Goal: Task Accomplishment & Management: Complete application form

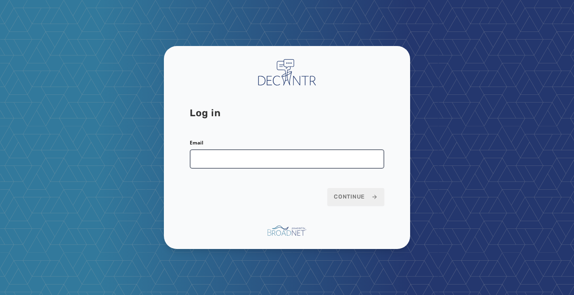
type input "**********"
click at [236, 163] on input "**********" at bounding box center [287, 158] width 195 height 19
drag, startPoint x: 267, startPoint y: 159, endPoint x: 181, endPoint y: 157, distance: 86.5
click at [181, 157] on div "**********" at bounding box center [287, 147] width 246 height 203
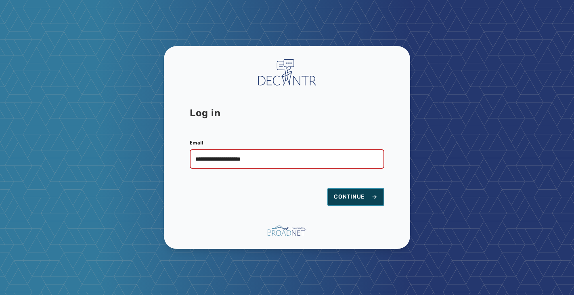
click at [358, 195] on span "Continue" at bounding box center [356, 197] width 44 height 8
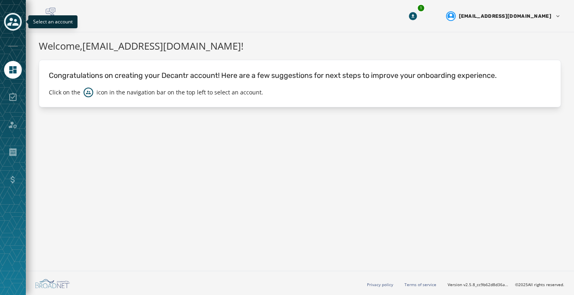
click at [12, 20] on icon "Toggle account select drawer" at bounding box center [12, 22] width 11 height 8
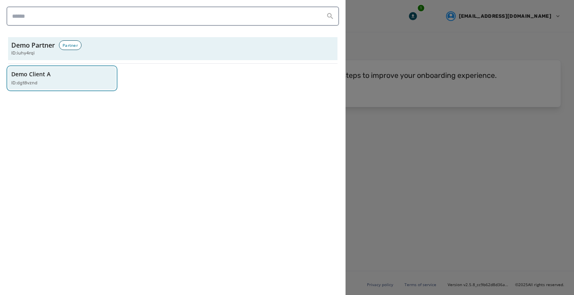
click at [32, 82] on p "ID: dgt8vznd" at bounding box center [24, 83] width 26 height 7
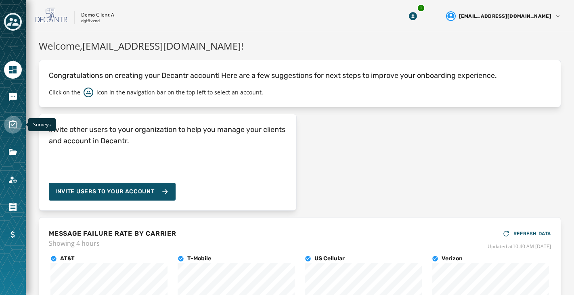
click at [12, 130] on link "Navigate to Surveys" at bounding box center [13, 125] width 18 height 18
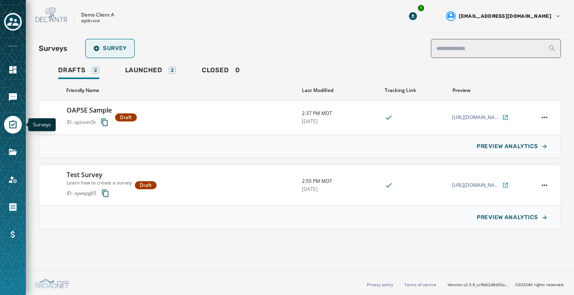
click at [109, 48] on span "Survey" at bounding box center [110, 48] width 34 height 6
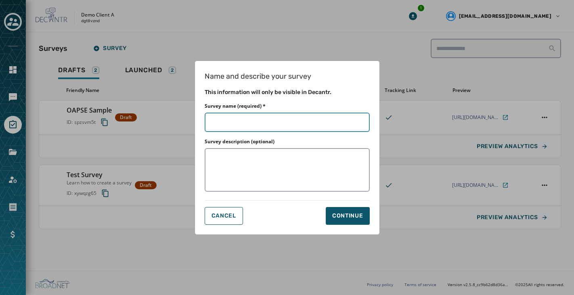
click at [273, 127] on input "Survey name (required) *" at bounding box center [287, 122] width 165 height 19
type input "*"
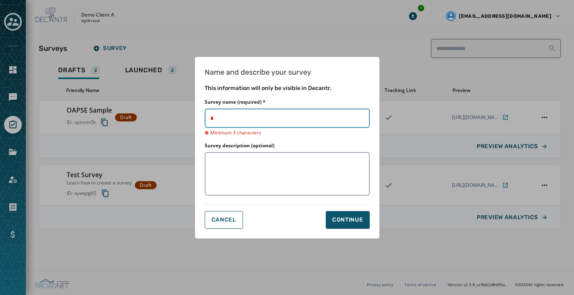
type input "**"
type input "***"
type input "****"
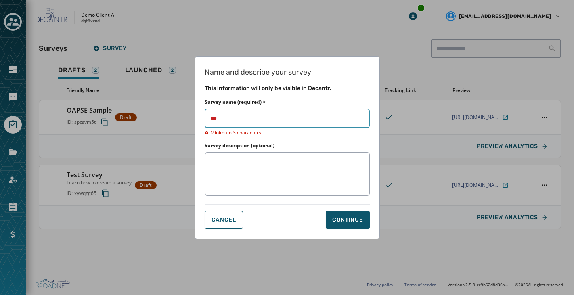
type input "****"
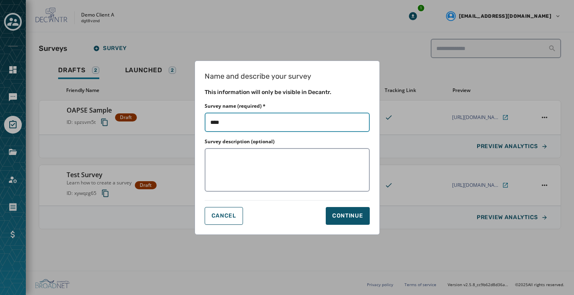
type input "*****"
type input "******"
type input "*******"
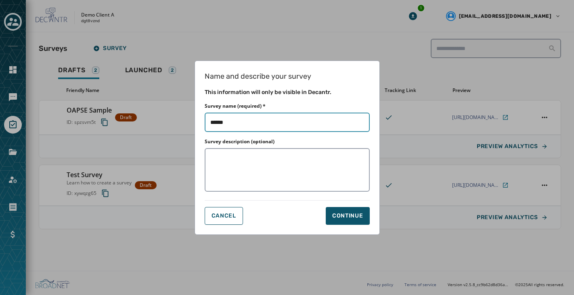
type input "*******"
type input "*********"
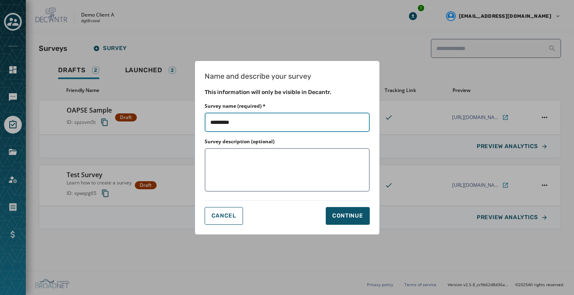
type input "**********"
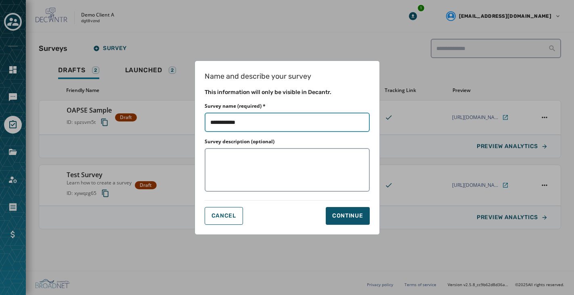
type input "**********"
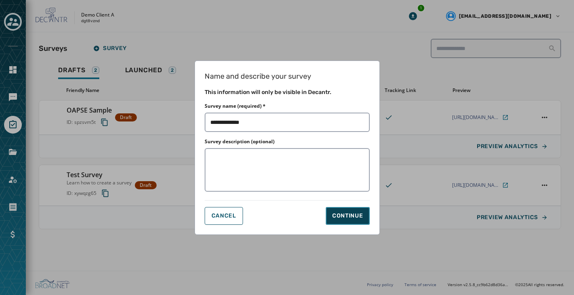
click at [362, 217] on div "Continue" at bounding box center [347, 216] width 31 height 8
type input "**********"
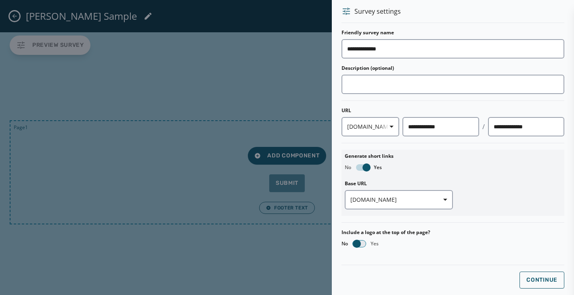
click at [357, 243] on span "button" at bounding box center [357, 244] width 8 height 8
click at [534, 278] on span "Continue" at bounding box center [542, 280] width 31 height 6
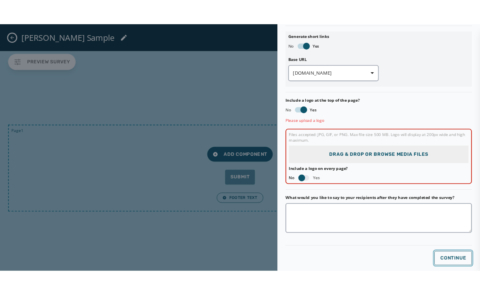
scroll to position [198, 0]
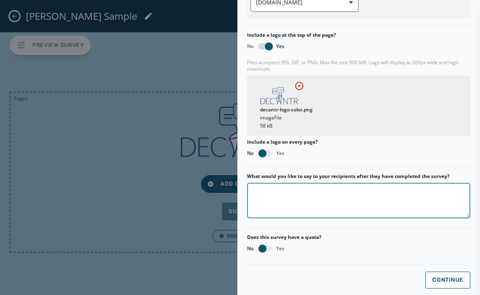
click at [311, 209] on textarea "What would you like to say to your recipients after they have completed the sur…" at bounding box center [358, 201] width 223 height 36
type textarea "*"
type textarea "**********"
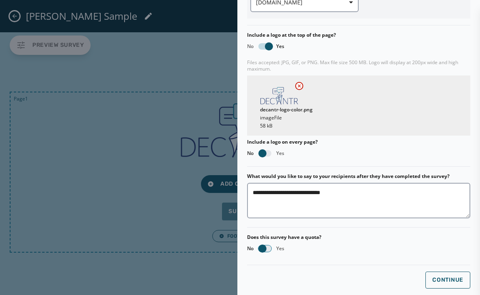
click at [261, 250] on span "button" at bounding box center [262, 249] width 8 height 8
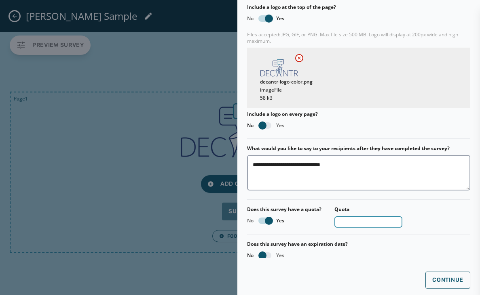
click at [352, 223] on input "*" at bounding box center [368, 222] width 68 height 11
click at [268, 220] on span "button" at bounding box center [269, 221] width 8 height 8
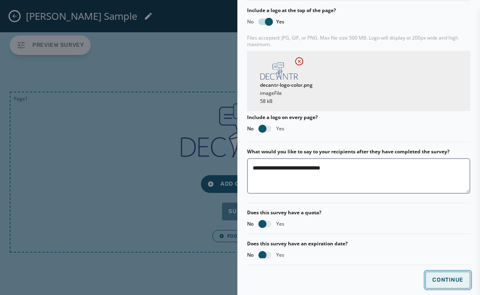
click at [449, 282] on span "Continue" at bounding box center [447, 280] width 31 height 6
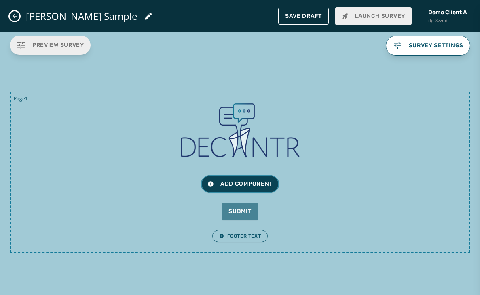
click at [238, 181] on span "Add Component" at bounding box center [239, 184] width 65 height 8
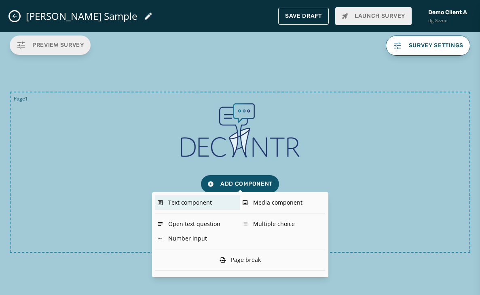
click at [186, 201] on div "Text component" at bounding box center [197, 203] width 85 height 15
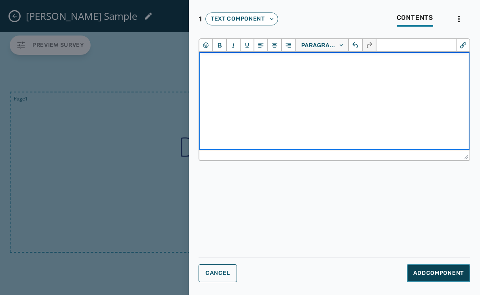
click at [421, 271] on span "Add Component" at bounding box center [438, 273] width 51 height 8
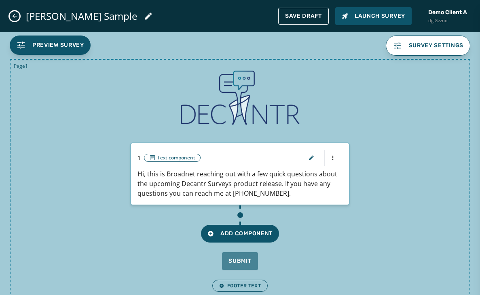
scroll to position [17, 0]
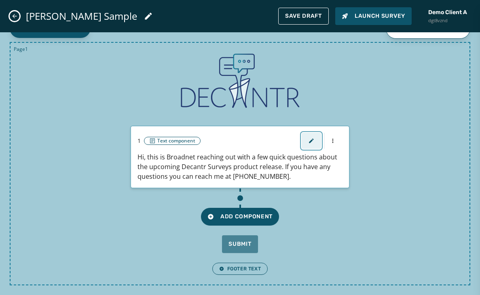
click at [314, 140] on button "button" at bounding box center [310, 141] width 19 height 16
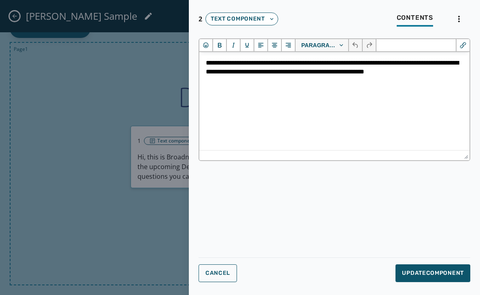
scroll to position [0, 0]
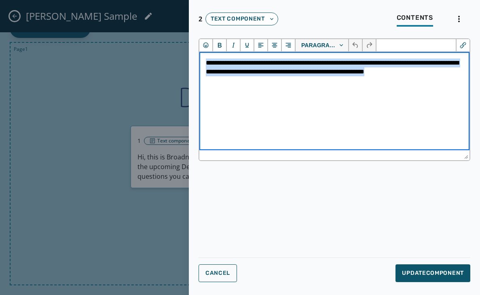
drag, startPoint x: 258, startPoint y: 81, endPoint x: 189, endPoint y: 62, distance: 71.9
click at [199, 62] on html "**********" at bounding box center [334, 72] width 270 height 40
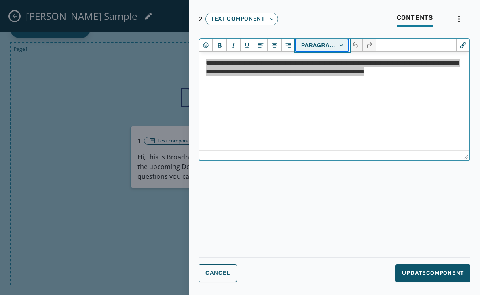
click at [342, 46] on button "Paragraph" at bounding box center [321, 45] width 53 height 12
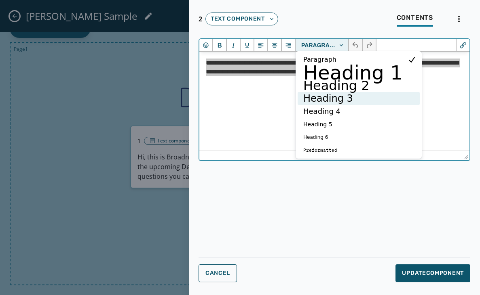
click at [318, 100] on h3 "Heading 3" at bounding box center [352, 99] width 101 height 10
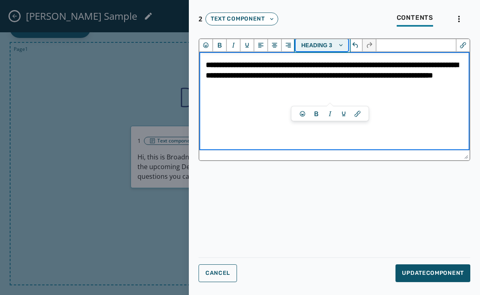
click at [341, 46] on button "Heading 3" at bounding box center [321, 45] width 53 height 12
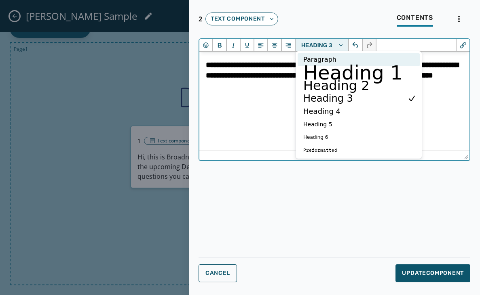
click at [321, 58] on p "Paragraph" at bounding box center [352, 60] width 101 height 10
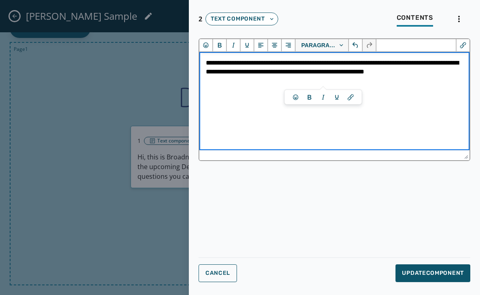
click at [259, 92] on html "**********" at bounding box center [334, 72] width 270 height 40
drag, startPoint x: 206, startPoint y: 73, endPoint x: 254, endPoint y: 74, distance: 47.7
click at [254, 74] on p "**********" at bounding box center [334, 72] width 257 height 27
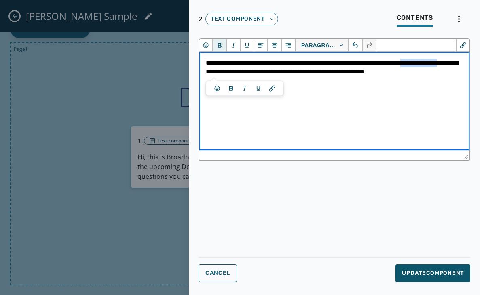
click at [221, 44] on icon "Bold" at bounding box center [219, 45] width 8 height 8
click at [306, 72] on p "**********" at bounding box center [334, 72] width 257 height 27
click at [271, 84] on p "**********" at bounding box center [334, 72] width 257 height 27
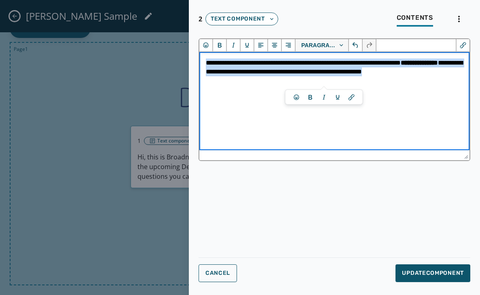
drag, startPoint x: 251, startPoint y: 82, endPoint x: 197, endPoint y: 62, distance: 57.4
click at [199, 62] on html "**********" at bounding box center [334, 72] width 270 height 40
click at [276, 43] on icon "Align center" at bounding box center [273, 45] width 5 height 5
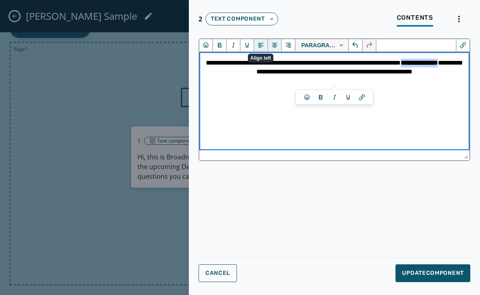
click at [259, 44] on icon "Align left" at bounding box center [260, 45] width 5 height 5
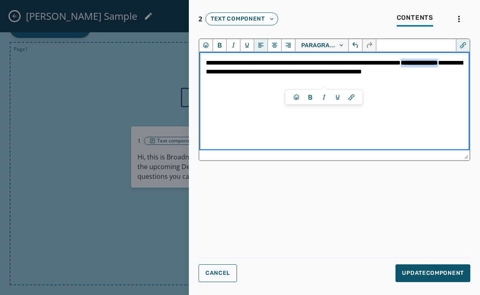
click at [465, 45] on icon "Insert/edit link" at bounding box center [463, 45] width 8 height 8
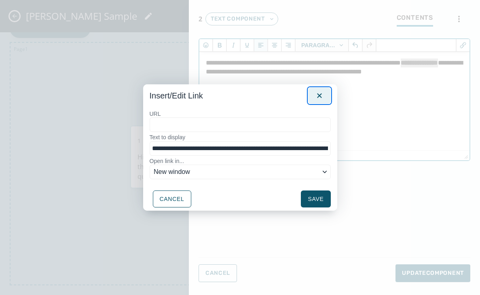
click at [321, 96] on icon "Close" at bounding box center [319, 96] width 10 height 10
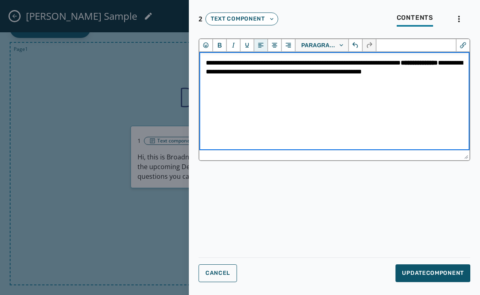
click at [344, 73] on p "**********" at bounding box center [334, 72] width 257 height 27
click at [370, 44] on icon "Redo" at bounding box center [369, 45] width 5 height 6
click at [300, 76] on p "**********" at bounding box center [334, 72] width 257 height 27
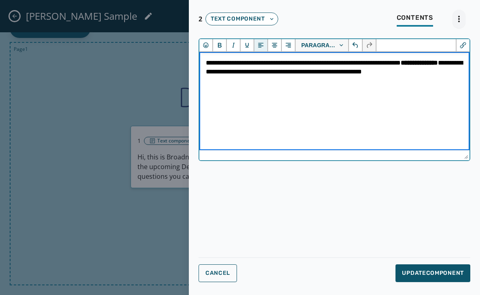
click at [455, 17] on html "**********" at bounding box center [240, 147] width 480 height 295
click at [424, 274] on span "Update Component" at bounding box center [433, 273] width 62 height 8
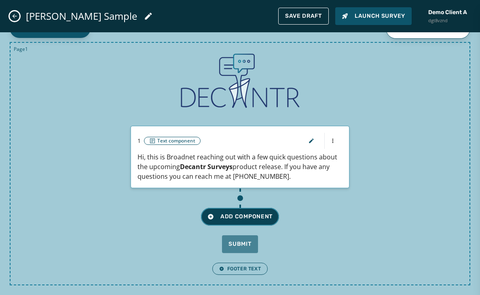
click at [233, 211] on button "Add Component" at bounding box center [240, 217] width 78 height 18
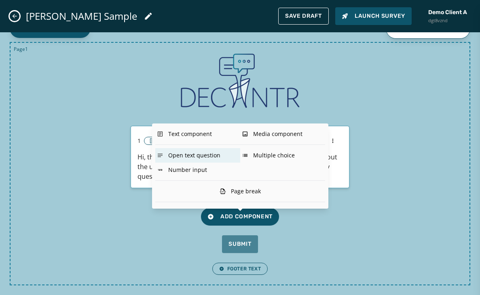
click at [189, 156] on div "Open text question" at bounding box center [197, 155] width 85 height 15
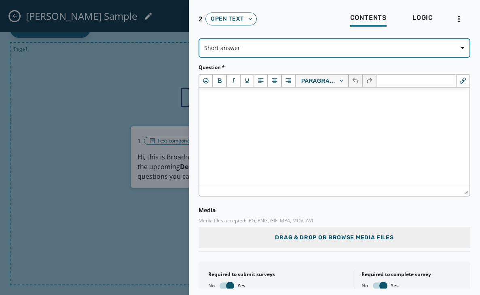
click at [332, 45] on span "Short answer" at bounding box center [334, 48] width 260 height 8
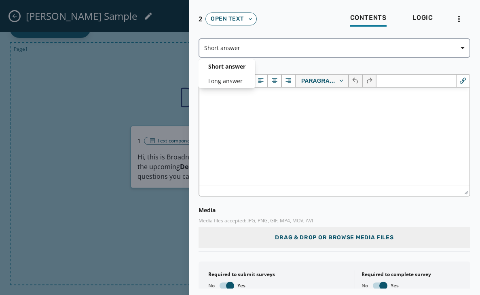
click at [234, 101] on form "Short answer Short answer Long answer Question * Paragraph Media Media files ac…" at bounding box center [333, 163] width 271 height 251
click at [230, 109] on html at bounding box center [334, 99] width 270 height 22
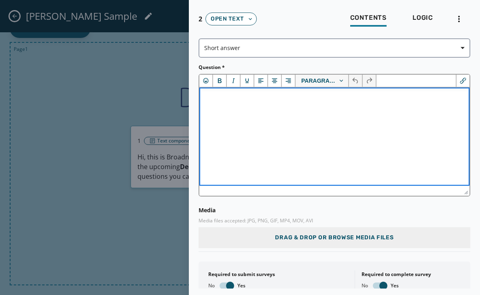
click at [221, 106] on html at bounding box center [334, 99] width 270 height 22
drag, startPoint x: 269, startPoint y: 98, endPoint x: 396, endPoint y: 186, distance: 154.4
click at [199, 98] on html "**********" at bounding box center [334, 99] width 270 height 22
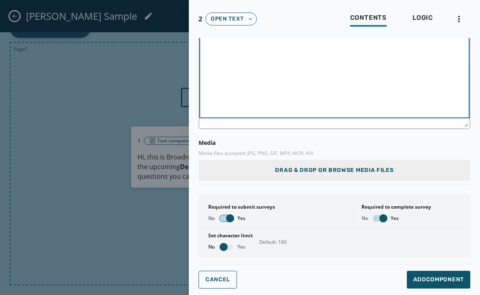
click at [231, 221] on span "button" at bounding box center [230, 219] width 8 height 8
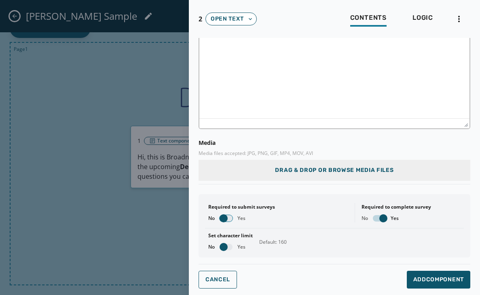
click at [223, 216] on span "button" at bounding box center [223, 219] width 8 height 8
click at [224, 248] on span "button" at bounding box center [223, 247] width 8 height 8
click at [227, 247] on span "button" at bounding box center [230, 247] width 8 height 8
click at [225, 246] on span "button" at bounding box center [223, 247] width 8 height 8
click at [228, 248] on span "button" at bounding box center [230, 247] width 8 height 8
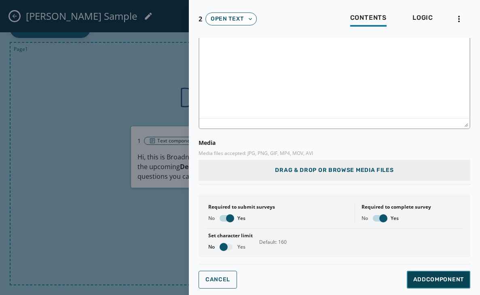
click at [438, 278] on span "Add Component" at bounding box center [438, 280] width 51 height 8
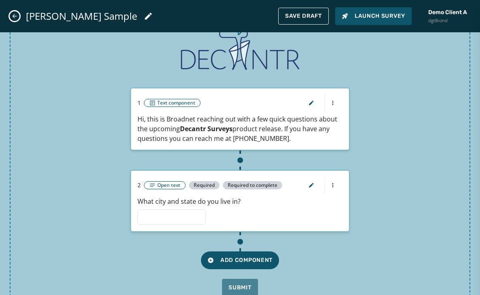
scroll to position [99, 0]
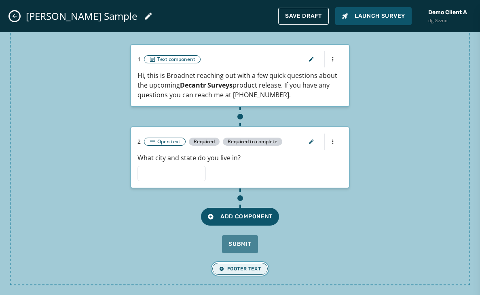
click at [232, 271] on span "Footer Text" at bounding box center [240, 269] width 42 height 6
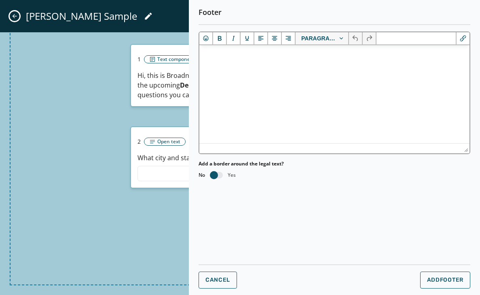
click at [232, 60] on p "Rich Text Area" at bounding box center [334, 56] width 257 height 9
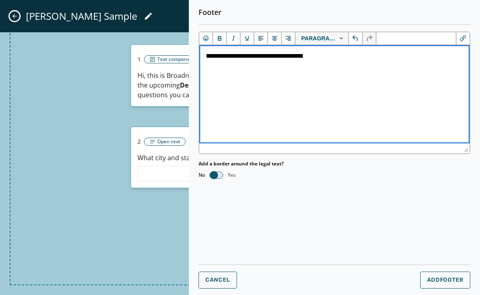
click at [216, 175] on span "button" at bounding box center [214, 175] width 8 height 8
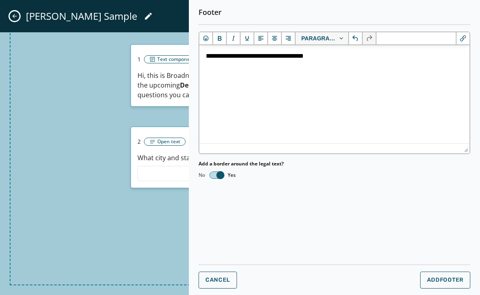
click at [219, 172] on span "button" at bounding box center [220, 175] width 8 height 8
click at [219, 172] on button "button" at bounding box center [216, 175] width 13 height 6
click at [447, 280] on span "Add Footer" at bounding box center [445, 280] width 36 height 6
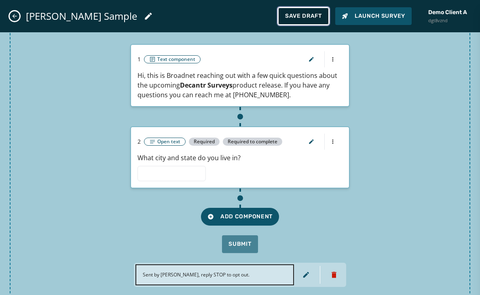
click at [290, 17] on span "Save Draft" at bounding box center [303, 16] width 37 height 6
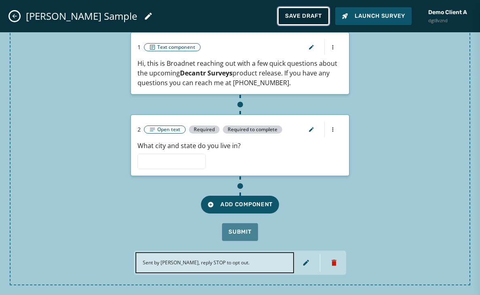
click at [299, 13] on span "Save Draft" at bounding box center [303, 16] width 37 height 6
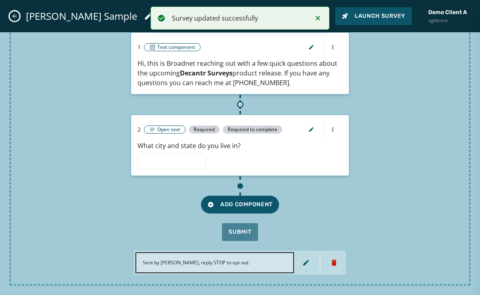
click at [240, 105] on icon at bounding box center [240, 104] width 5 height 5
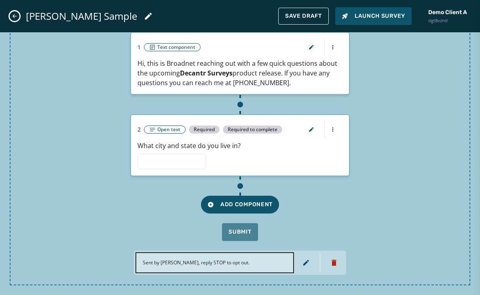
click at [400, 115] on div "Page 1 1 Text component Hi, this is Broadnet reaching out with a few quick ques…" at bounding box center [240, 116] width 460 height 337
click at [240, 184] on icon at bounding box center [240, 186] width 4 height 4
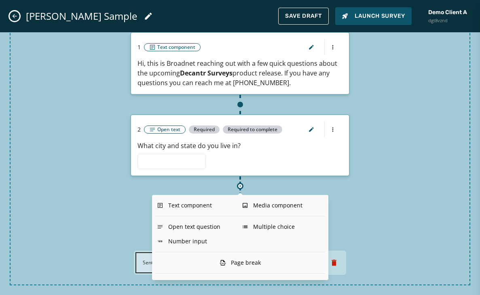
click at [368, 176] on div "Page 1 1 Text component Hi, this is Broadnet reaching out with a few quick ques…" at bounding box center [240, 116] width 460 height 337
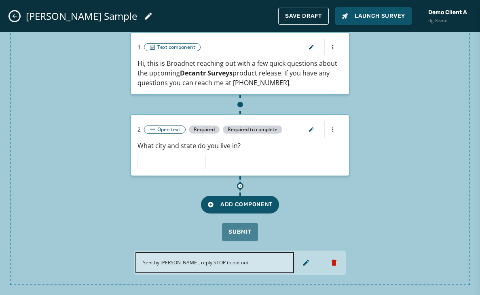
click at [241, 184] on icon at bounding box center [240, 186] width 5 height 5
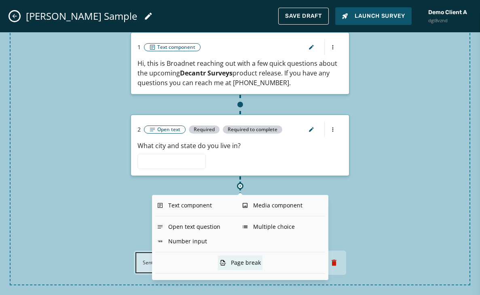
click at [241, 263] on div "Page break" at bounding box center [240, 263] width 44 height 15
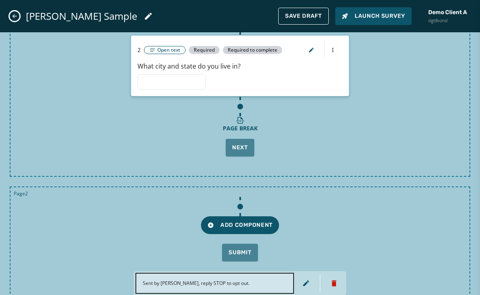
scroll to position [211, 0]
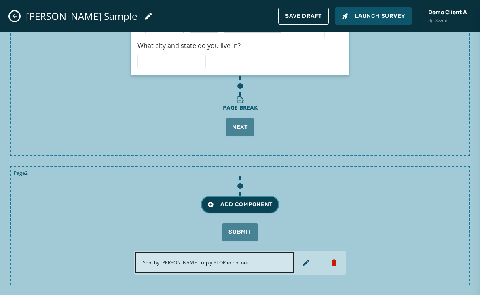
click at [234, 201] on span "Add Component" at bounding box center [239, 205] width 65 height 8
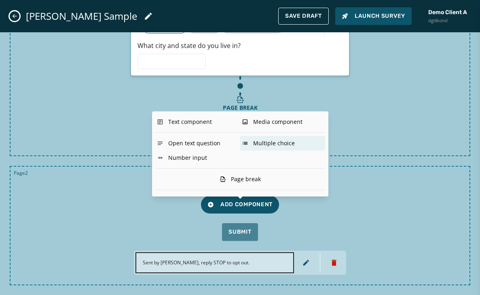
click at [275, 143] on div "Multiple choice" at bounding box center [282, 143] width 85 height 15
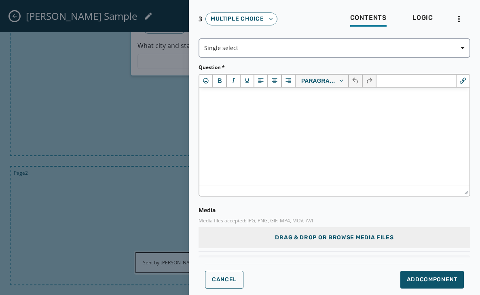
scroll to position [0, 0]
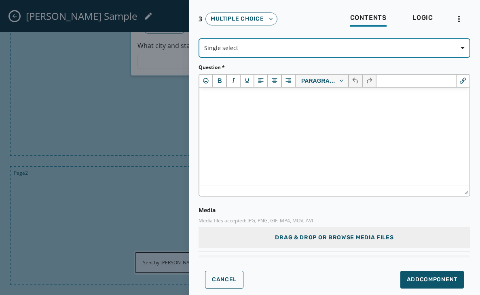
click at [238, 47] on span "Single select" at bounding box center [334, 48] width 260 height 8
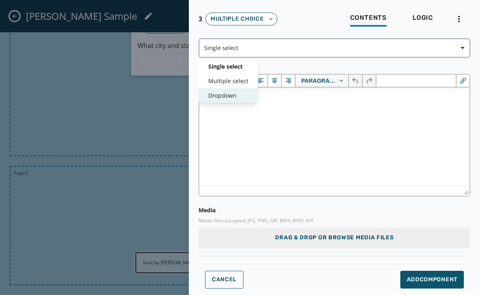
click at [223, 95] on span "Dropdown" at bounding box center [228, 96] width 40 height 8
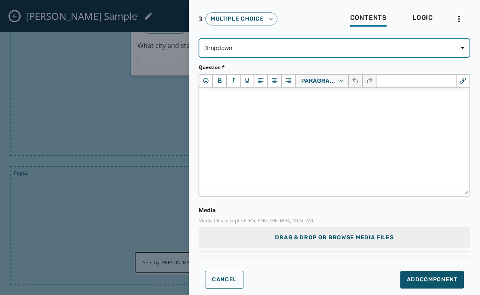
click at [238, 46] on span "Dropdown" at bounding box center [334, 48] width 260 height 8
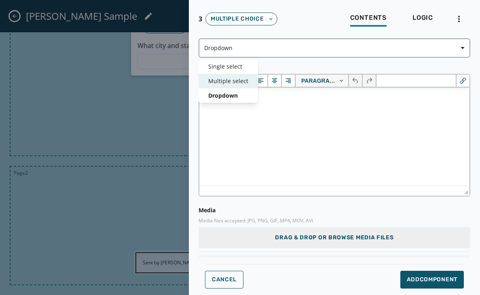
click at [221, 82] on span "Multiple select" at bounding box center [228, 81] width 40 height 8
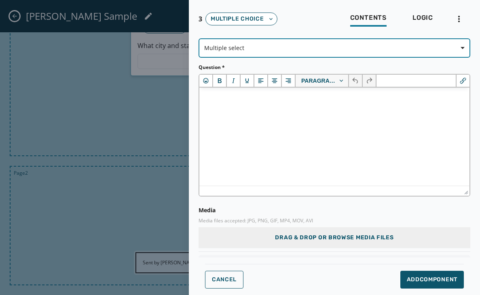
click at [238, 48] on span "Multiple select" at bounding box center [334, 48] width 260 height 8
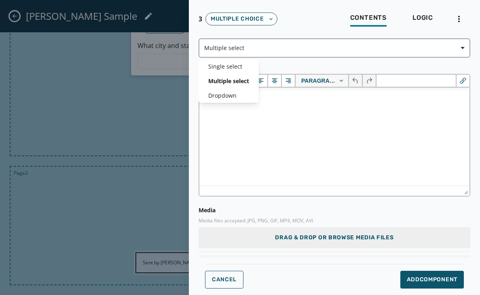
click at [241, 147] on div "Multiple select Single select Multiple select Dropdown Question * Paragraph Med…" at bounding box center [333, 146] width 271 height 217
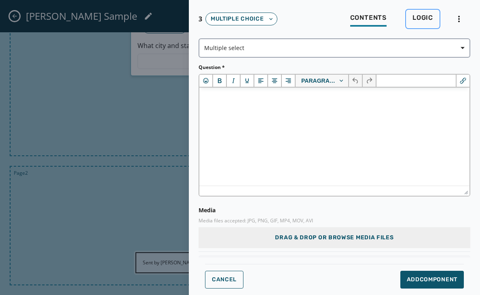
click at [428, 15] on span "Logic" at bounding box center [422, 18] width 21 height 8
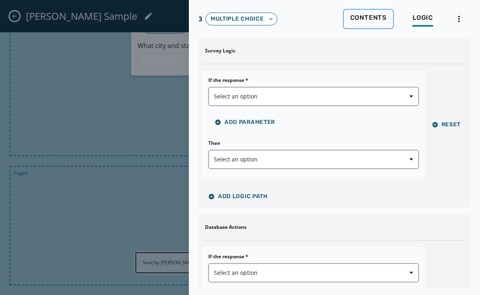
click at [354, 16] on span "Contents" at bounding box center [368, 18] width 36 height 8
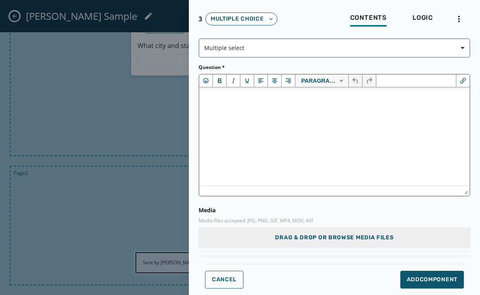
click at [240, 109] on html at bounding box center [334, 99] width 270 height 22
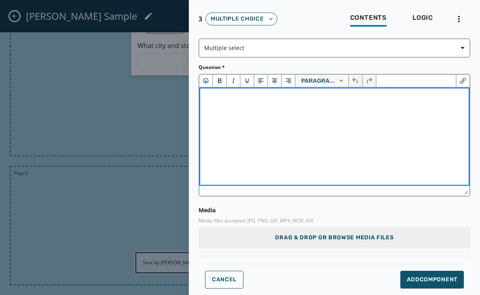
click at [236, 109] on html at bounding box center [334, 99] width 270 height 22
click at [254, 109] on html at bounding box center [334, 99] width 270 height 22
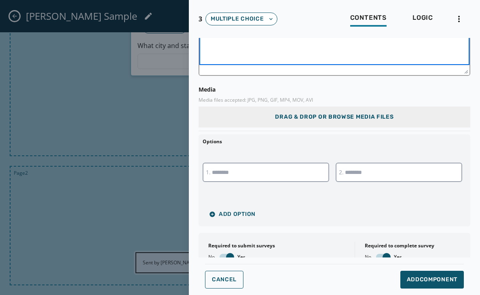
scroll to position [117, 0]
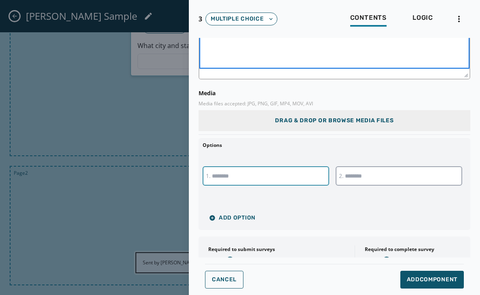
click at [269, 179] on input "text" at bounding box center [265, 175] width 126 height 19
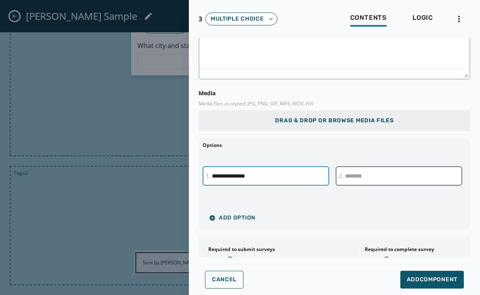
type input "**********"
click at [378, 179] on input "text" at bounding box center [398, 175] width 126 height 19
type input "*"
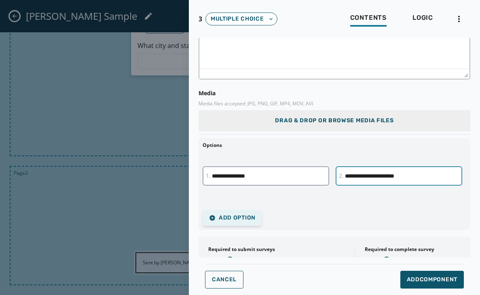
type input "**********"
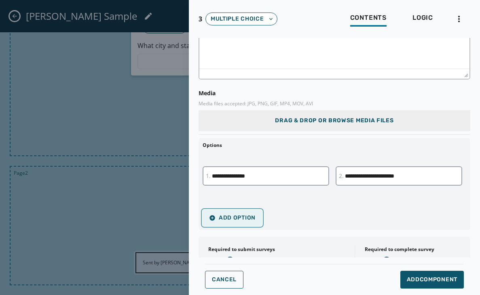
click at [228, 218] on span "Add Option" at bounding box center [232, 218] width 46 height 6
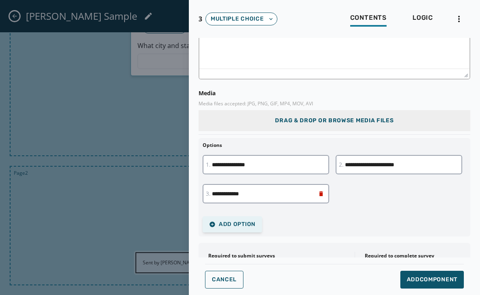
type input "**********"
click at [233, 223] on span "Add Option" at bounding box center [232, 224] width 46 height 6
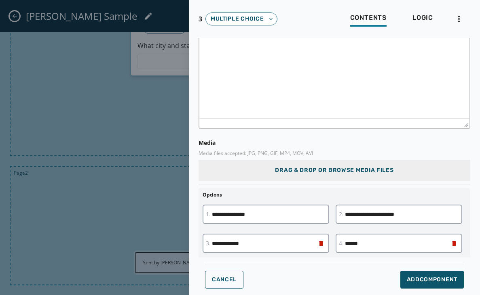
scroll to position [0, 0]
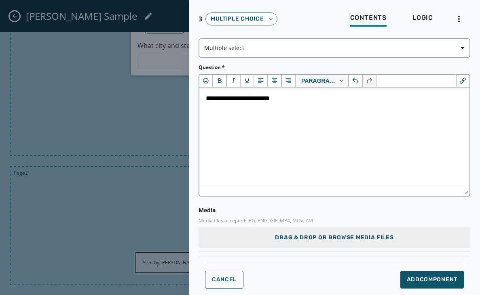
type input "*****"
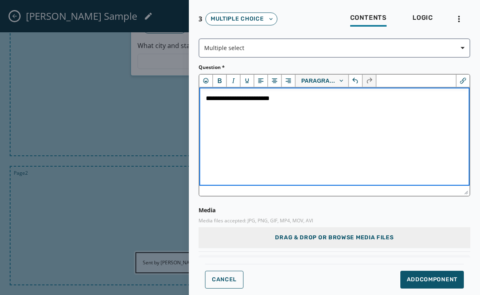
click at [299, 97] on p "**********" at bounding box center [334, 98] width 257 height 9
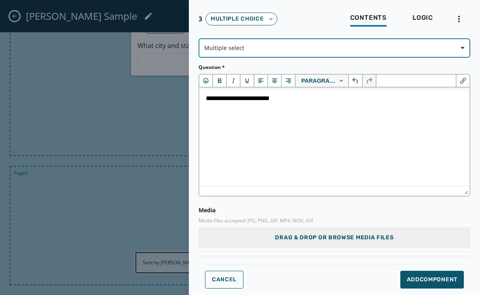
click at [299, 50] on span "Multiple select" at bounding box center [334, 48] width 260 height 8
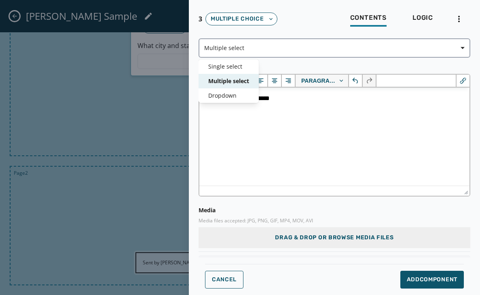
click at [280, 124] on div "Multiple select Single select Multiple select Dropdown Question * Paragraph Med…" at bounding box center [333, 146] width 271 height 217
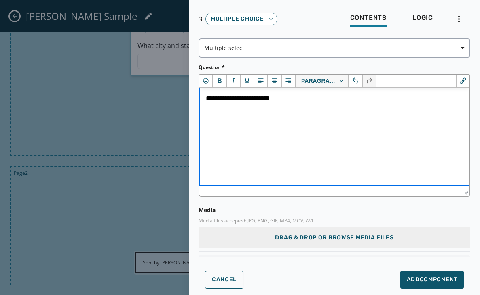
click at [308, 100] on p "**********" at bounding box center [334, 98] width 257 height 9
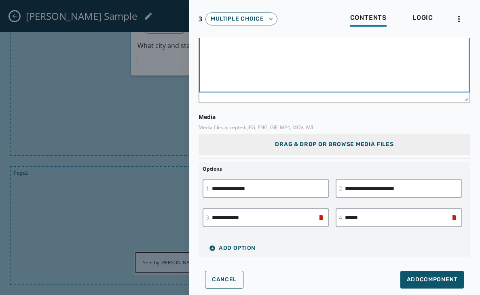
scroll to position [181, 0]
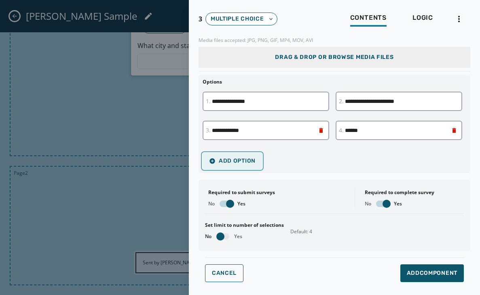
click at [237, 158] on span "Add Option" at bounding box center [232, 161] width 46 height 6
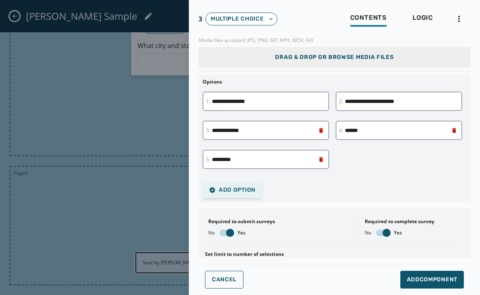
type input "*********"
click at [227, 190] on span "Add Option" at bounding box center [232, 190] width 46 height 6
type input "*********"
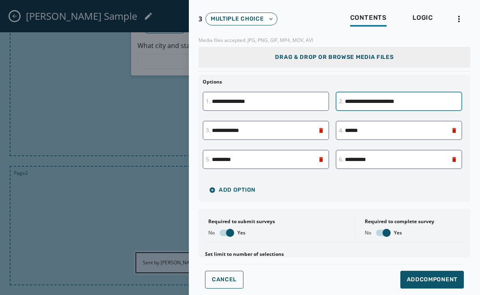
click at [375, 102] on input "**********" at bounding box center [398, 101] width 126 height 19
click at [400, 101] on input "**********" at bounding box center [398, 101] width 126 height 19
type input "**********"
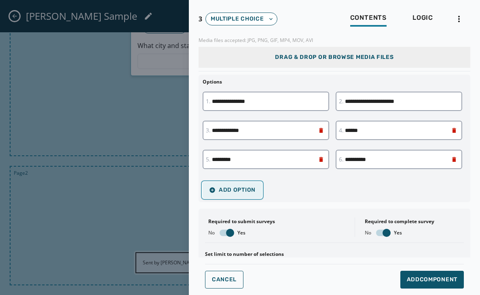
click at [230, 189] on span "Add Option" at bounding box center [232, 190] width 46 height 6
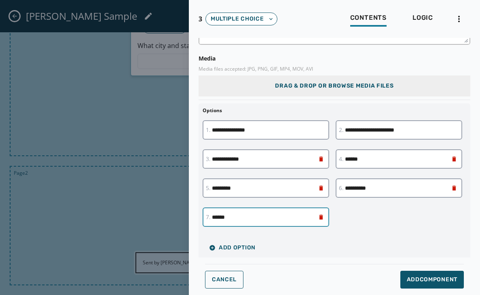
scroll to position [183, 0]
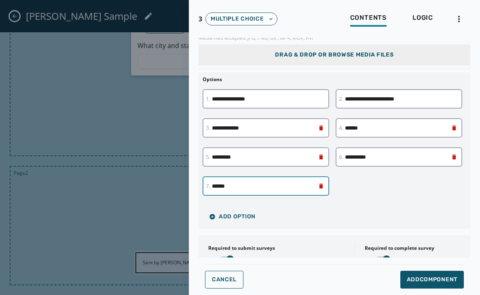
click at [242, 184] on input "*****" at bounding box center [265, 186] width 126 height 19
type input "*"
type input "**********"
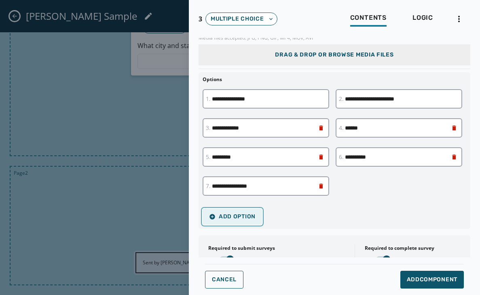
click at [234, 218] on span "Add Option" at bounding box center [232, 217] width 46 height 6
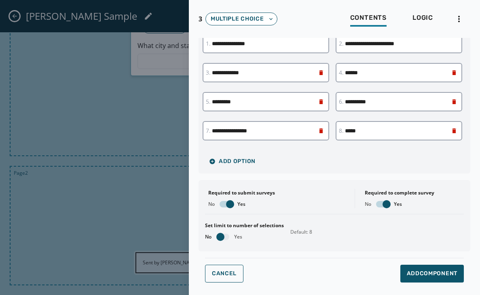
scroll to position [239, 0]
type input "*****"
click at [421, 17] on span "Logic" at bounding box center [422, 18] width 21 height 8
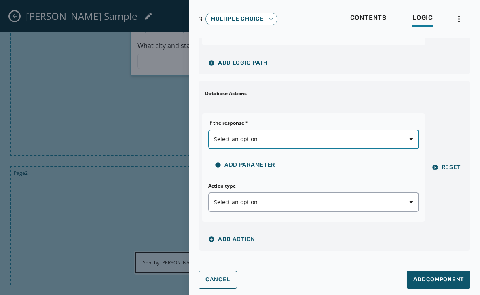
click at [275, 139] on span "Select an option" at bounding box center [313, 139] width 199 height 8
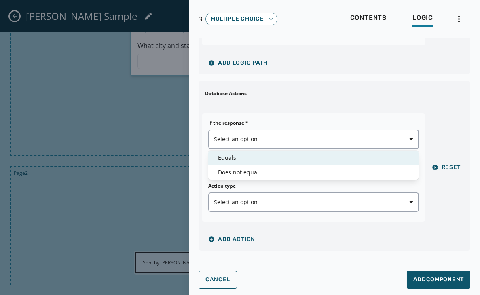
click at [225, 158] on span "Equals" at bounding box center [313, 158] width 191 height 8
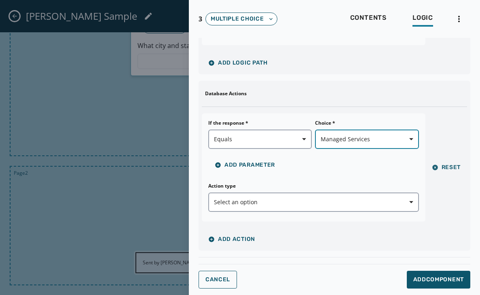
click at [408, 139] on span "button" at bounding box center [407, 139] width 19 height 16
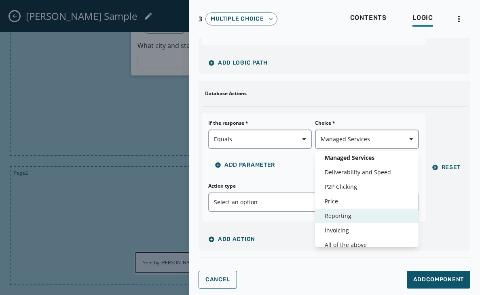
scroll to position [19, 0]
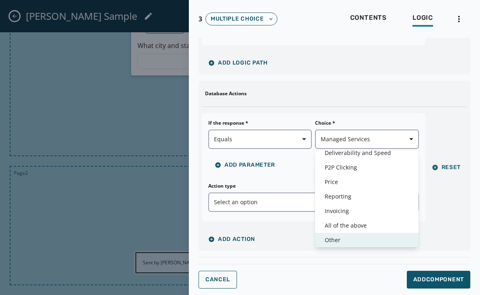
click at [337, 241] on span "Other" at bounding box center [366, 240] width 84 height 8
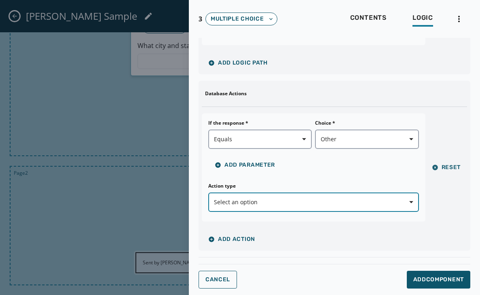
click at [268, 202] on span "Select an option" at bounding box center [313, 202] width 199 height 8
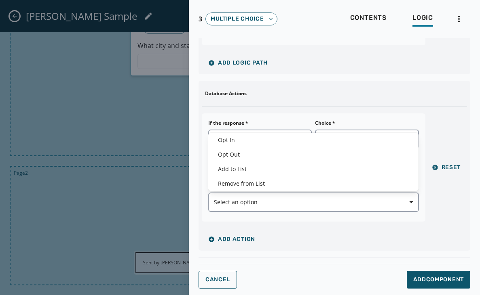
click at [256, 219] on div "If the response * Equals Choice * Other Add Parameter Action type Select an opt…" at bounding box center [313, 168] width 223 height 108
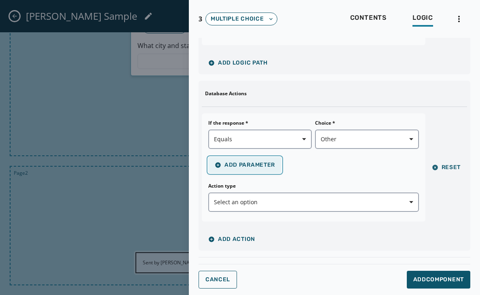
click at [259, 164] on span "Add Parameter" at bounding box center [245, 165] width 60 height 6
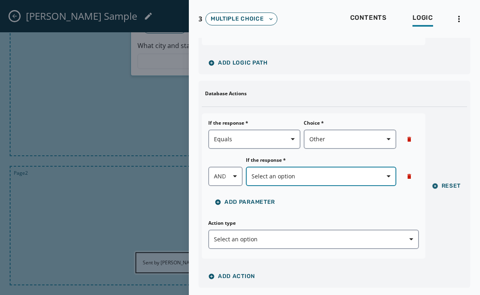
click at [314, 181] on button "Select an option" at bounding box center [321, 176] width 150 height 19
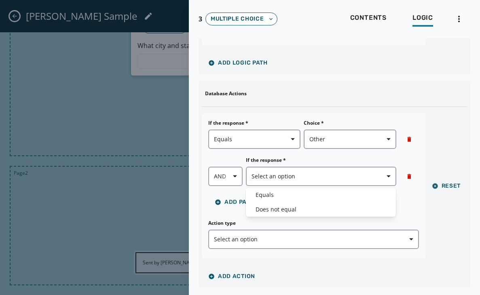
click at [236, 158] on div "AND If the response * Select an option" at bounding box center [313, 171] width 210 height 29
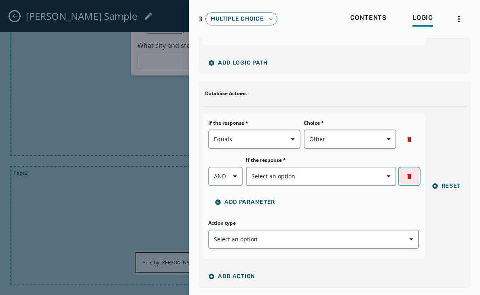
click at [409, 176] on icon "button" at bounding box center [409, 176] width 4 height 5
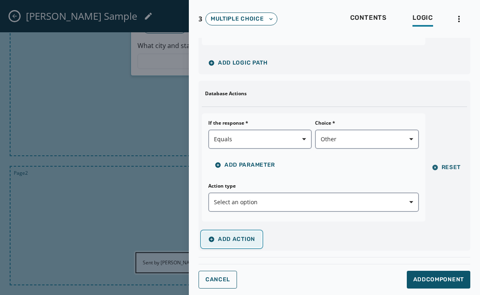
click at [239, 239] on span "Add Action" at bounding box center [231, 239] width 47 height 6
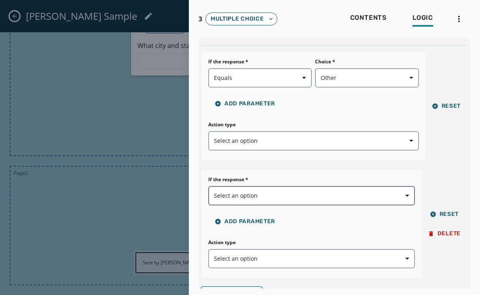
scroll to position [197, 0]
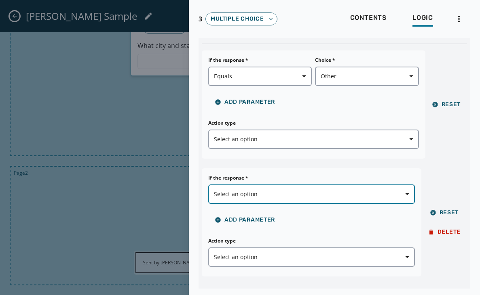
click at [275, 191] on span "Select an option" at bounding box center [311, 194] width 195 height 8
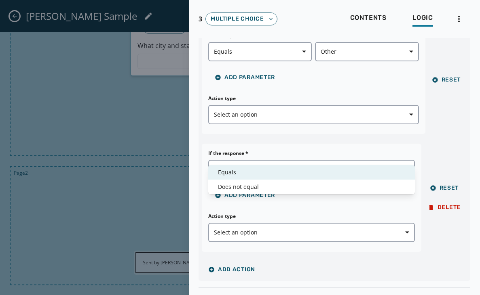
scroll to position [252, 0]
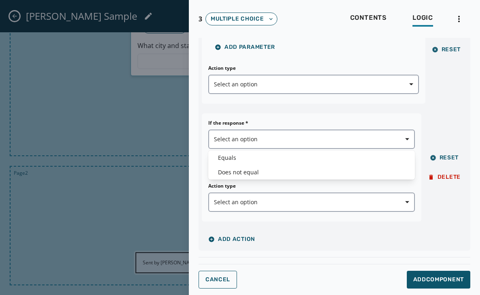
click at [440, 175] on div "If the response * Select an option Add Parameter Action type Select an option R…" at bounding box center [334, 168] width 265 height 108
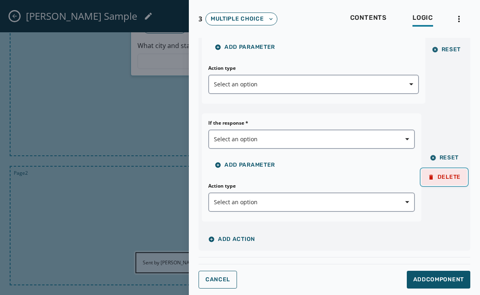
click at [436, 175] on span "Delete" at bounding box center [443, 177] width 33 height 6
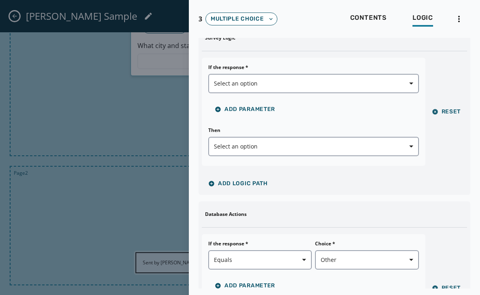
scroll to position [0, 0]
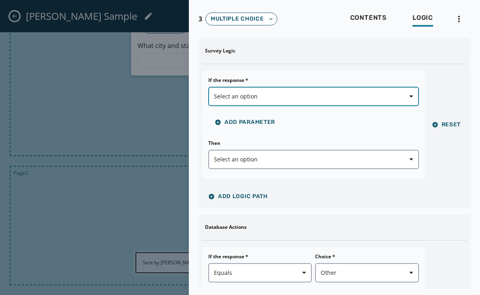
click at [265, 94] on span "Select an option" at bounding box center [313, 97] width 199 height 8
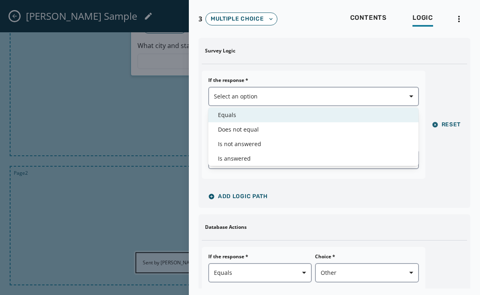
click at [233, 115] on span "Equals" at bounding box center [313, 115] width 191 height 8
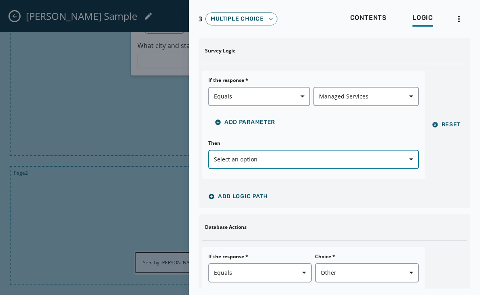
click at [247, 162] on span "Select an option" at bounding box center [313, 160] width 199 height 8
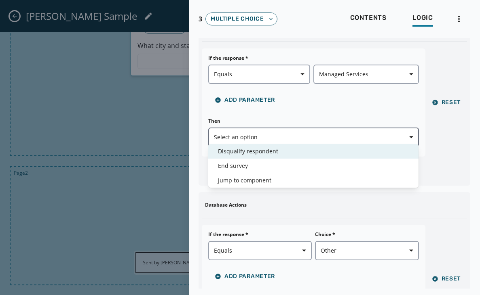
scroll to position [32, 0]
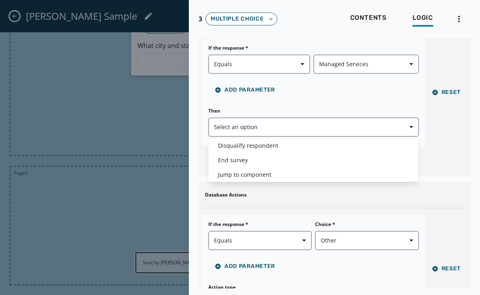
click at [381, 64] on div "If the response * Equals Managed Services Add Parameter Then Select an option" at bounding box center [313, 92] width 223 height 108
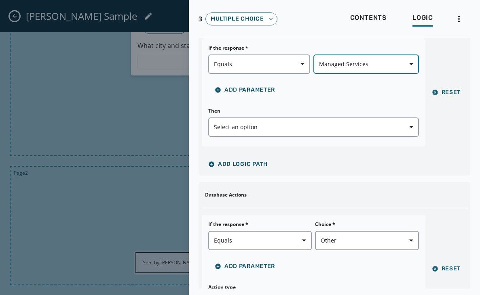
click at [362, 67] on span "Managed Services" at bounding box center [366, 64] width 94 height 8
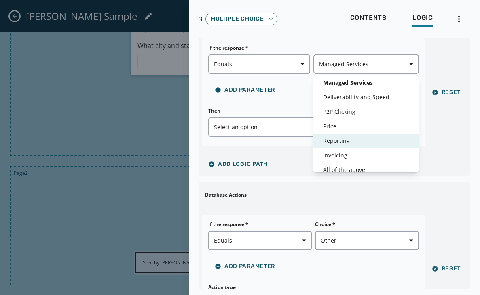
scroll to position [19, 0]
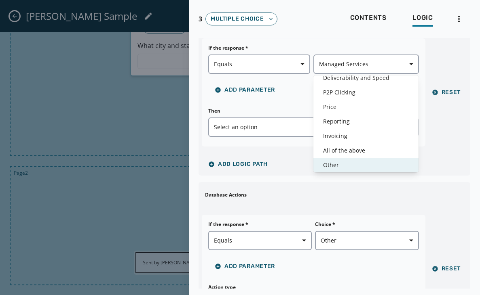
click at [336, 164] on span "Other" at bounding box center [366, 165] width 86 height 8
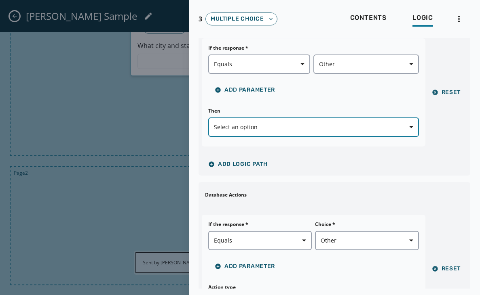
click at [288, 129] on span "Select an option" at bounding box center [313, 127] width 199 height 8
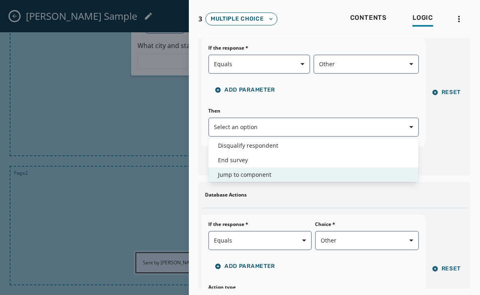
click at [246, 174] on span "Jump to component" at bounding box center [313, 175] width 191 height 8
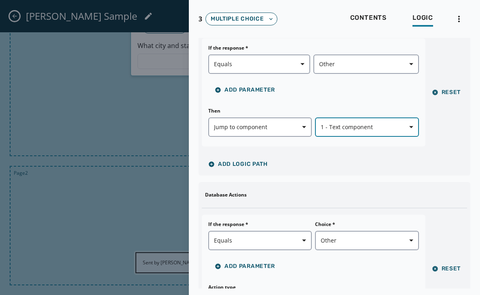
click at [408, 128] on span "button" at bounding box center [407, 127] width 19 height 16
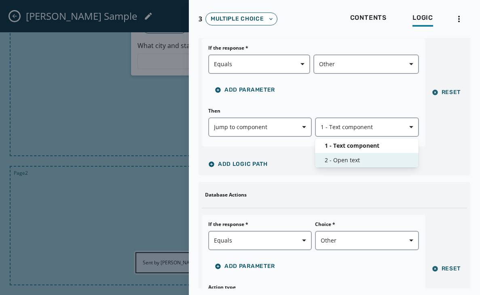
click at [347, 159] on span "2 - Open text" at bounding box center [366, 160] width 84 height 8
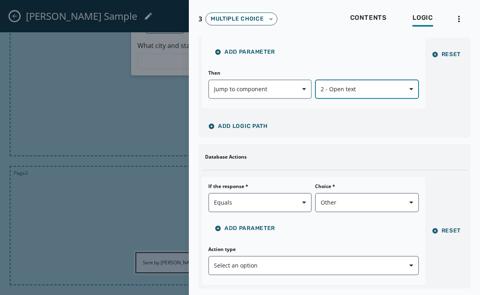
scroll to position [71, 0]
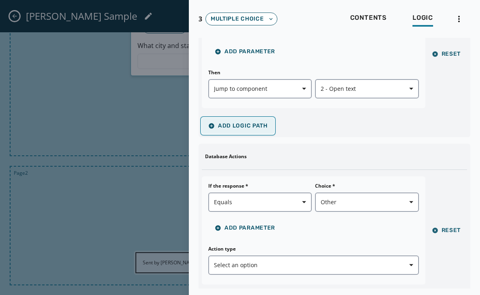
click at [224, 123] on span "Add Logic Path" at bounding box center [237, 126] width 59 height 6
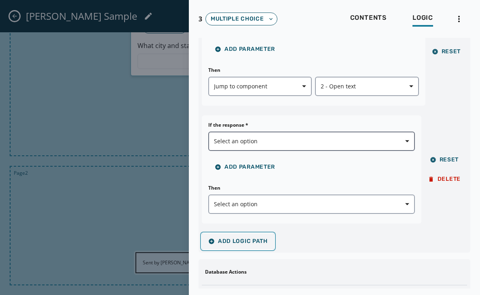
scroll to position [76, 0]
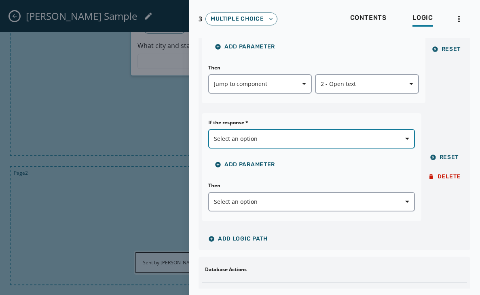
click at [286, 143] on span "Select an option" at bounding box center [311, 139] width 195 height 8
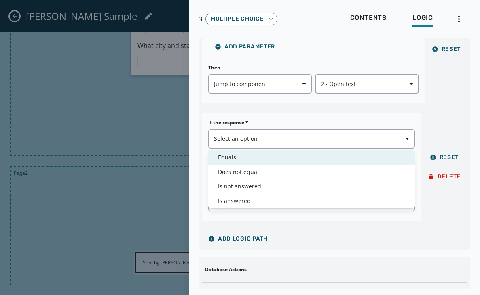
click at [235, 158] on span "Equals" at bounding box center [311, 158] width 187 height 8
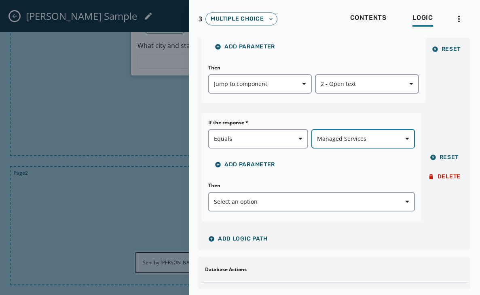
click at [382, 130] on button "Managed Services" at bounding box center [362, 138] width 103 height 19
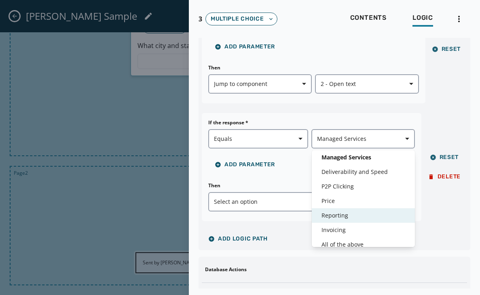
scroll to position [19, 0]
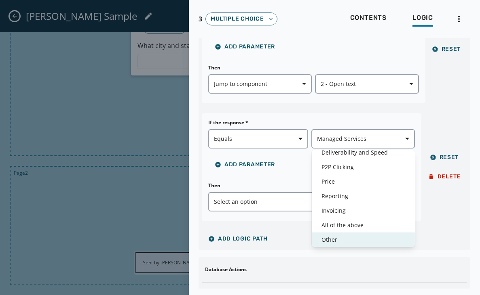
click at [332, 239] on span "Other" at bounding box center [363, 240] width 84 height 8
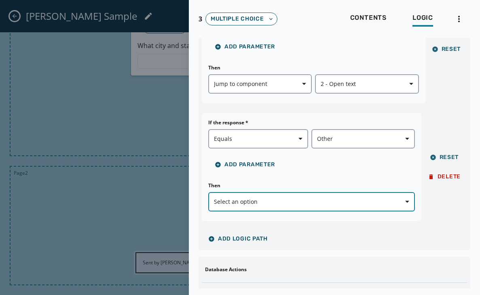
click at [310, 205] on span "Select an option" at bounding box center [311, 202] width 195 height 8
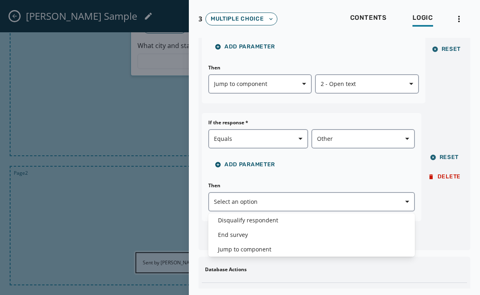
click at [440, 176] on div "If the response * Equals Other Add Parameter Then Select an option Reset Delete" at bounding box center [334, 167] width 265 height 108
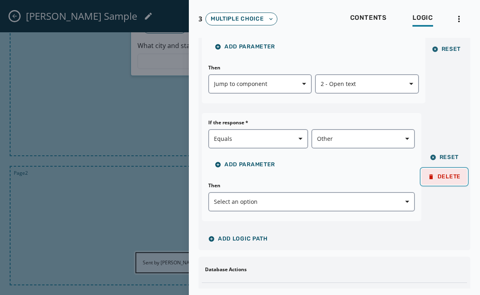
click at [434, 177] on span "Delete" at bounding box center [443, 177] width 33 height 6
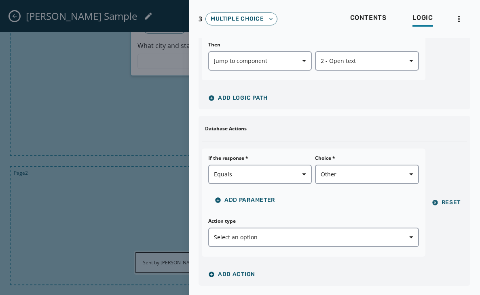
scroll to position [129, 0]
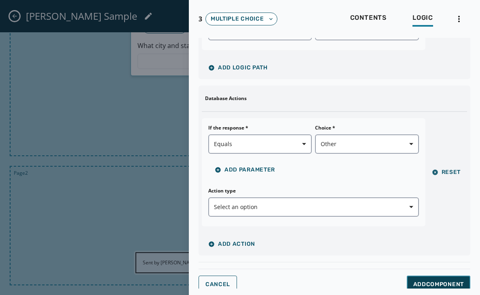
click at [421, 282] on span "Add Component" at bounding box center [438, 285] width 51 height 8
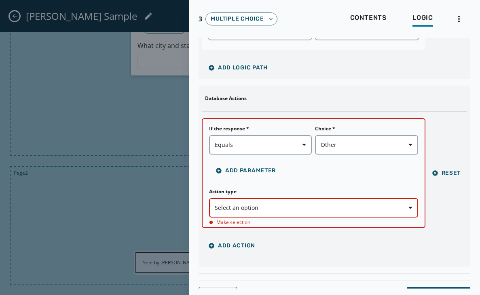
click at [292, 208] on span "Select an option" at bounding box center [314, 208] width 198 height 8
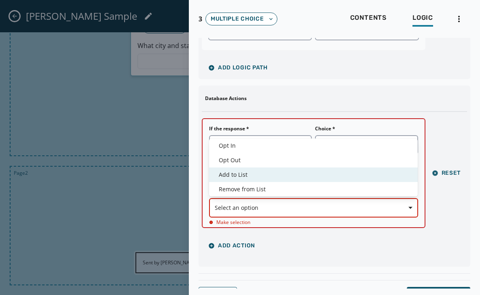
click at [240, 174] on span "Add to List" at bounding box center [313, 175] width 189 height 8
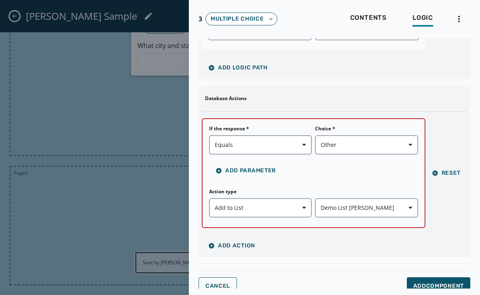
scroll to position [135, 0]
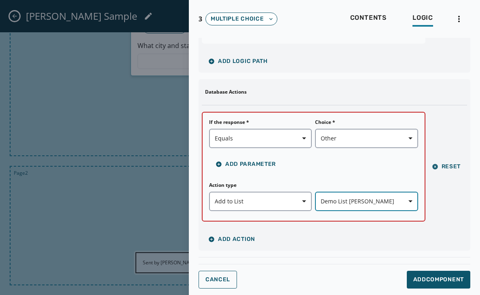
click at [409, 203] on icon "button" at bounding box center [410, 202] width 4 height 4
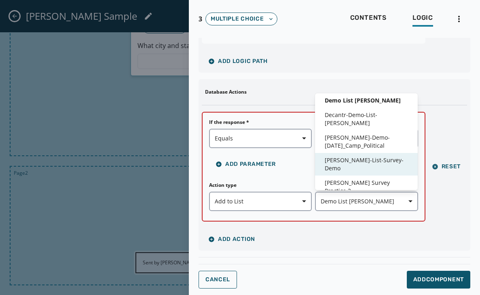
click at [349, 156] on span "[PERSON_NAME]-List-Survey-Demo" at bounding box center [365, 164] width 83 height 16
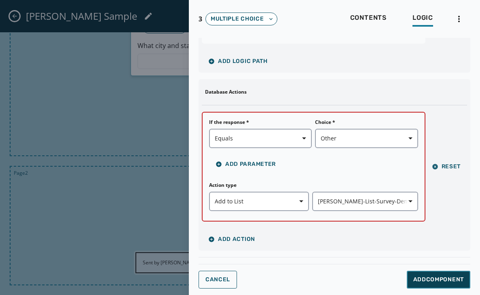
click at [437, 280] on span "Add Component" at bounding box center [438, 280] width 51 height 8
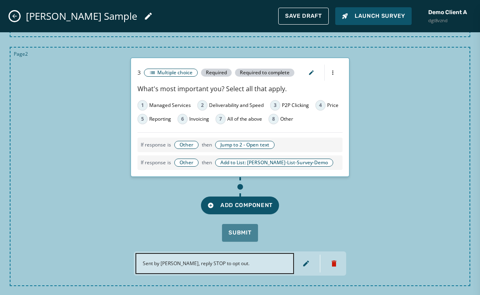
scroll to position [331, 0]
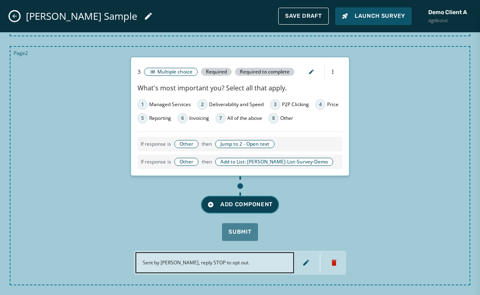
click at [228, 205] on span "Add Component" at bounding box center [239, 205] width 65 height 8
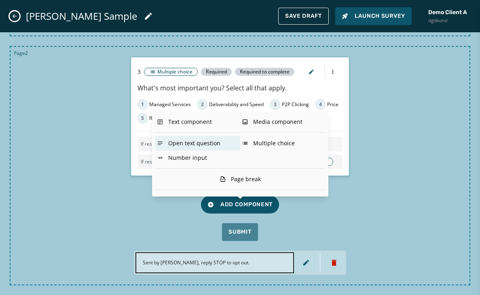
click at [193, 142] on div "Open text question" at bounding box center [197, 143] width 85 height 15
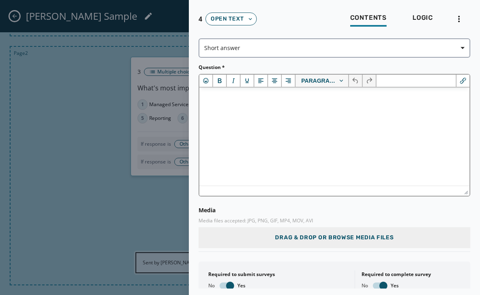
scroll to position [0, 0]
click at [238, 105] on html at bounding box center [334, 99] width 270 height 22
click at [126, 114] on div at bounding box center [240, 147] width 480 height 295
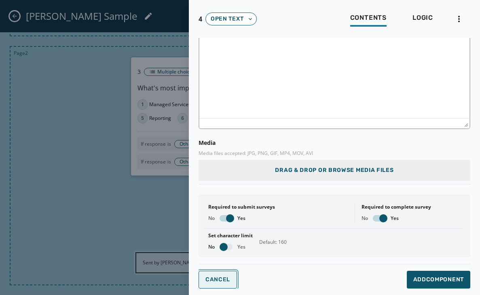
click at [217, 280] on span "Cancel" at bounding box center [217, 280] width 25 height 6
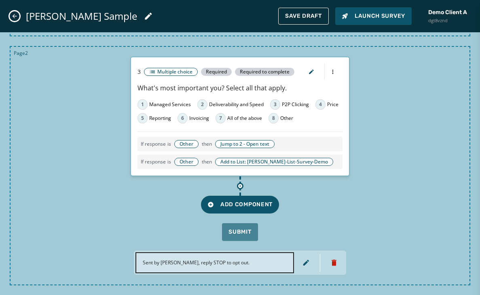
scroll to position [0, 0]
click at [235, 202] on span "Add Component" at bounding box center [239, 205] width 65 height 8
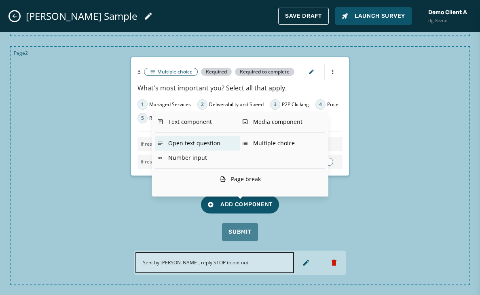
click at [187, 142] on div "Open text question" at bounding box center [197, 143] width 85 height 15
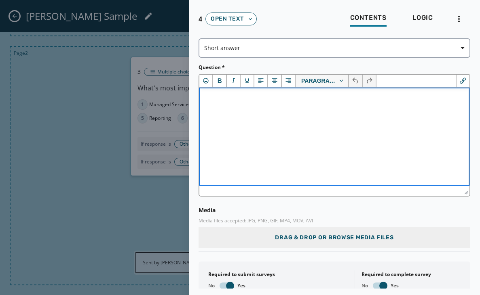
click at [294, 106] on html at bounding box center [334, 99] width 270 height 22
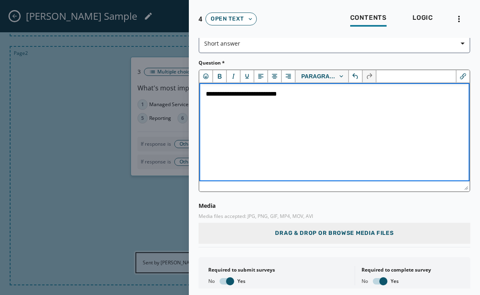
scroll to position [67, 0]
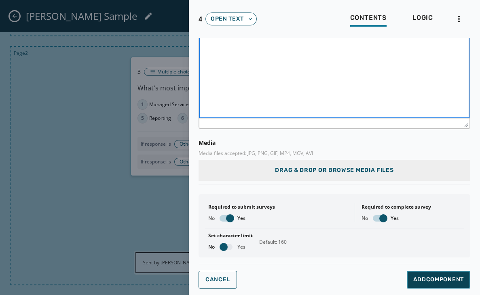
click at [436, 277] on span "Add Component" at bounding box center [438, 280] width 51 height 8
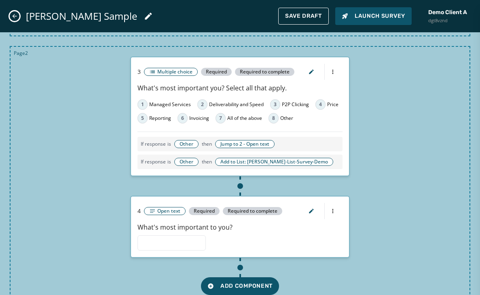
scroll to position [0, 0]
click at [309, 72] on icon "button" at bounding box center [311, 72] width 6 height 6
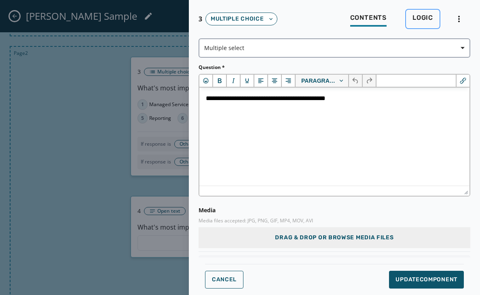
click at [424, 16] on span "Logic" at bounding box center [422, 18] width 21 height 8
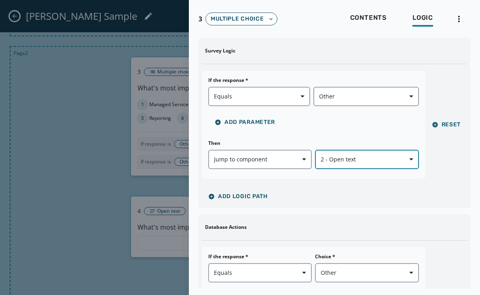
click at [411, 160] on icon "button" at bounding box center [411, 160] width 4 height 4
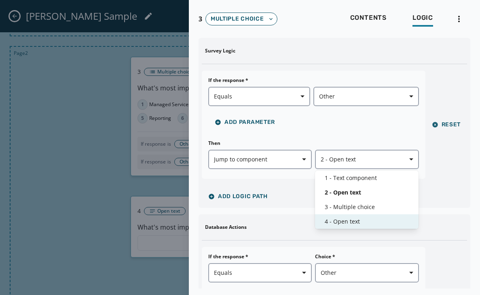
click at [345, 221] on span "4 - Open text" at bounding box center [366, 222] width 84 height 8
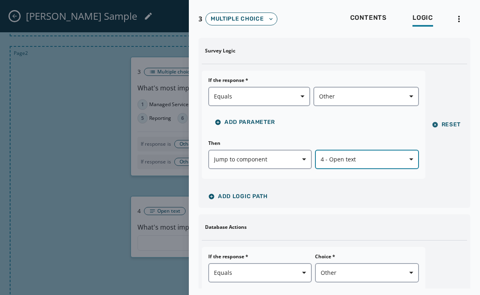
scroll to position [134, 0]
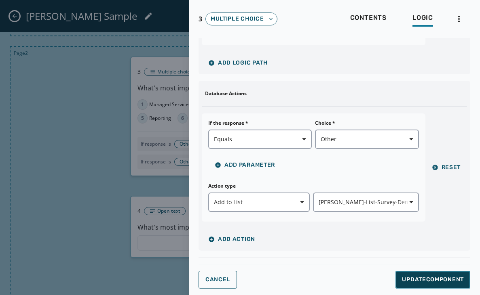
click at [421, 275] on button "Update Component" at bounding box center [432, 280] width 75 height 18
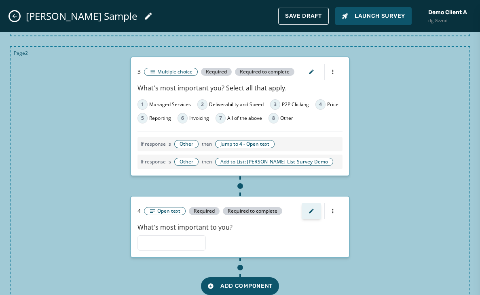
scroll to position [0, 0]
click at [297, 15] on span "Save Draft" at bounding box center [303, 16] width 37 height 6
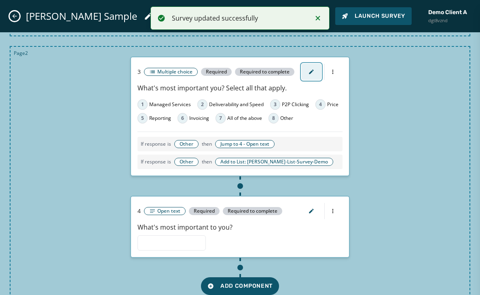
click at [311, 72] on icon "button" at bounding box center [311, 71] width 4 height 4
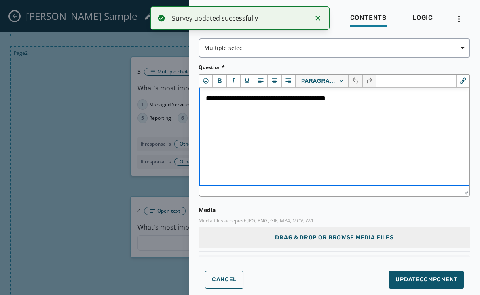
click at [286, 99] on p "**********" at bounding box center [334, 98] width 257 height 9
click at [418, 282] on span "Update Component" at bounding box center [426, 280] width 62 height 8
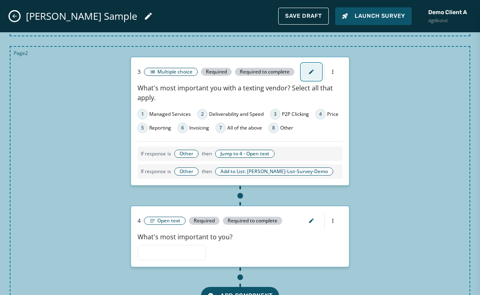
click at [310, 75] on icon "button" at bounding box center [311, 72] width 6 height 6
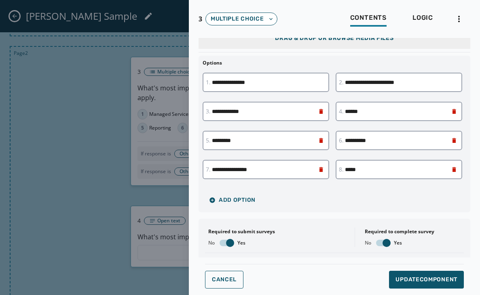
scroll to position [239, 0]
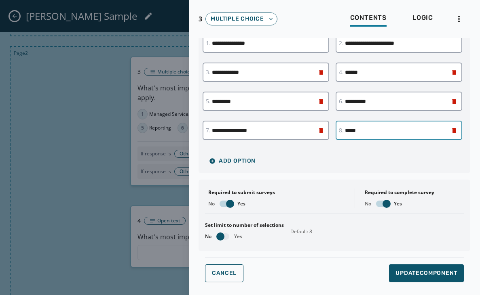
click at [380, 132] on input "*****" at bounding box center [398, 130] width 126 height 19
type input "*"
type input "*****"
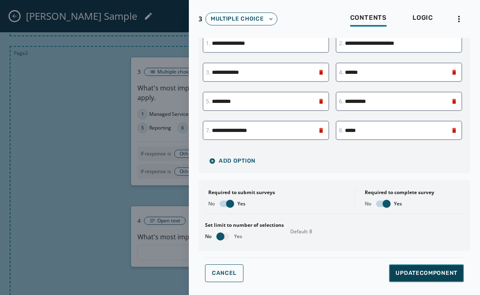
click at [423, 276] on span "Update Component" at bounding box center [426, 273] width 62 height 8
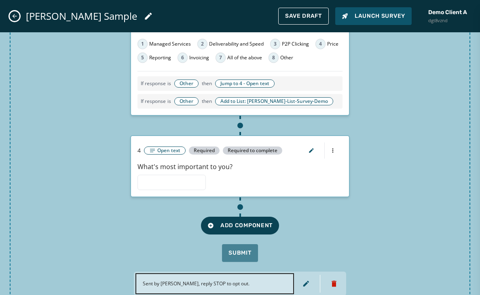
scroll to position [422, 0]
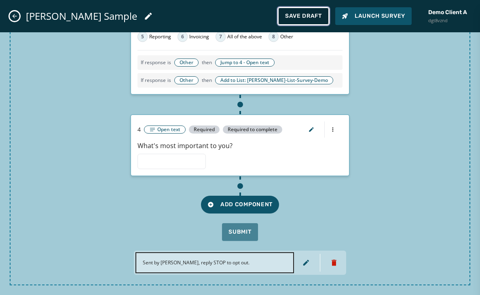
click at [298, 8] on button "Save Draft" at bounding box center [303, 16] width 51 height 17
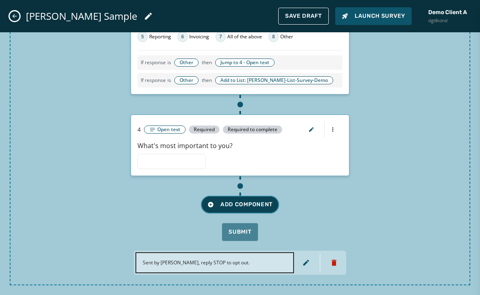
click at [236, 205] on span "Add Component" at bounding box center [239, 205] width 65 height 8
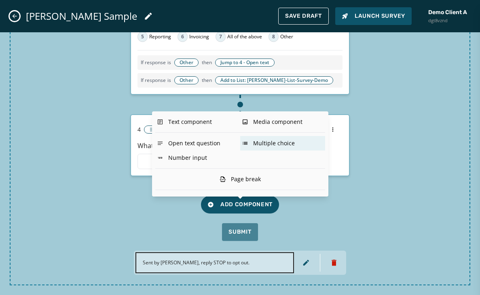
click at [260, 142] on div "Multiple choice" at bounding box center [282, 143] width 85 height 15
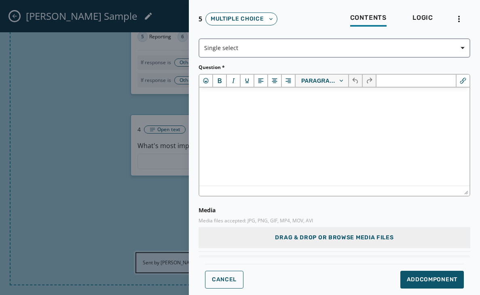
scroll to position [0, 0]
click at [219, 101] on p "Rich Text Area" at bounding box center [334, 98] width 257 height 9
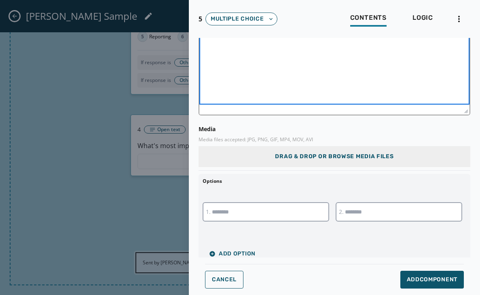
scroll to position [83, 0]
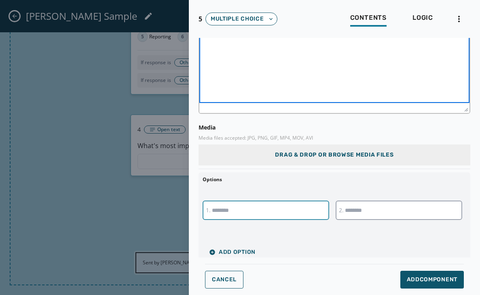
click at [283, 210] on input "text" at bounding box center [265, 210] width 126 height 19
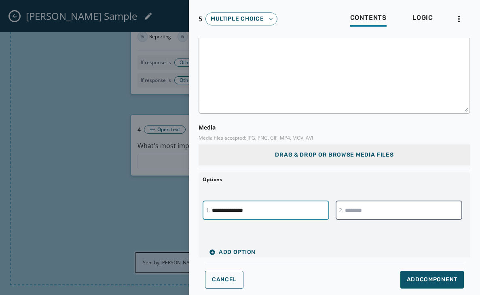
type input "**********"
click at [373, 214] on input "text" at bounding box center [398, 210] width 126 height 19
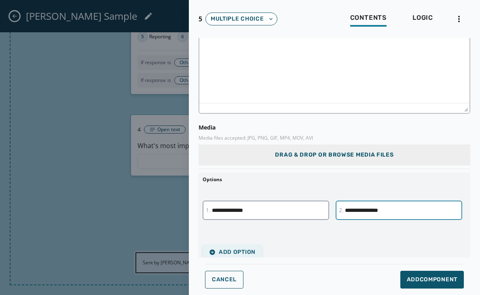
type input "**********"
click at [239, 252] on span "Add Option" at bounding box center [232, 252] width 46 height 6
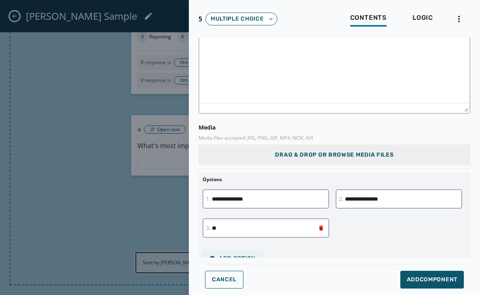
type input "*"
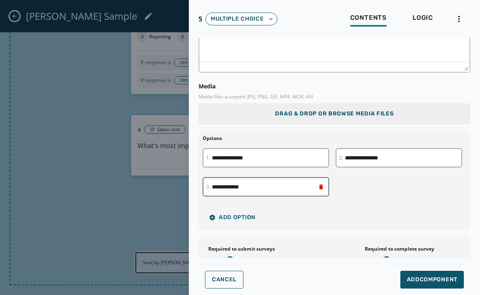
scroll to position [132, 0]
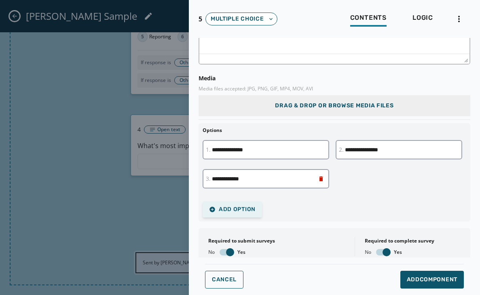
type input "**********"
click at [231, 210] on span "Add Option" at bounding box center [232, 209] width 46 height 6
type input "*******"
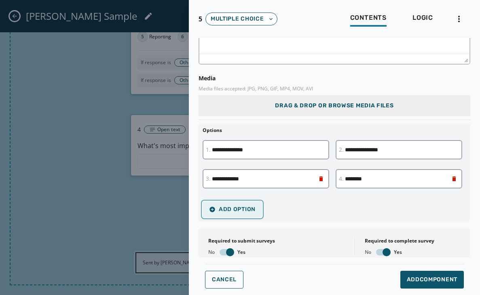
click at [226, 209] on span "Add Option" at bounding box center [232, 209] width 46 height 6
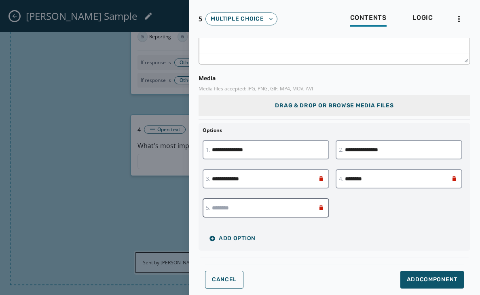
click at [238, 203] on input "text" at bounding box center [265, 207] width 126 height 19
type input "**********"
click at [227, 240] on span "Add Option" at bounding box center [232, 239] width 46 height 6
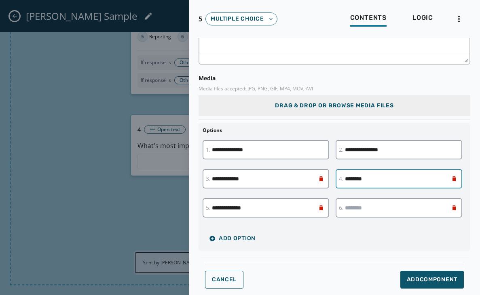
click at [376, 180] on input "*******" at bounding box center [398, 178] width 126 height 19
click at [369, 180] on input "**********" at bounding box center [398, 178] width 126 height 19
type input "**********"
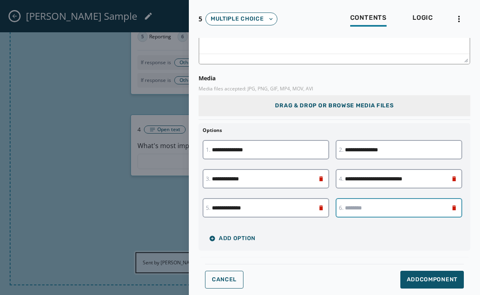
click at [369, 208] on input "text" at bounding box center [398, 207] width 126 height 19
type input "**********"
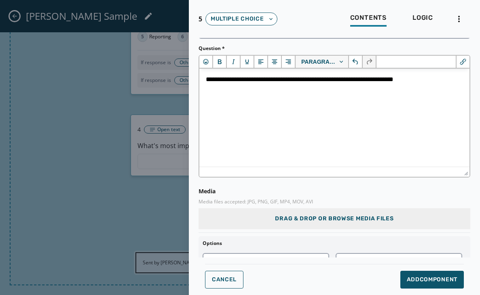
scroll to position [18, 0]
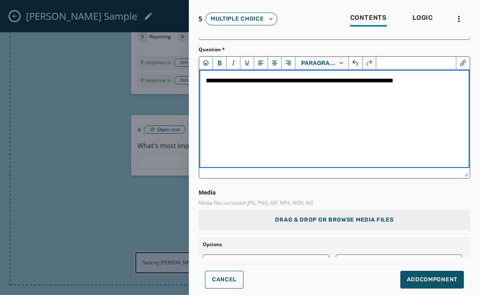
click at [441, 75] on html "**********" at bounding box center [334, 81] width 270 height 22
click at [436, 81] on p "**********" at bounding box center [334, 80] width 257 height 9
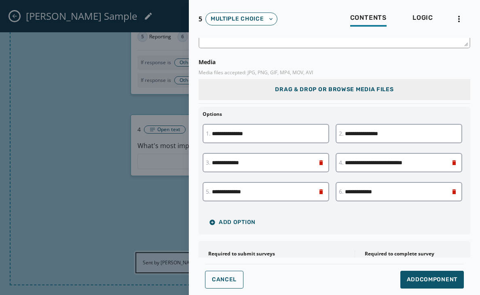
scroll to position [150, 0]
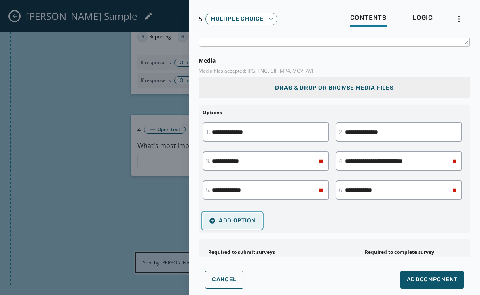
click at [235, 213] on button "Add Option" at bounding box center [231, 221] width 59 height 16
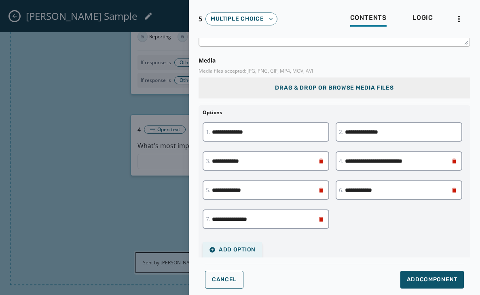
type input "**********"
click at [227, 251] on span "Add Option" at bounding box center [232, 250] width 46 height 6
type input "**********"
click at [222, 246] on button "Add Option" at bounding box center [231, 250] width 59 height 16
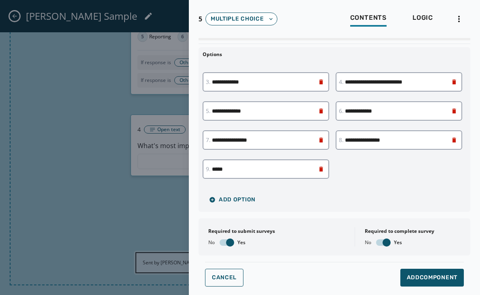
scroll to position [213, 0]
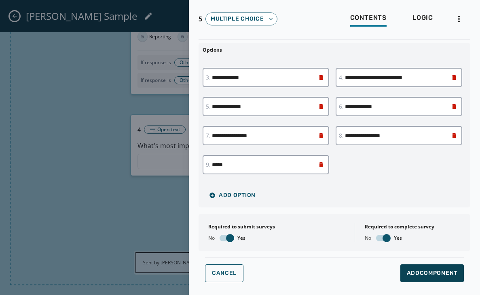
type input "*****"
click at [426, 276] on span "Add Component" at bounding box center [431, 273] width 51 height 8
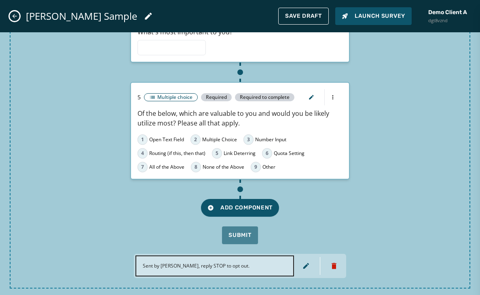
scroll to position [539, 0]
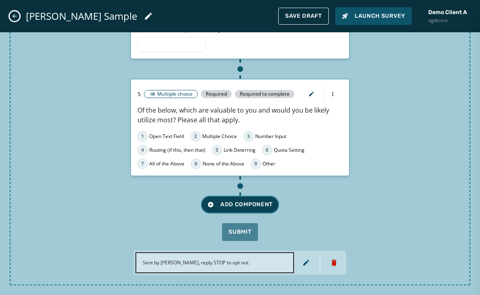
click at [229, 200] on button "Add Component" at bounding box center [240, 205] width 78 height 18
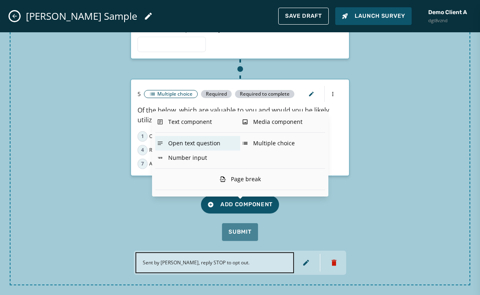
click at [189, 143] on div "Open text question" at bounding box center [197, 143] width 85 height 15
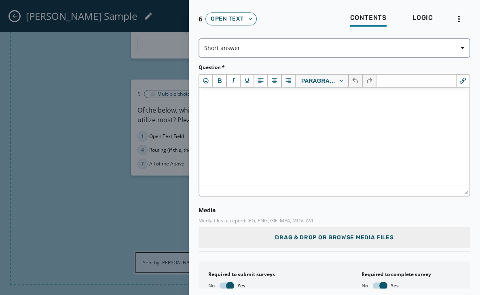
scroll to position [0, 0]
click at [255, 109] on html at bounding box center [334, 99] width 270 height 22
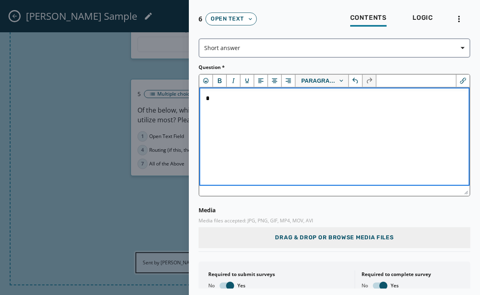
scroll to position [67, 0]
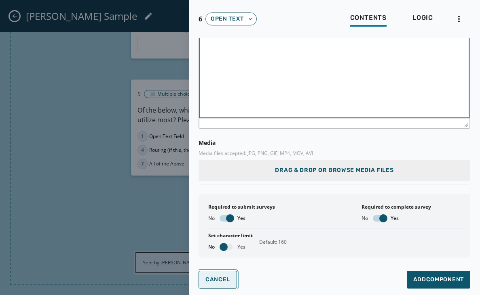
click at [217, 283] on span "Cancel" at bounding box center [217, 280] width 25 height 6
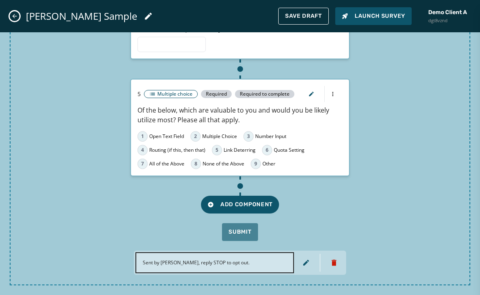
scroll to position [0, 0]
drag, startPoint x: 181, startPoint y: 111, endPoint x: 259, endPoint y: 110, distance: 78.8
click at [259, 110] on p "Of the below, which are valuable to you and would you be likely utilize most? P…" at bounding box center [239, 114] width 205 height 19
copy p "which are valuable to you"
click at [242, 201] on span "Add Component" at bounding box center [239, 205] width 65 height 8
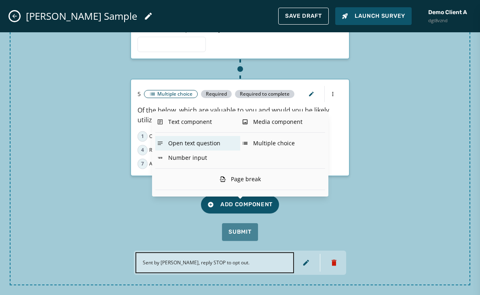
click at [198, 143] on div "Open text question" at bounding box center [197, 143] width 85 height 15
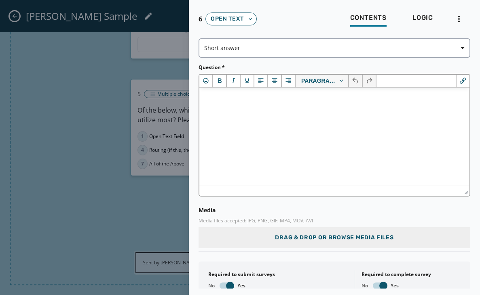
click at [269, 109] on html at bounding box center [334, 99] width 270 height 22
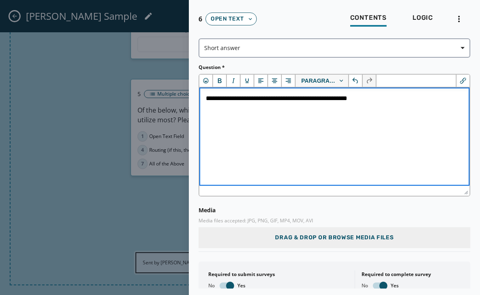
scroll to position [67, 0]
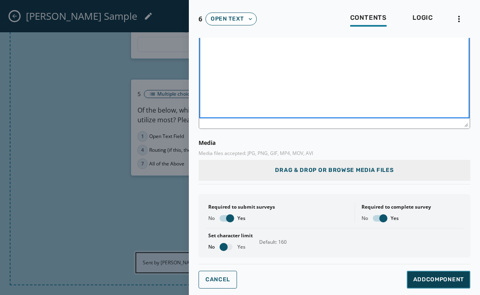
click at [436, 282] on span "Add Component" at bounding box center [438, 280] width 51 height 8
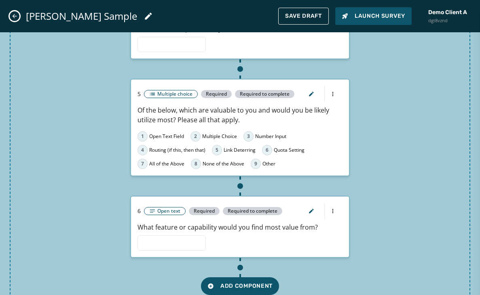
scroll to position [0, 0]
click at [311, 91] on icon "button" at bounding box center [311, 94] width 6 height 6
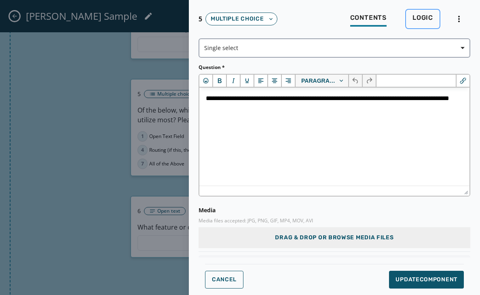
click at [421, 17] on span "Logic" at bounding box center [422, 18] width 21 height 8
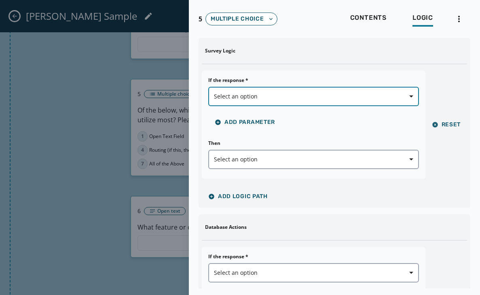
click at [282, 93] on span "Select an option" at bounding box center [313, 97] width 199 height 8
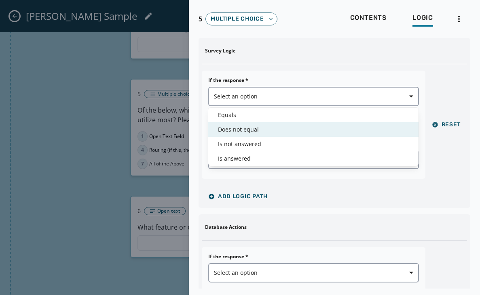
click at [230, 115] on span "Equals" at bounding box center [313, 115] width 191 height 8
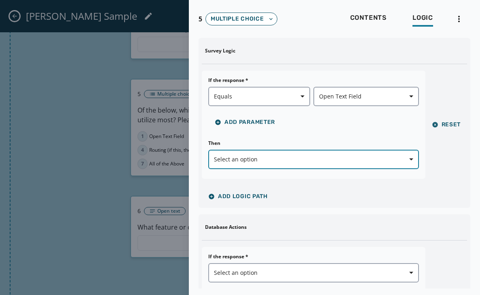
click at [255, 166] on button "Select an option" at bounding box center [313, 159] width 210 height 19
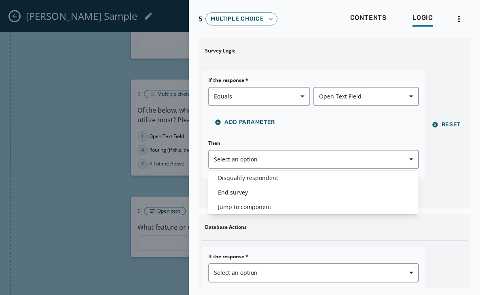
click at [270, 141] on div "Then Select an option" at bounding box center [313, 154] width 210 height 29
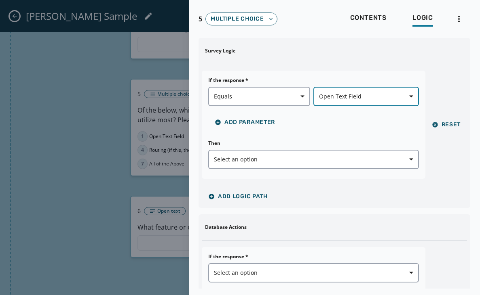
click at [379, 93] on span "Open Text Field" at bounding box center [366, 97] width 94 height 8
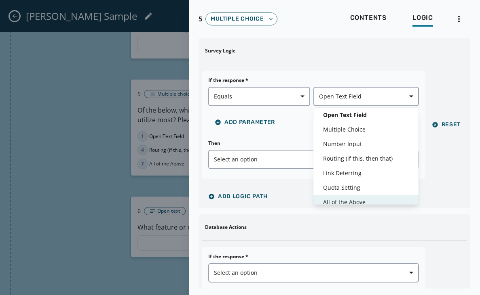
scroll to position [34, 0]
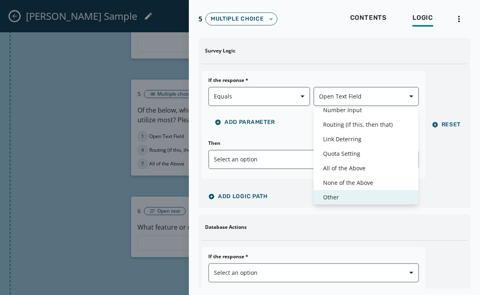
click at [335, 196] on span "Other" at bounding box center [366, 198] width 86 height 8
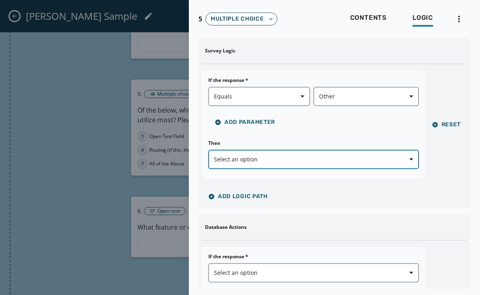
click at [263, 160] on span "Select an option" at bounding box center [313, 160] width 199 height 8
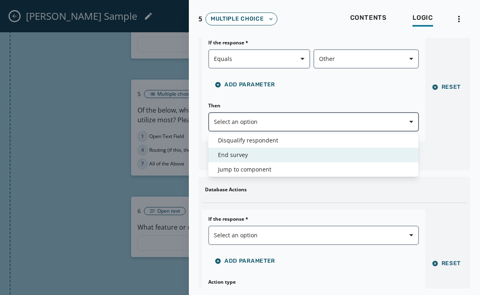
scroll to position [39, 0]
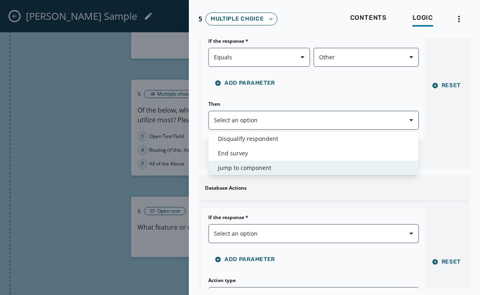
click at [247, 164] on span "Jump to component" at bounding box center [313, 168] width 191 height 8
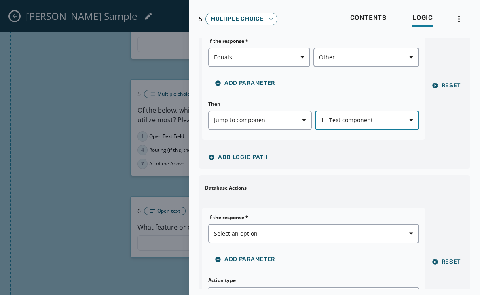
click at [409, 121] on icon "button" at bounding box center [411, 120] width 4 height 4
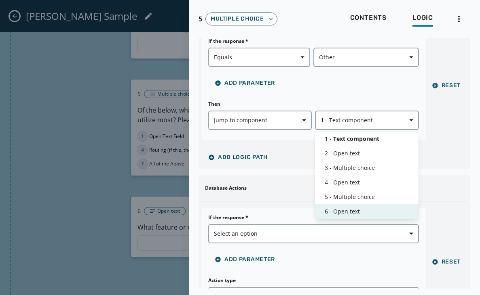
click at [345, 211] on span "6 - Open text" at bounding box center [366, 212] width 84 height 8
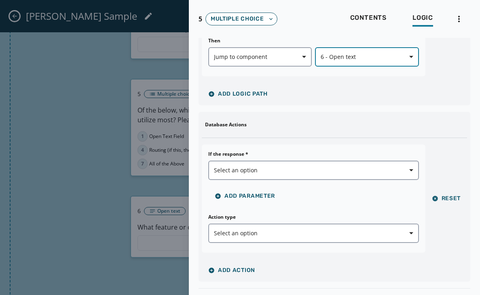
scroll to position [134, 0]
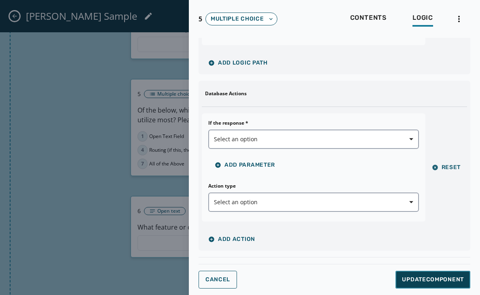
click at [421, 278] on span "Update Component" at bounding box center [433, 280] width 62 height 8
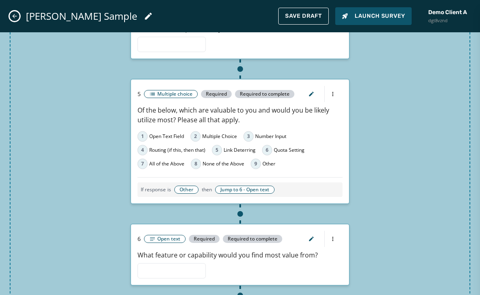
scroll to position [0, 0]
click at [294, 14] on span "Save Draft" at bounding box center [303, 16] width 37 height 6
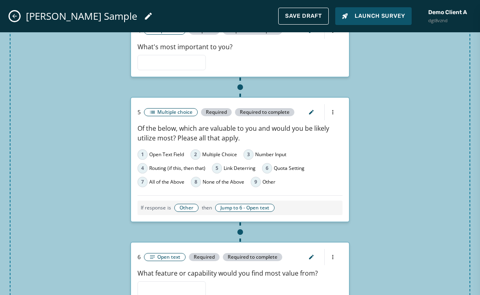
scroll to position [522, 0]
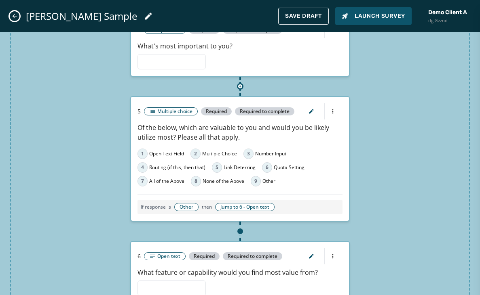
click at [240, 86] on icon at bounding box center [240, 86] width 5 height 5
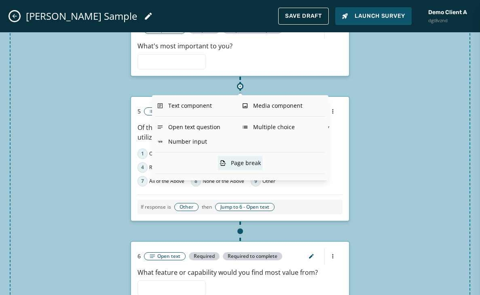
click at [238, 162] on div "Page break" at bounding box center [240, 163] width 44 height 15
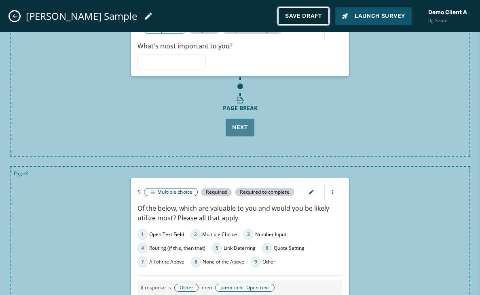
click at [295, 15] on span "Save Draft" at bounding box center [303, 16] width 37 height 6
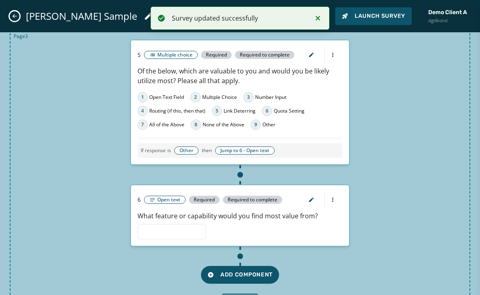
scroll to position [730, 0]
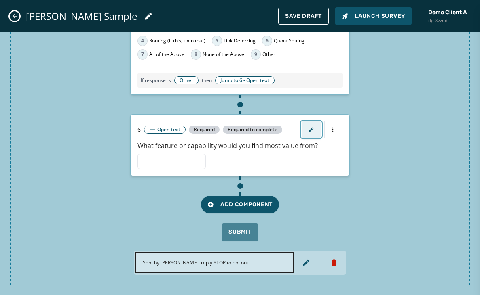
click at [311, 129] on icon "button" at bounding box center [311, 129] width 4 height 4
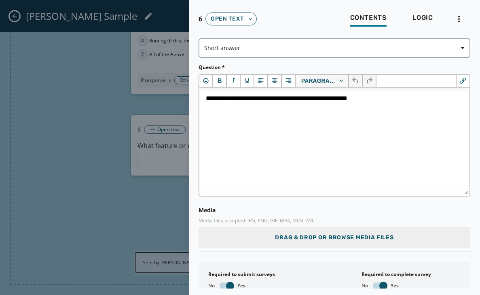
scroll to position [0, 0]
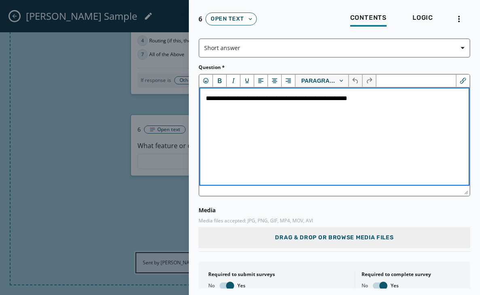
click at [220, 99] on p "**********" at bounding box center [334, 98] width 257 height 9
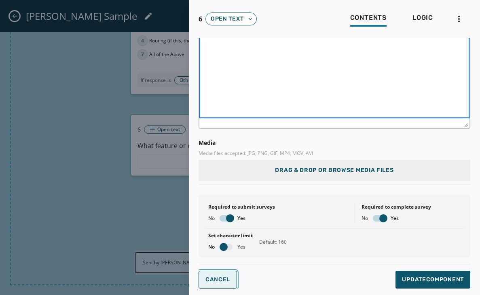
click at [223, 280] on span "Cancel" at bounding box center [217, 280] width 25 height 6
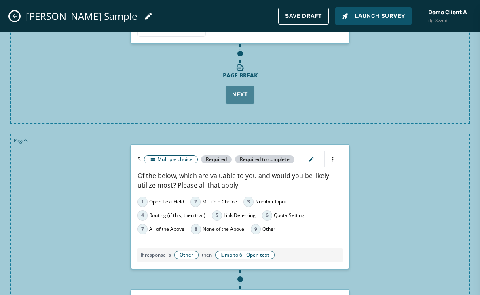
scroll to position [588, 0]
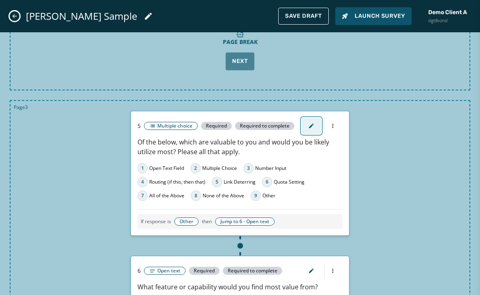
click at [311, 125] on icon "button" at bounding box center [311, 126] width 6 height 6
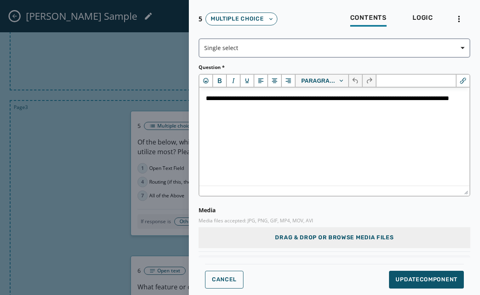
scroll to position [0, 0]
click at [277, 100] on p "**********" at bounding box center [334, 103] width 257 height 18
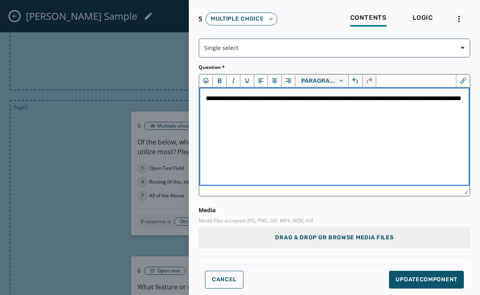
click at [381, 100] on p "**********" at bounding box center [334, 103] width 257 height 18
click at [426, 99] on p "**********" at bounding box center [334, 103] width 257 height 18
click at [437, 98] on p "**********" at bounding box center [334, 103] width 257 height 18
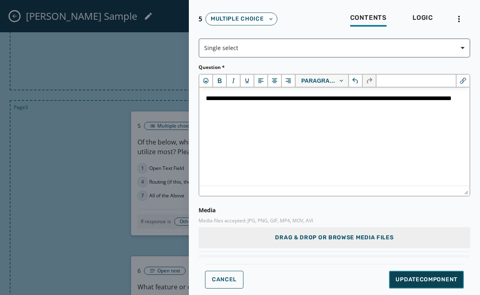
click at [421, 280] on span "Update Component" at bounding box center [426, 280] width 62 height 8
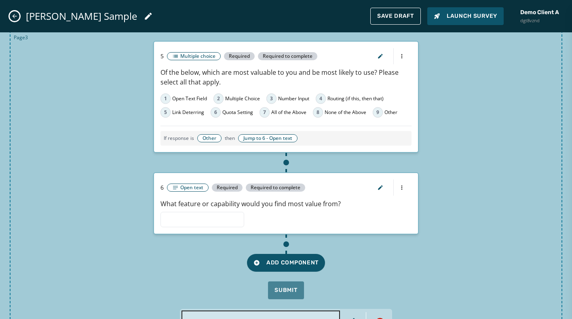
scroll to position [683, 0]
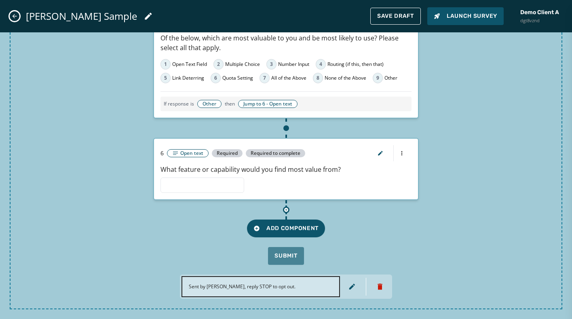
click at [288, 210] on icon at bounding box center [286, 209] width 5 height 5
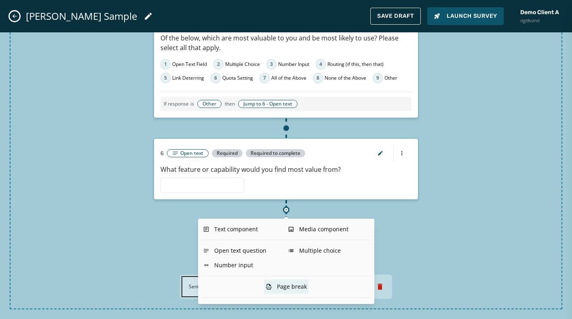
click at [280, 285] on div "Page break" at bounding box center [286, 286] width 44 height 15
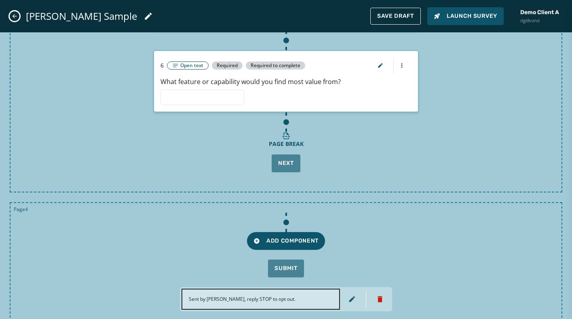
scroll to position [783, 0]
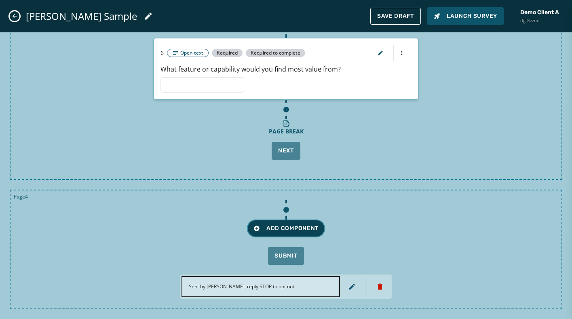
click at [278, 222] on button "Add Component" at bounding box center [286, 228] width 78 height 18
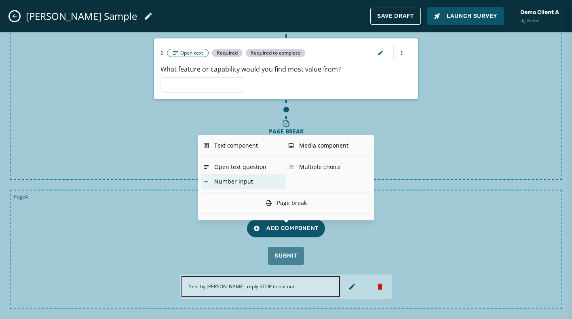
click at [238, 184] on div "Number input" at bounding box center [243, 181] width 85 height 15
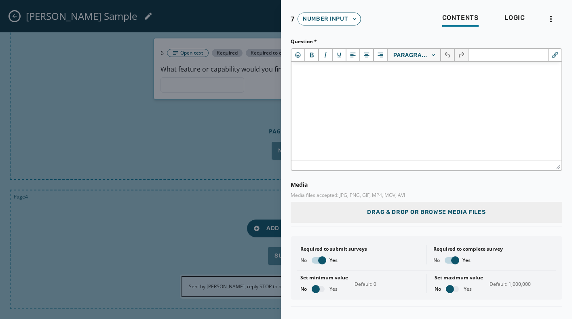
scroll to position [0, 0]
click at [346, 70] on p "Rich Text Area" at bounding box center [426, 72] width 257 height 9
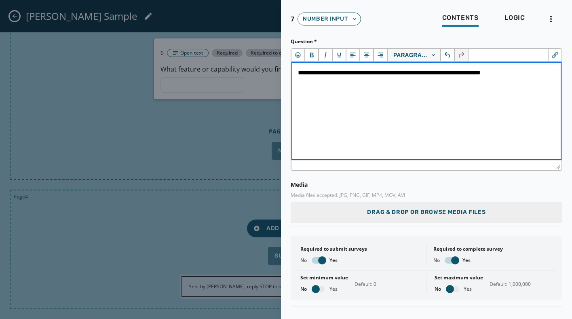
scroll to position [18, 0]
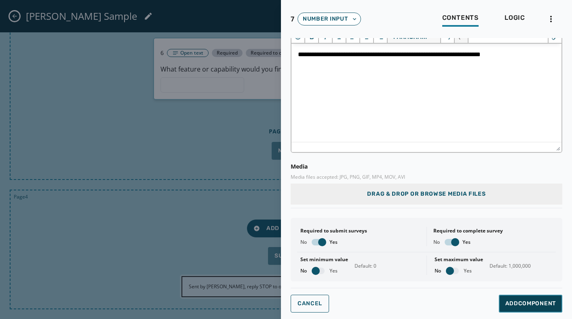
click at [518, 295] on span "Add Component" at bounding box center [530, 303] width 51 height 8
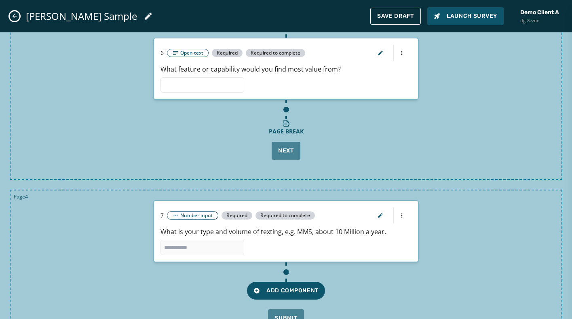
scroll to position [0, 0]
click at [380, 214] on icon "button" at bounding box center [380, 215] width 4 height 4
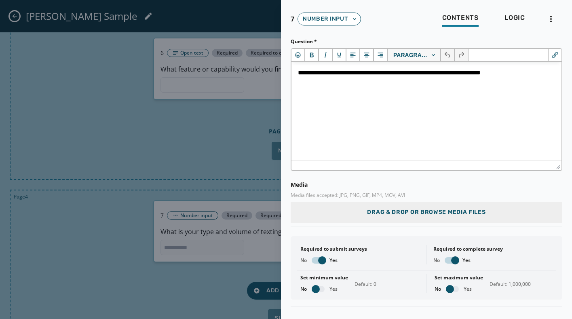
click at [179, 165] on div at bounding box center [286, 159] width 572 height 319
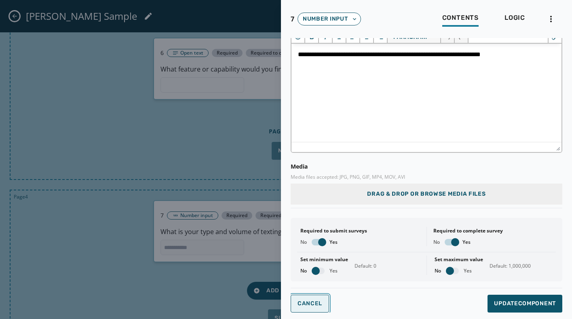
click at [308, 295] on button "Cancel" at bounding box center [309, 304] width 38 height 18
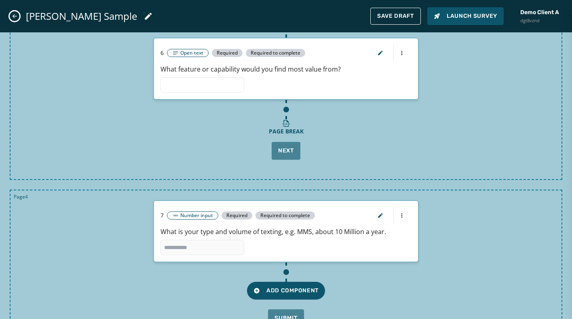
scroll to position [0, 0]
click at [385, 18] on span "Save Draft" at bounding box center [395, 16] width 37 height 6
click at [377, 213] on icon "button" at bounding box center [380, 215] width 6 height 6
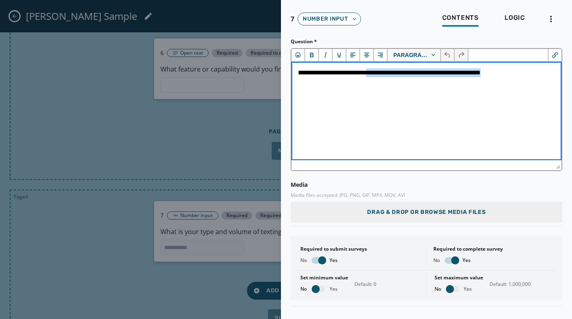
drag, startPoint x: 516, startPoint y: 74, endPoint x: 385, endPoint y: 76, distance: 131.3
click at [385, 76] on p "**********" at bounding box center [426, 72] width 257 height 9
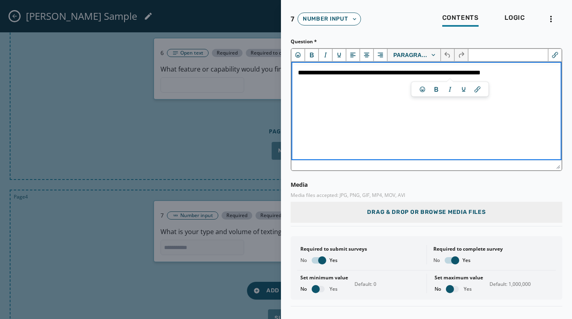
click at [367, 74] on p "**********" at bounding box center [426, 72] width 257 height 9
click at [363, 74] on p "**********" at bounding box center [426, 72] width 257 height 9
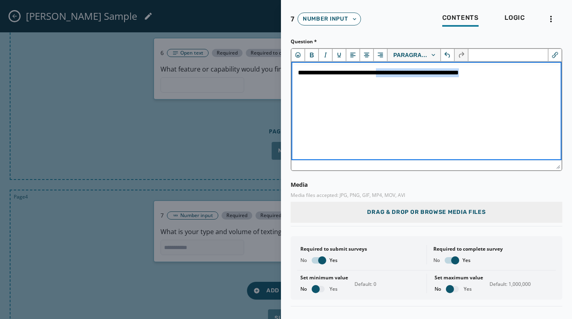
drag, startPoint x: 498, startPoint y: 74, endPoint x: 391, endPoint y: 75, distance: 106.7
click at [391, 75] on p "**********" at bounding box center [426, 72] width 257 height 9
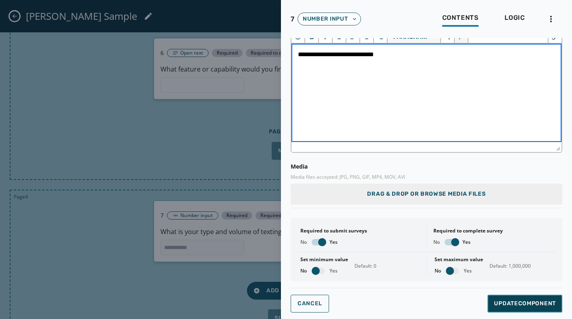
click at [520, 295] on span "Update Component" at bounding box center [525, 303] width 62 height 8
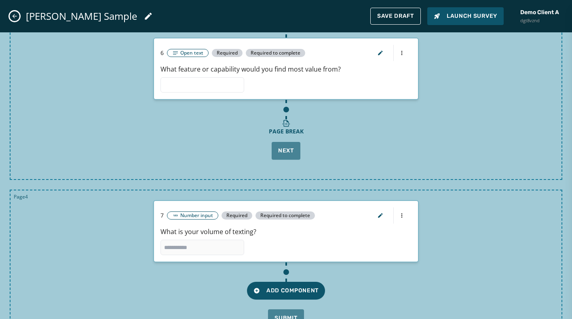
scroll to position [0, 0]
click at [378, 216] on icon "button" at bounding box center [380, 215] width 6 height 6
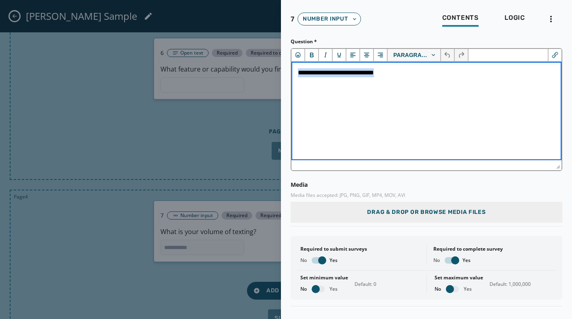
drag, startPoint x: 403, startPoint y: 74, endPoint x: 298, endPoint y: 75, distance: 105.0
click at [298, 75] on p "**********" at bounding box center [426, 72] width 257 height 9
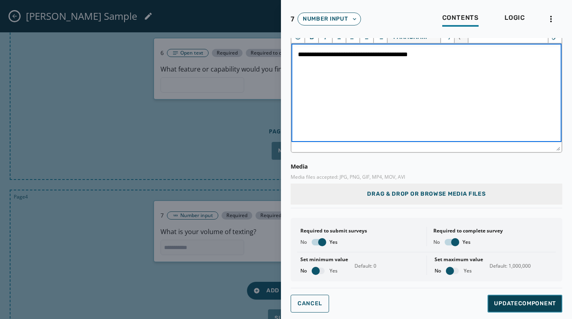
click at [507, 295] on span "Update Component" at bounding box center [525, 303] width 62 height 8
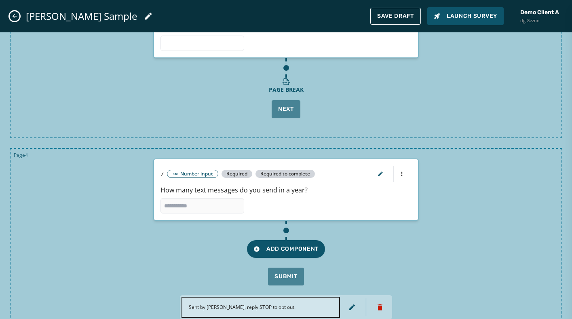
scroll to position [845, 0]
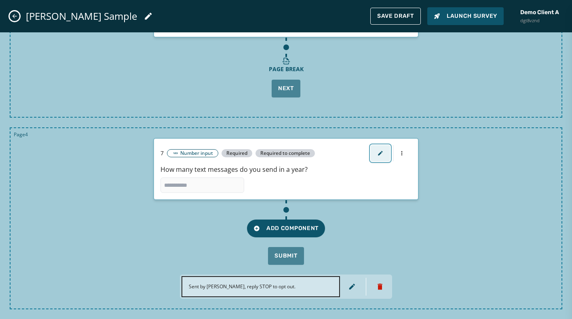
click at [379, 152] on icon "button" at bounding box center [380, 153] width 6 height 6
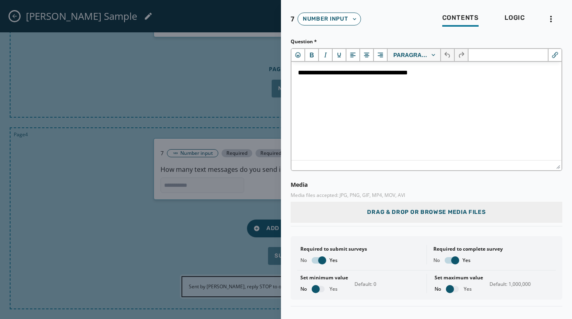
scroll to position [0, 0]
click at [518, 15] on span "Logic" at bounding box center [514, 18] width 21 height 8
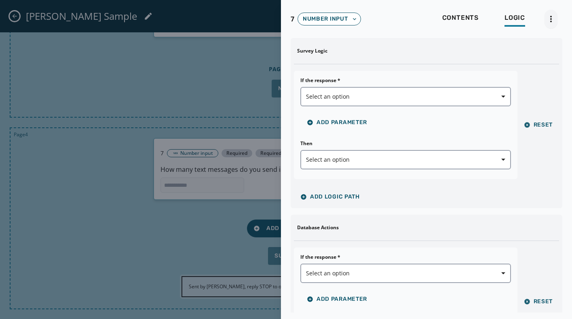
click at [551, 19] on html "Skip To Main Content Demo Client A dgt8vznd 1 [EMAIL_ADDRESS][DOMAIN_NAME] Surv…" at bounding box center [286, 159] width 572 height 319
click at [516, 19] on html "Skip To Main Content Demo Client A dgt8vznd 1 [EMAIL_ADDRESS][DOMAIN_NAME] Surv…" at bounding box center [286, 159] width 572 height 319
click at [408, 97] on span "Select an option" at bounding box center [405, 97] width 199 height 8
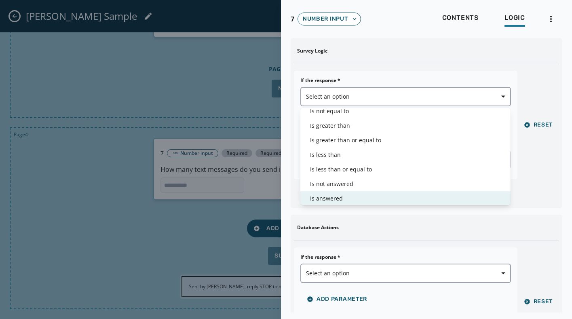
scroll to position [19, 0]
click at [326, 195] on span "Is answered" at bounding box center [405, 198] width 191 height 8
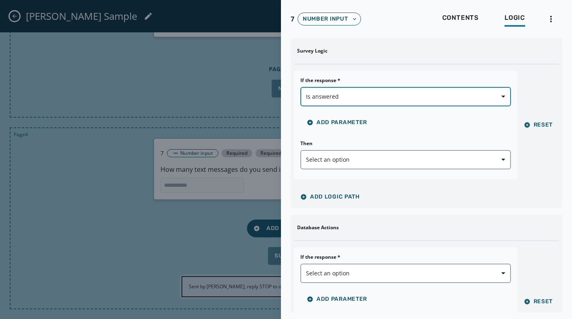
click at [377, 99] on span "Is answered" at bounding box center [405, 97] width 199 height 8
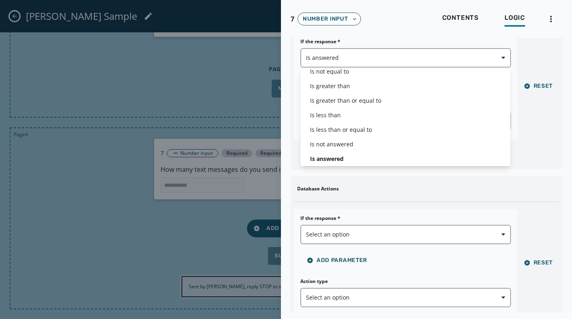
click at [532, 124] on div "If the response * Is answered Add Parameter Then Select an option Reset" at bounding box center [426, 86] width 265 height 108
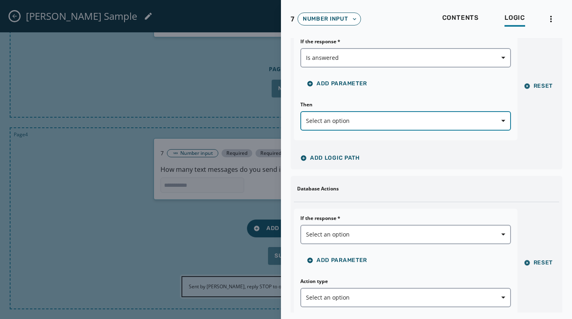
click at [342, 119] on span "Select an option" at bounding box center [405, 121] width 199 height 8
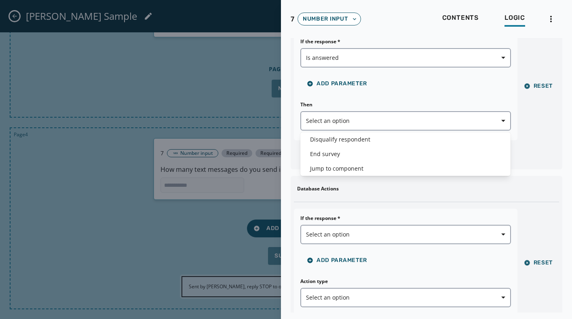
click at [256, 72] on div "[PERSON_NAME] Sample Save Draft Launch Survey Demo Client A dgt8vznd Preview Su…" at bounding box center [286, 159] width 572 height 319
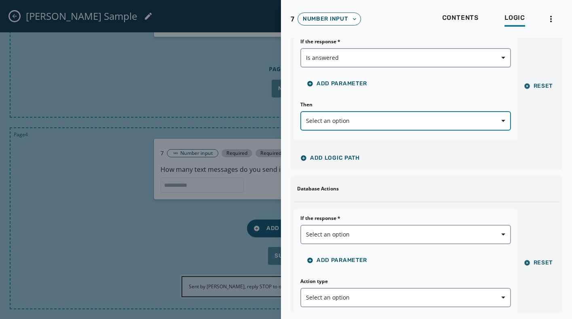
scroll to position [110, 0]
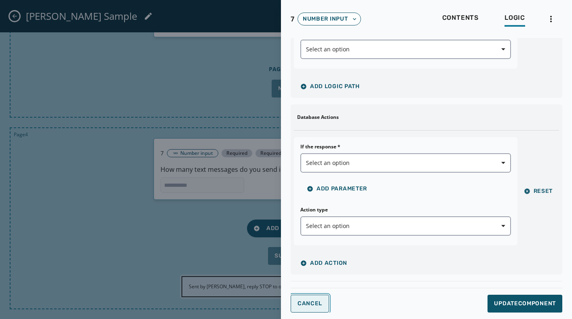
click at [313, 295] on span "Cancel" at bounding box center [309, 303] width 25 height 6
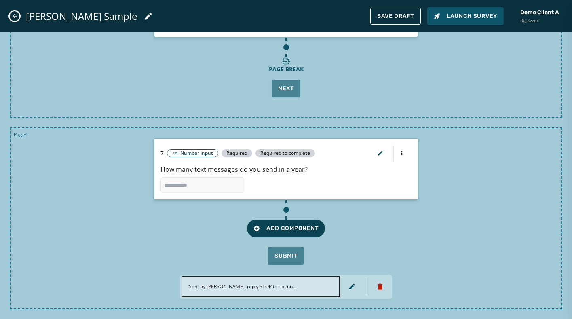
scroll to position [0, 0]
click at [285, 229] on span "Add Component" at bounding box center [285, 228] width 65 height 8
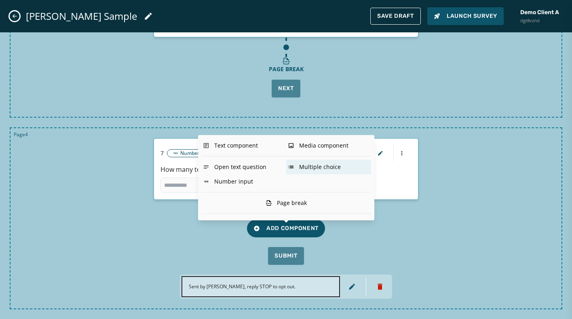
click at [313, 168] on div "Multiple choice" at bounding box center [328, 167] width 85 height 15
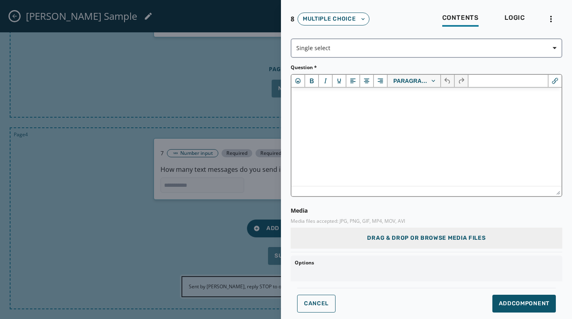
click at [342, 109] on html at bounding box center [426, 99] width 270 height 22
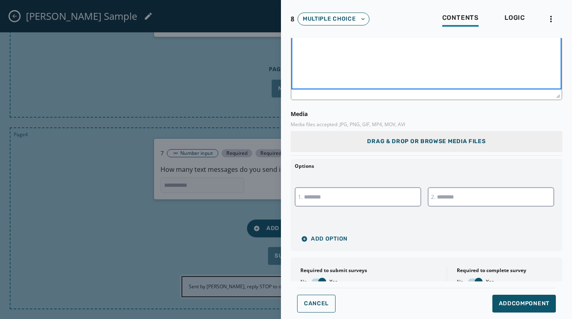
scroll to position [109, 0]
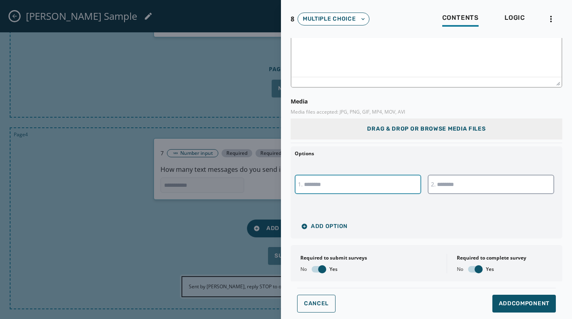
click at [328, 184] on input "text" at bounding box center [358, 184] width 126 height 19
type input "**********"
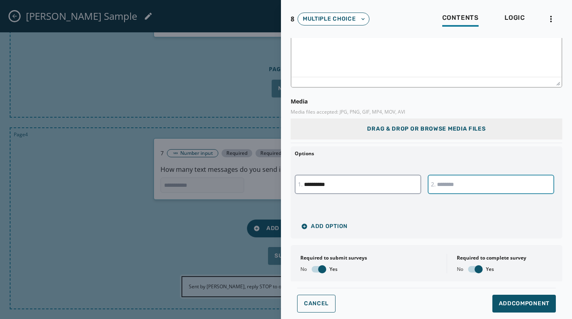
click at [465, 187] on input "text" at bounding box center [490, 184] width 126 height 19
type input "**********"
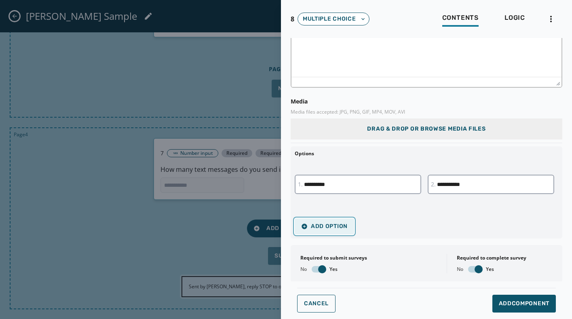
click at [315, 226] on span "Add Option" at bounding box center [324, 226] width 46 height 6
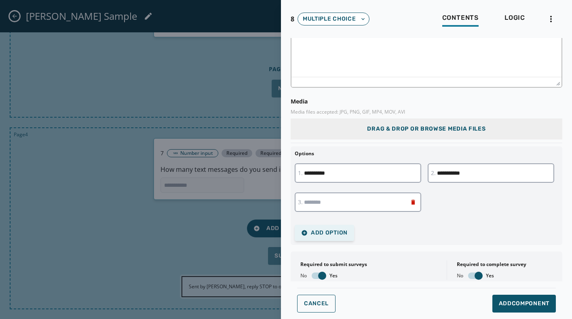
type input "*"
type input "**********"
click at [324, 232] on span "Add Option" at bounding box center [324, 232] width 46 height 6
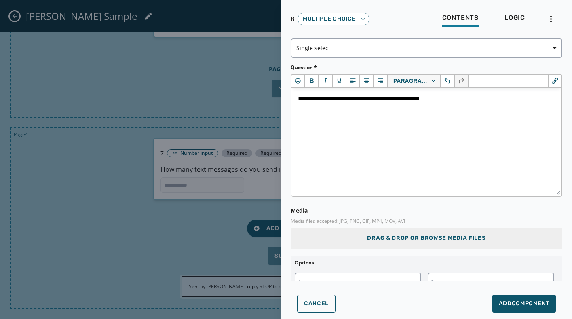
scroll to position [2, 0]
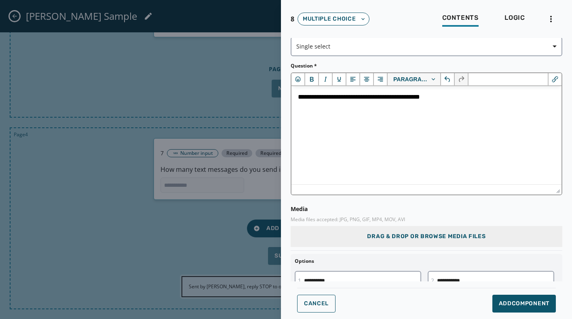
type input "*****"
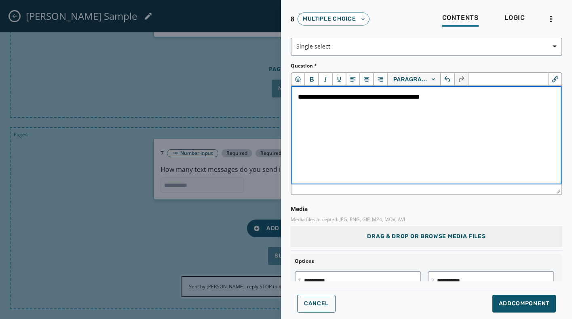
click at [360, 97] on p "**********" at bounding box center [426, 97] width 257 height 9
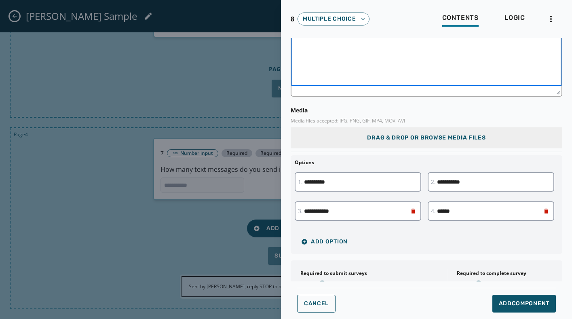
scroll to position [123, 0]
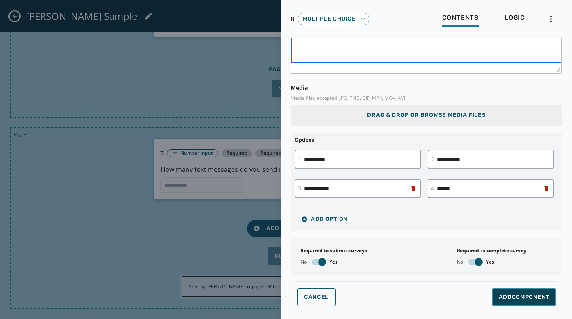
click at [527, 295] on span "Add Component" at bounding box center [524, 297] width 51 height 8
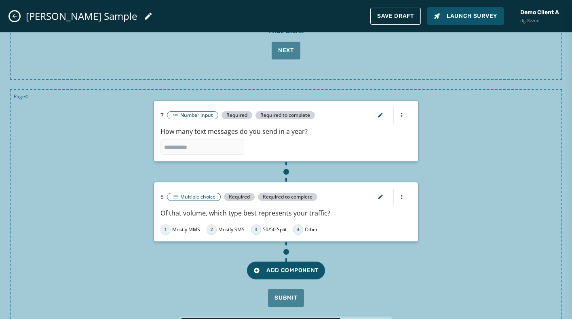
scroll to position [925, 0]
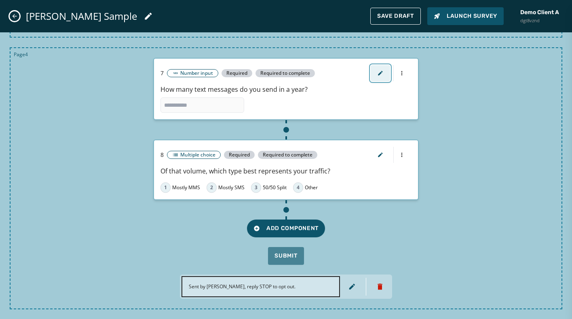
click at [381, 71] on icon "button" at bounding box center [380, 73] width 6 height 6
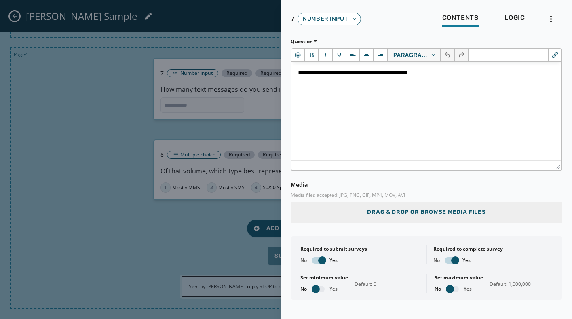
scroll to position [0, 0]
click at [514, 15] on span "Logic" at bounding box center [514, 18] width 21 height 8
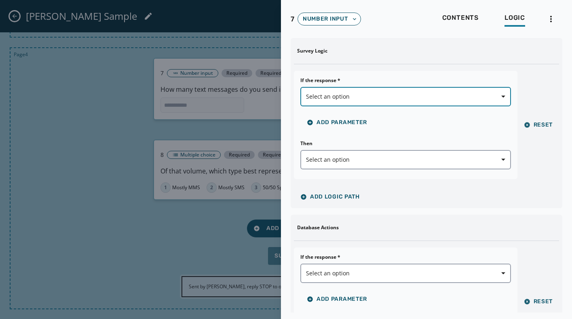
click at [370, 98] on span "Select an option" at bounding box center [405, 97] width 199 height 8
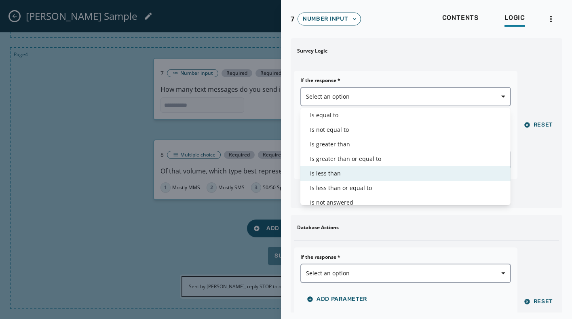
scroll to position [19, 0]
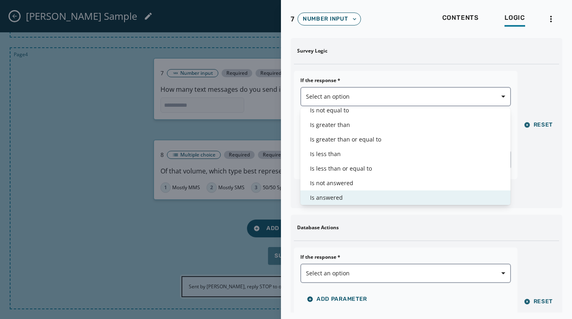
click at [323, 196] on span "Is answered" at bounding box center [405, 198] width 191 height 8
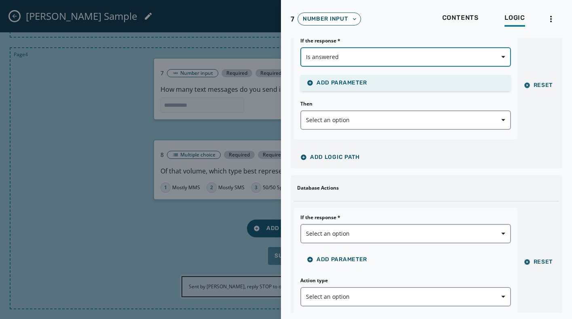
scroll to position [45, 0]
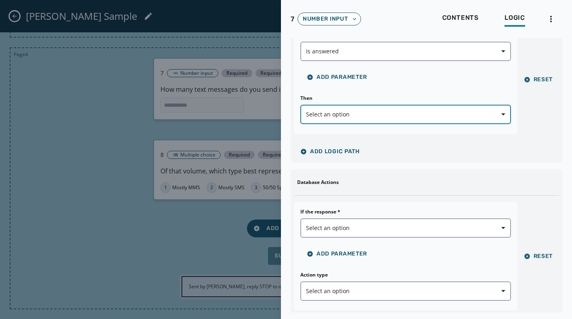
click at [371, 112] on span "Select an option" at bounding box center [405, 114] width 199 height 8
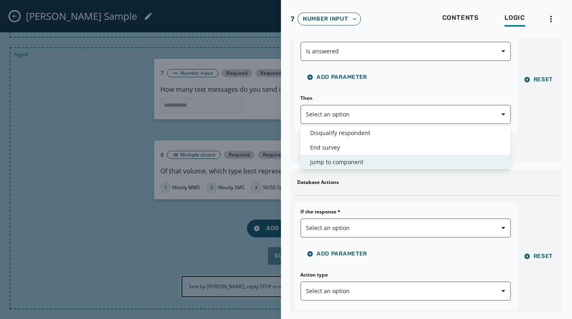
click at [343, 160] on span "Jump to component" at bounding box center [405, 162] width 191 height 8
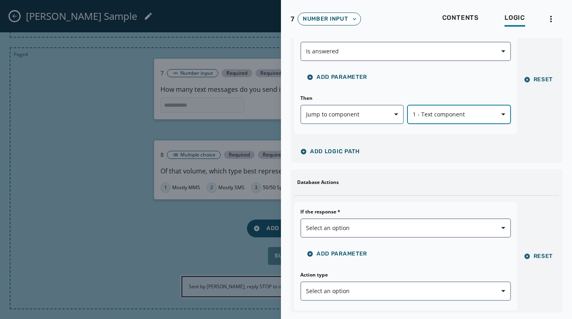
click at [489, 120] on button "1 - Text component" at bounding box center [458, 114] width 103 height 19
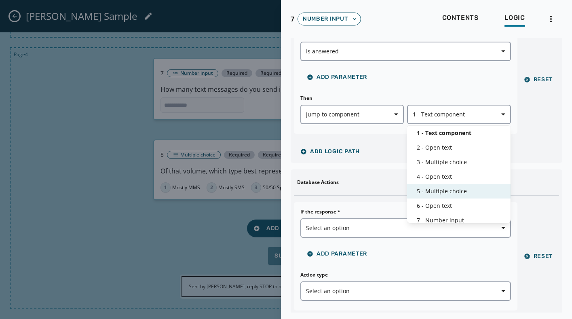
scroll to position [19, 0]
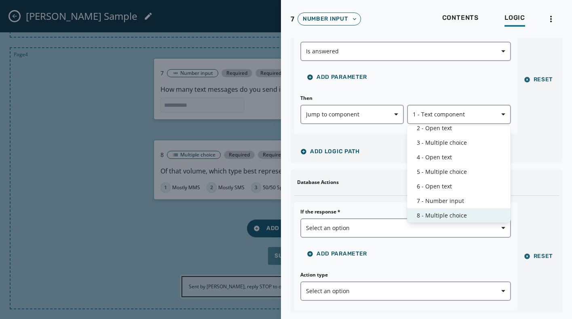
click at [427, 213] on span "8 - Multiple choice" at bounding box center [459, 215] width 84 height 8
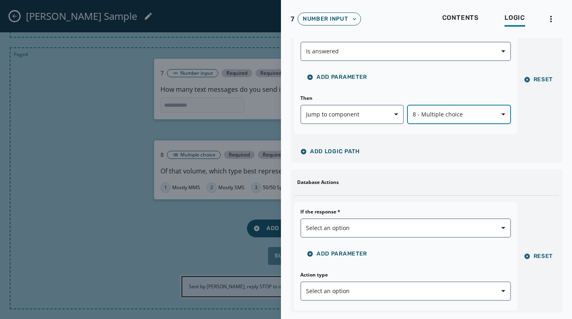
scroll to position [110, 0]
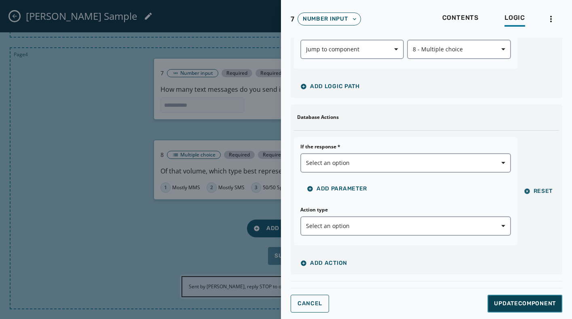
click at [513, 295] on span "Update Component" at bounding box center [525, 303] width 62 height 8
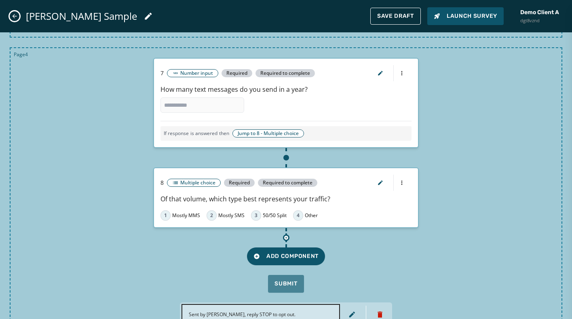
scroll to position [953, 0]
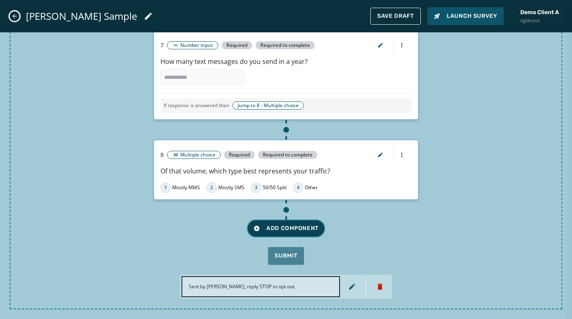
click at [282, 227] on span "Add Component" at bounding box center [285, 228] width 65 height 8
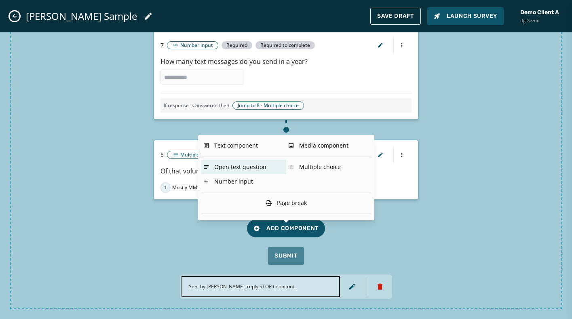
click at [231, 168] on div "Open text question" at bounding box center [243, 167] width 85 height 15
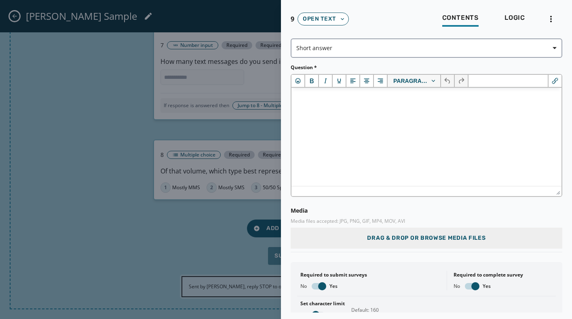
scroll to position [0, 0]
click at [348, 109] on html at bounding box center [426, 99] width 270 height 22
click at [228, 225] on div at bounding box center [286, 159] width 572 height 319
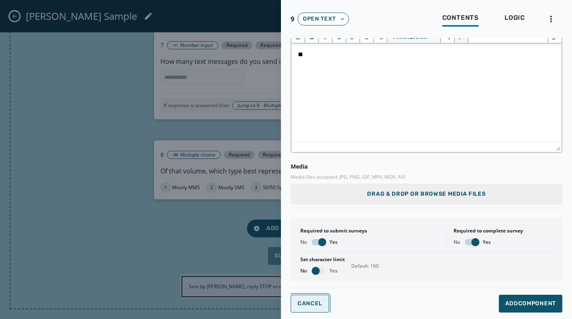
click at [311, 295] on span "Cancel" at bounding box center [309, 303] width 25 height 6
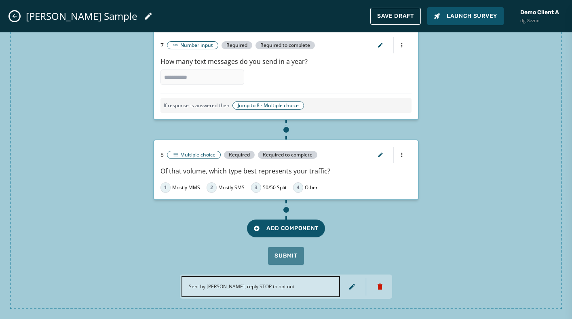
scroll to position [0, 0]
drag, startPoint x: 210, startPoint y: 171, endPoint x: 324, endPoint y: 172, distance: 113.5
click at [324, 172] on p "Of that volume, which type best represents your traffic?" at bounding box center [285, 171] width 251 height 10
copy p "which type best represents your traffic"
click at [287, 225] on span "Add Component" at bounding box center [285, 228] width 65 height 8
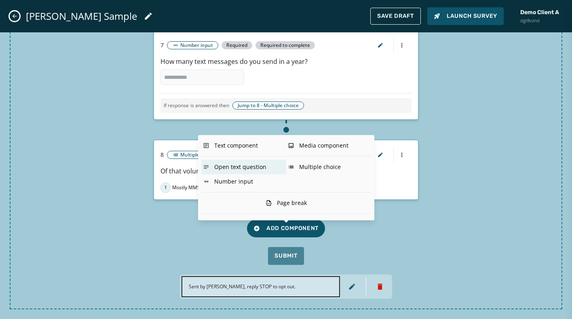
click at [236, 165] on div "Open text question" at bounding box center [243, 167] width 85 height 15
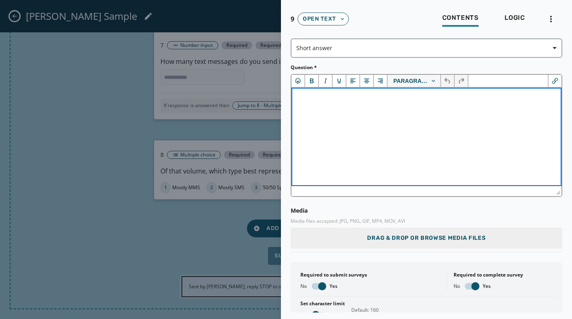
click at [373, 109] on html at bounding box center [426, 99] width 270 height 22
click at [375, 101] on p "**********" at bounding box center [426, 98] width 257 height 9
click at [372, 99] on p "**********" at bounding box center [426, 98] width 257 height 9
click at [478, 99] on p "**********" at bounding box center [426, 98] width 257 height 9
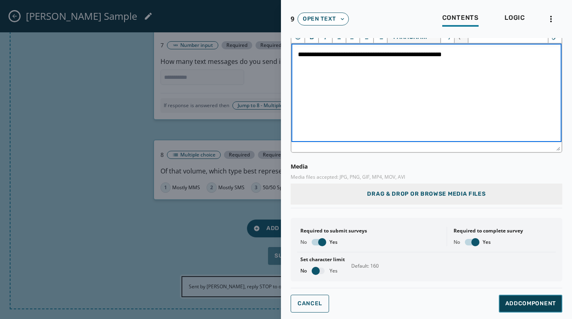
click at [528, 295] on span "Add Component" at bounding box center [530, 303] width 51 height 8
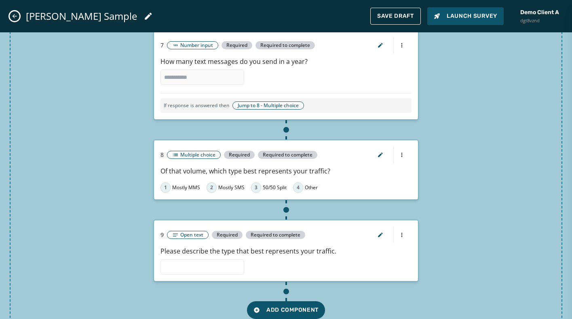
scroll to position [0, 0]
click at [380, 154] on icon "button" at bounding box center [380, 154] width 4 height 4
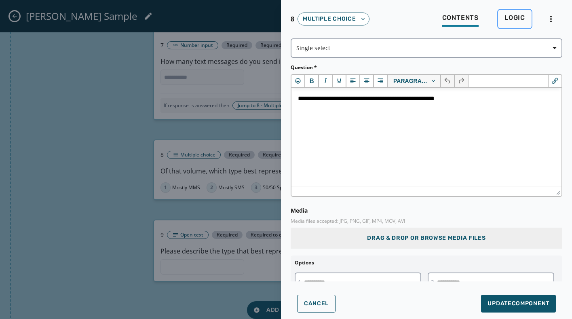
click at [513, 17] on span "Logic" at bounding box center [514, 18] width 21 height 8
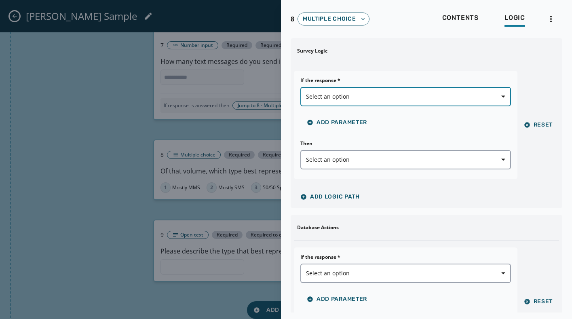
click at [363, 97] on span "Select an option" at bounding box center [405, 97] width 199 height 8
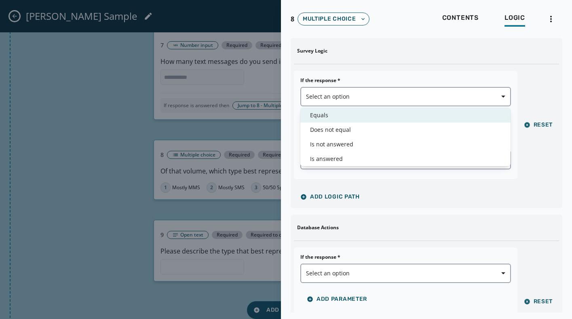
click at [327, 114] on span "Equals" at bounding box center [405, 115] width 191 height 8
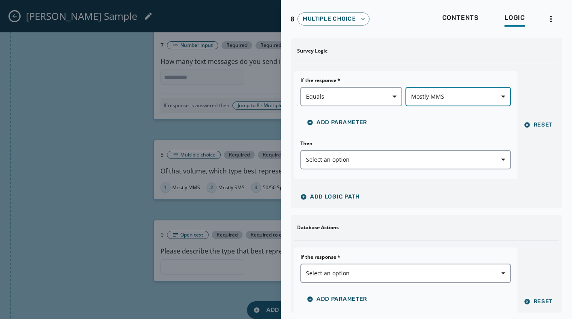
click at [476, 100] on span "Mostly MMS" at bounding box center [458, 97] width 94 height 8
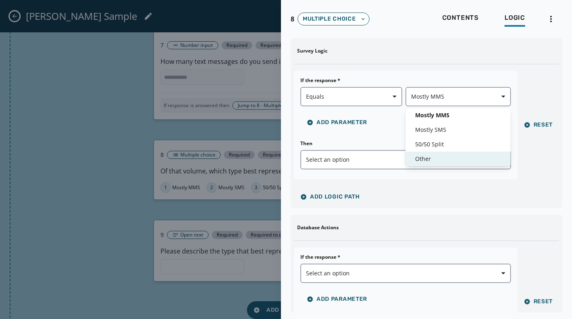
click at [423, 156] on span "Other" at bounding box center [458, 159] width 86 height 8
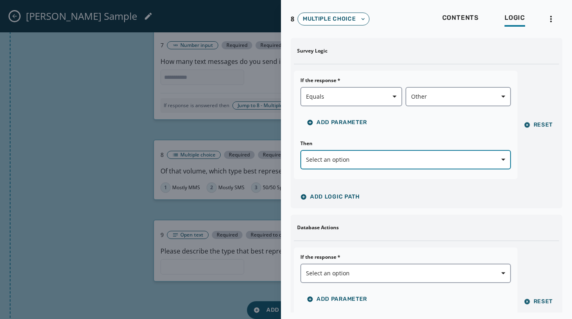
click at [366, 160] on span "Select an option" at bounding box center [405, 160] width 199 height 8
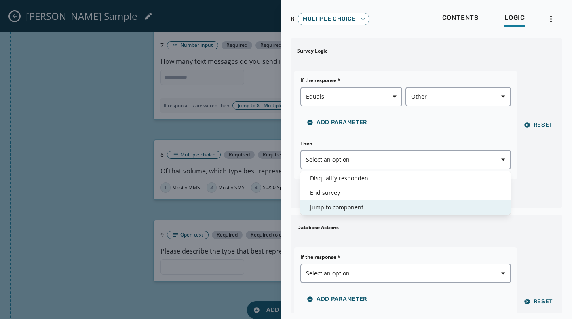
click at [337, 205] on span "Jump to component" at bounding box center [405, 207] width 191 height 8
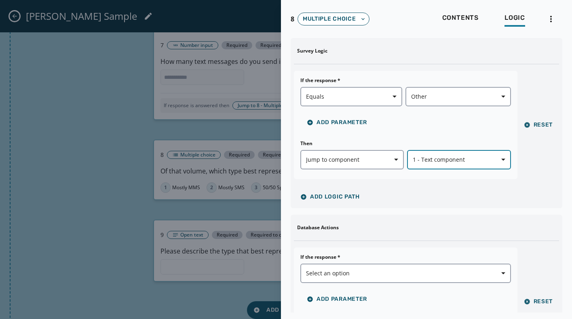
click at [506, 161] on span "button" at bounding box center [499, 160] width 19 height 16
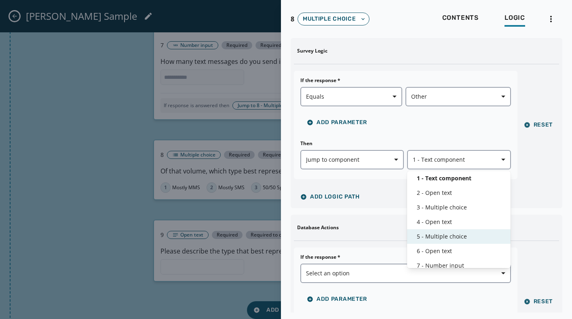
scroll to position [34, 0]
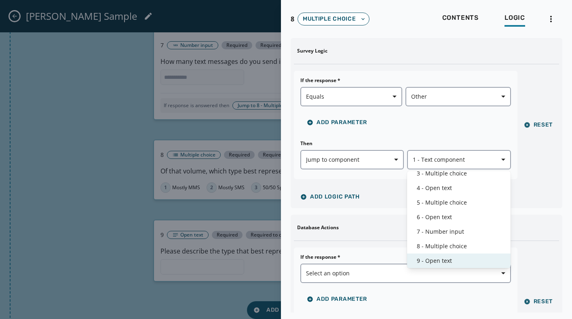
click at [429, 259] on span "9 - Open text" at bounding box center [459, 261] width 84 height 8
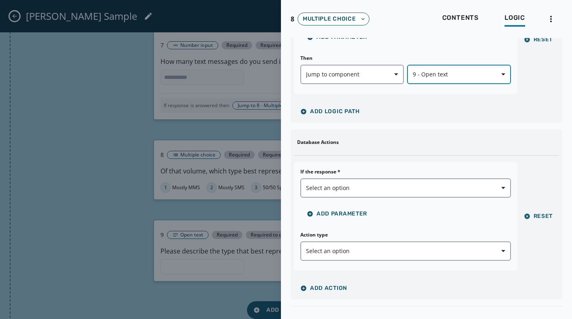
scroll to position [110, 0]
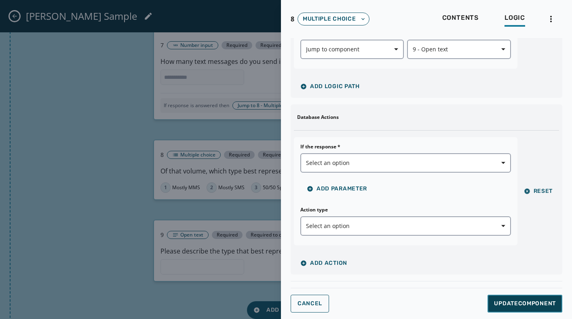
click at [518, 295] on button "Update Component" at bounding box center [524, 304] width 75 height 18
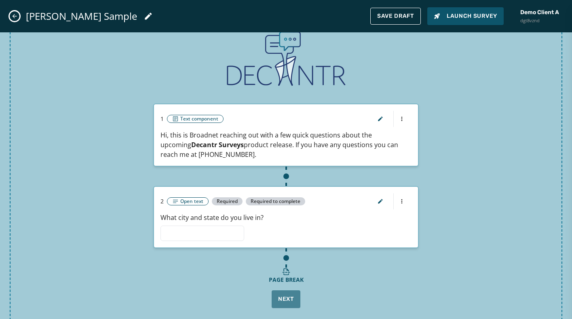
scroll to position [0, 0]
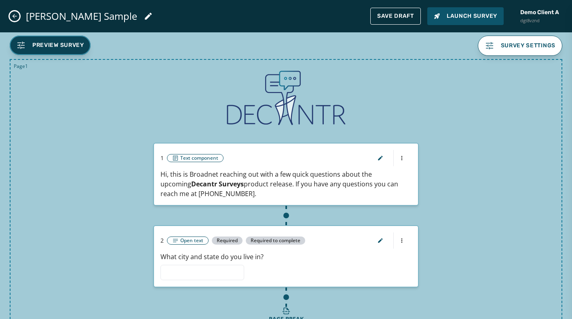
click at [67, 44] on span "Preview Survey" at bounding box center [58, 45] width 52 height 8
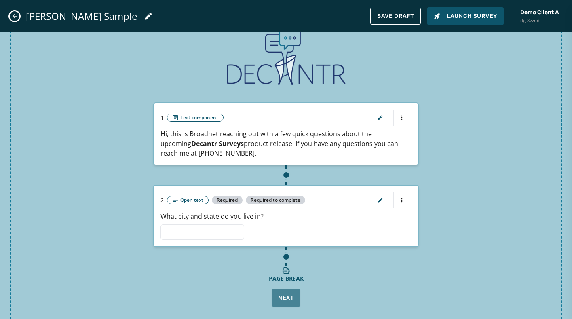
scroll to position [43, 0]
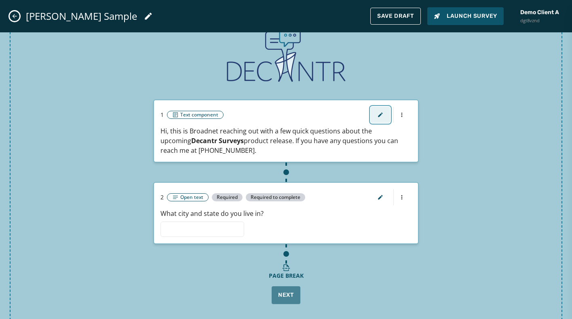
click at [378, 116] on icon "button" at bounding box center [380, 115] width 6 height 6
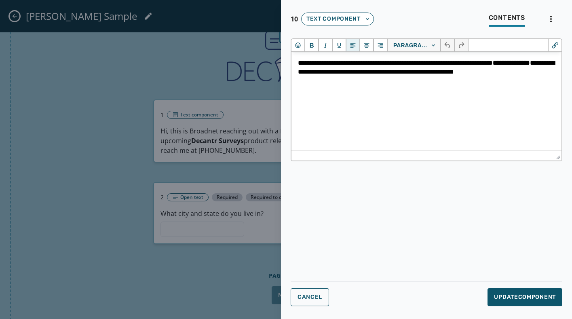
scroll to position [0, 0]
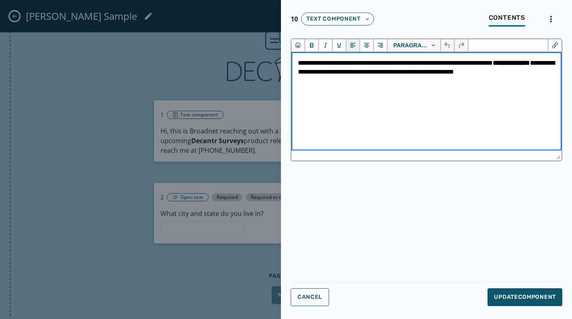
click at [528, 75] on p "**********" at bounding box center [426, 72] width 257 height 27
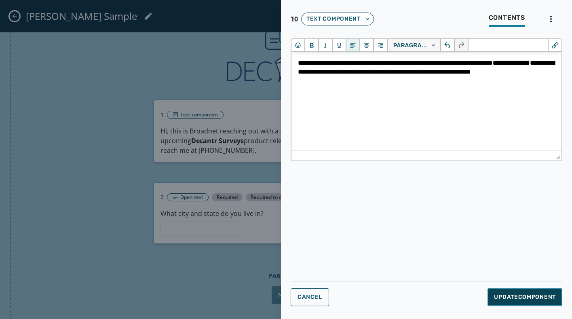
click at [523, 295] on span "Update Component" at bounding box center [525, 297] width 62 height 8
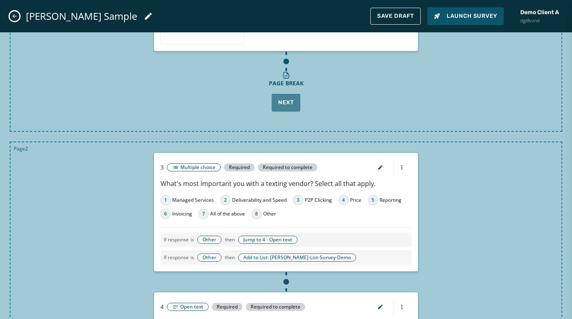
scroll to position [242, 0]
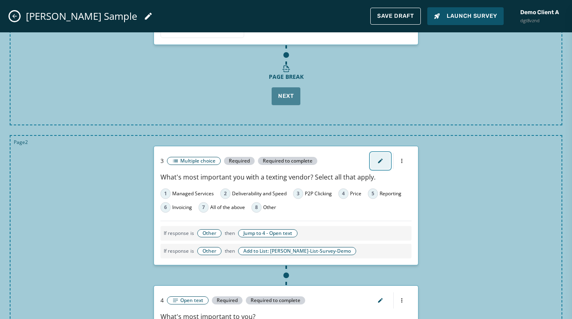
click at [382, 159] on icon "button" at bounding box center [380, 160] width 4 height 4
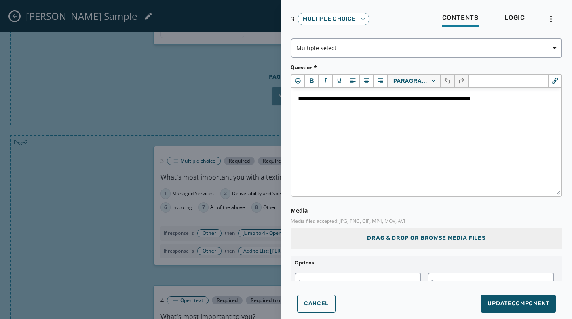
scroll to position [0, 0]
click at [368, 100] on p "**********" at bounding box center [426, 98] width 257 height 9
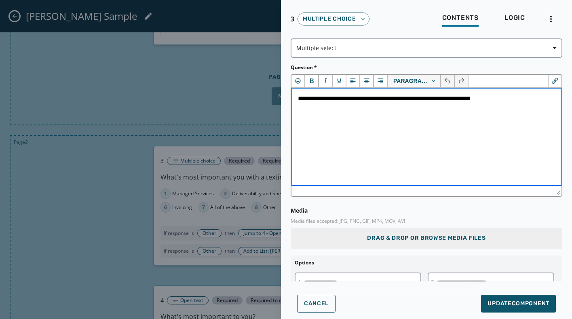
click at [366, 99] on p "**********" at bounding box center [426, 98] width 257 height 9
click at [513, 295] on span "Update Component" at bounding box center [518, 303] width 62 height 8
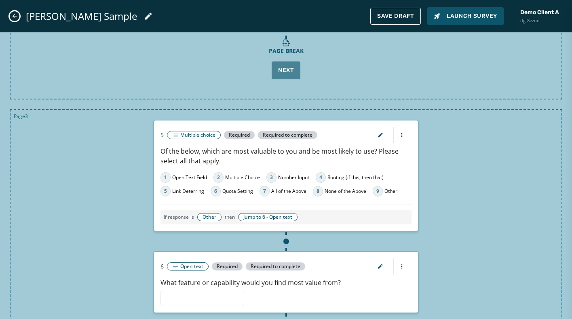
scroll to position [570, 0]
click at [381, 135] on icon "button" at bounding box center [380, 134] width 6 height 6
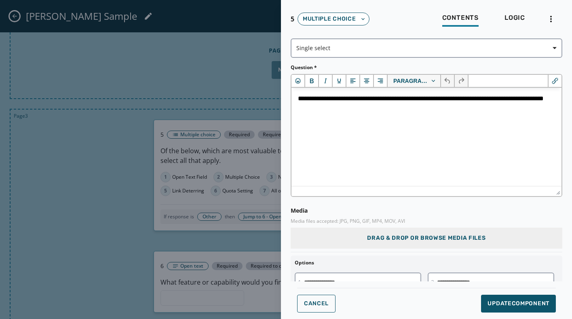
scroll to position [0, 0]
click at [443, 99] on p "**********" at bounding box center [426, 103] width 257 height 18
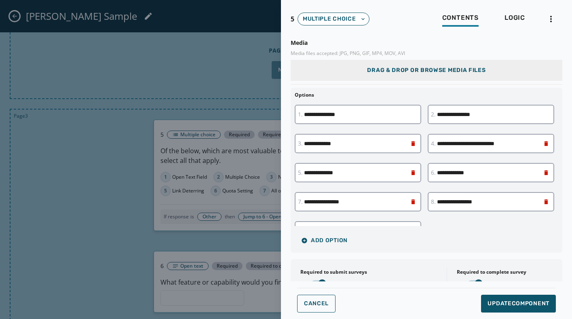
scroll to position [189, 0]
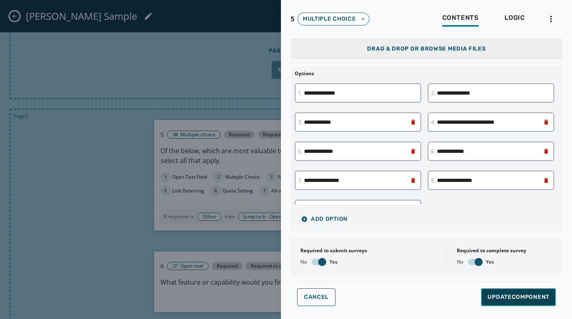
click at [510, 295] on span "Update Component" at bounding box center [518, 297] width 62 height 8
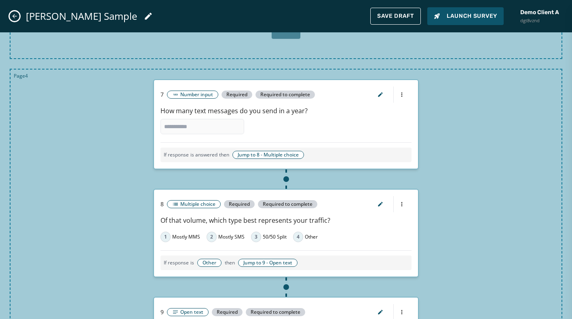
scroll to position [909, 0]
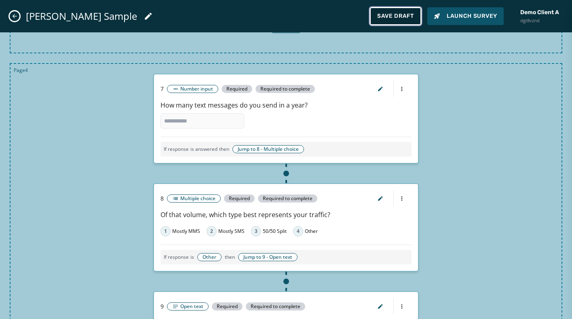
click at [391, 11] on button "Save Draft" at bounding box center [395, 16] width 51 height 17
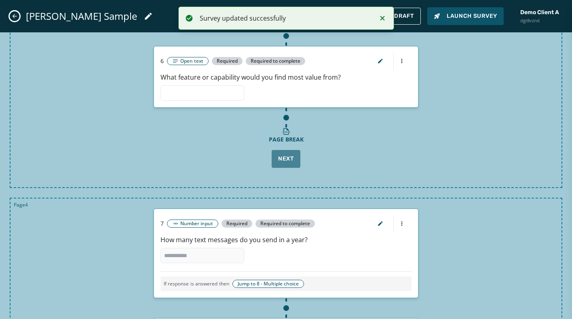
scroll to position [747, 0]
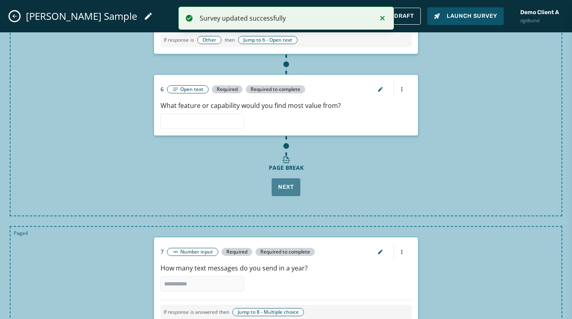
click at [15, 15] on icon "Close admin drawer" at bounding box center [14, 16] width 6 height 6
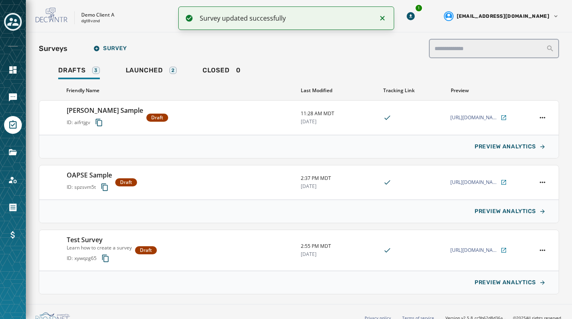
scroll to position [95, 0]
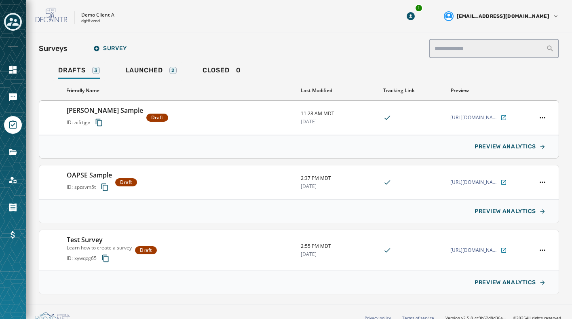
click at [93, 107] on h3 "[PERSON_NAME] Sample" at bounding box center [105, 110] width 76 height 10
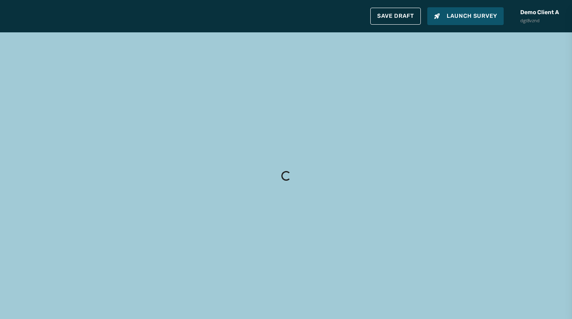
type input "**********"
type textarea "**********"
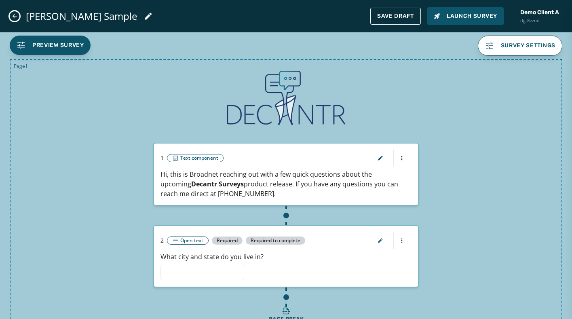
scroll to position [200, 0]
click at [143, 13] on icon at bounding box center [148, 16] width 10 height 10
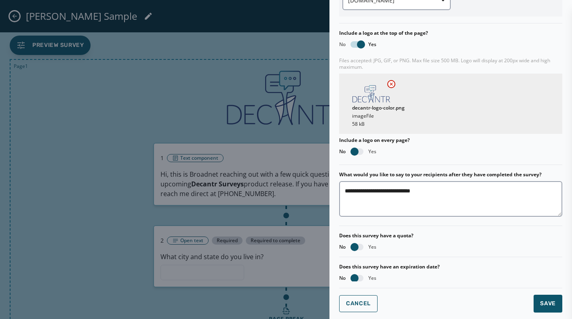
scroll to position [0, 0]
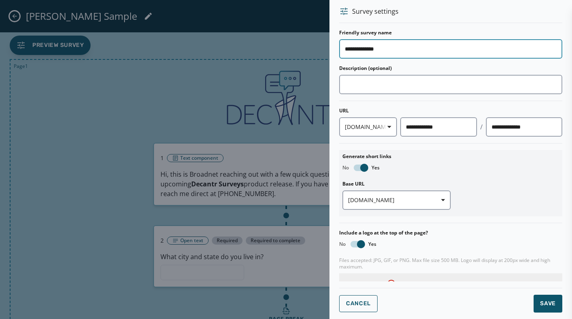
click at [367, 51] on input "**********" at bounding box center [450, 48] width 223 height 19
type input "**********"
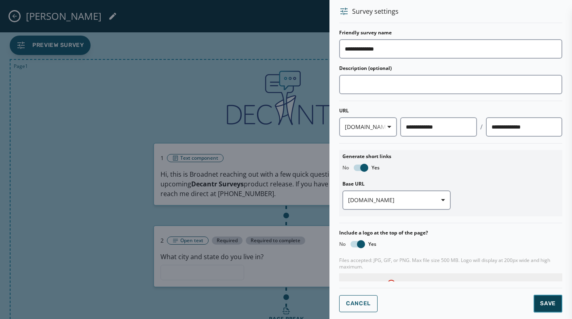
click at [547, 295] on span "Save" at bounding box center [548, 303] width 16 height 8
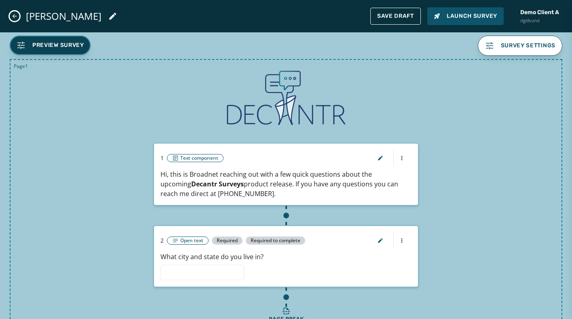
click at [50, 45] on span "Preview Survey" at bounding box center [58, 45] width 52 height 8
click at [379, 161] on icon "button" at bounding box center [380, 158] width 6 height 6
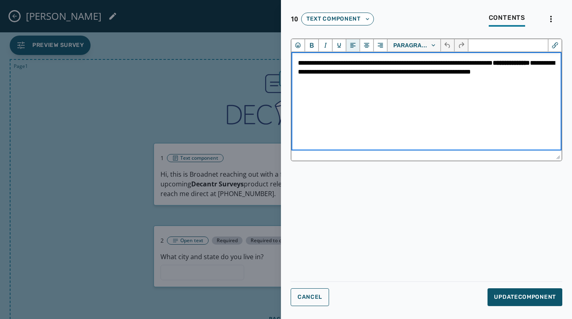
click at [532, 64] on p "**********" at bounding box center [426, 72] width 257 height 27
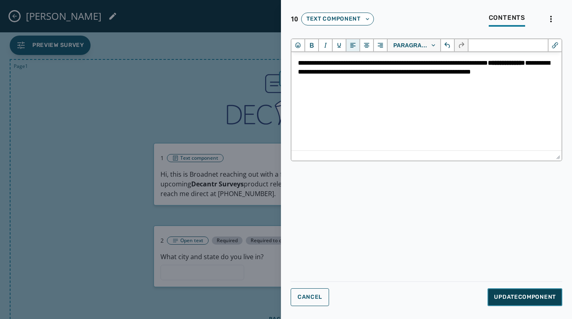
click at [515, 295] on span "Update Component" at bounding box center [525, 297] width 62 height 8
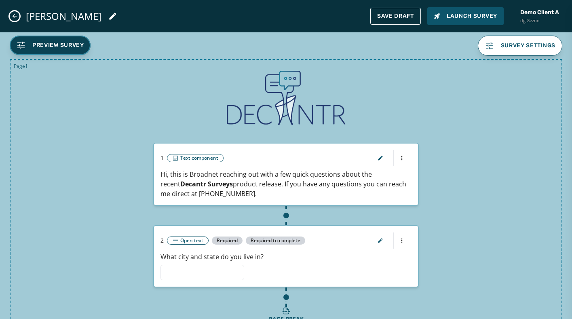
click at [55, 42] on span "Preview Survey" at bounding box center [58, 45] width 52 height 8
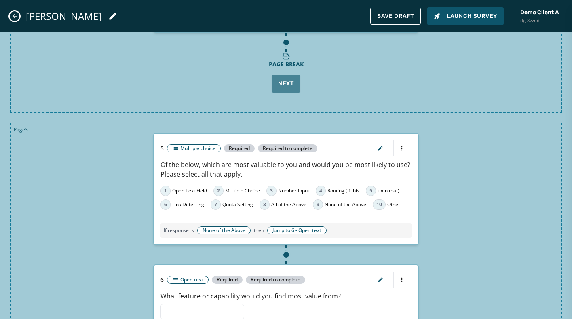
scroll to position [591, 0]
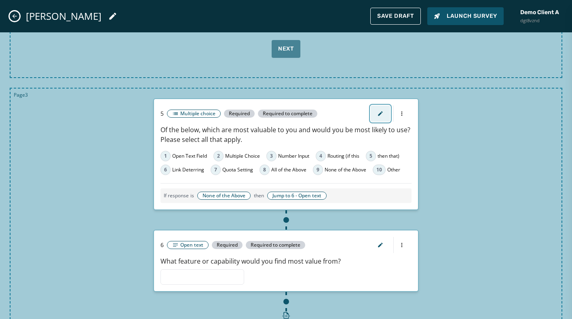
click at [380, 113] on icon "button" at bounding box center [380, 113] width 4 height 4
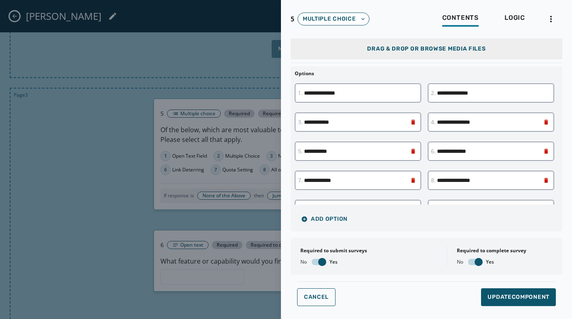
scroll to position [21, 0]
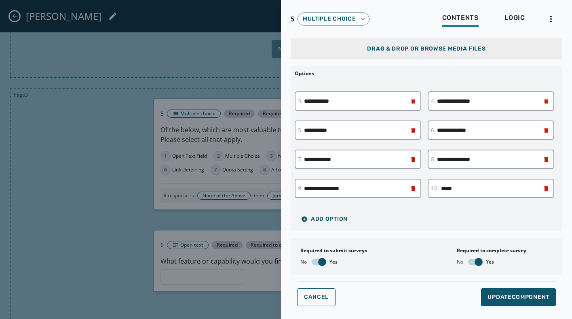
click at [414, 130] on icon at bounding box center [413, 130] width 4 height 5
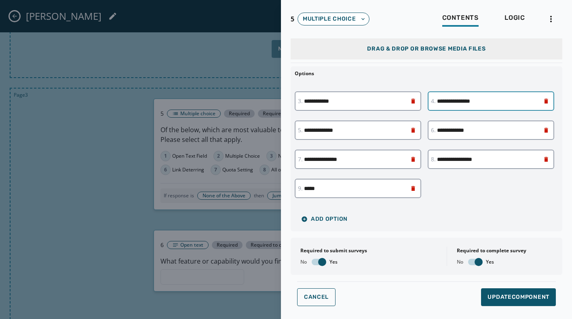
click at [483, 102] on input "**********" at bounding box center [490, 100] width 126 height 19
type input "*******"
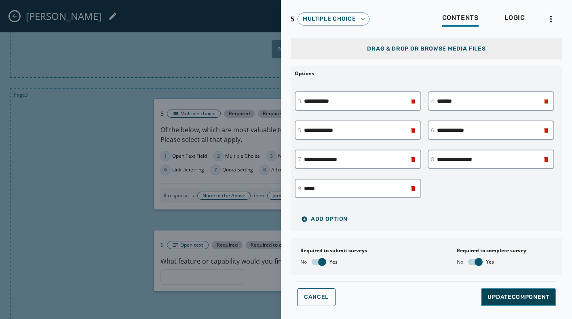
click at [497, 295] on span "Update Component" at bounding box center [518, 297] width 62 height 8
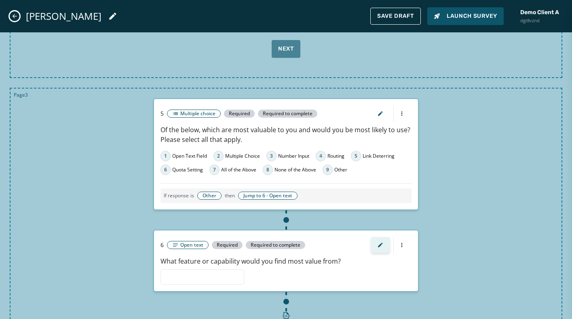
scroll to position [0, 0]
click at [15, 14] on icon "Close admin drawer" at bounding box center [14, 16] width 6 height 6
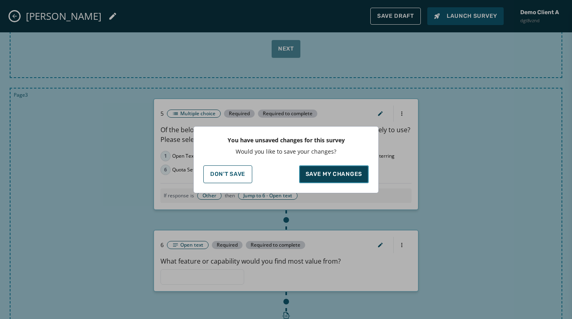
click at [342, 174] on p "Save my changes" at bounding box center [333, 174] width 57 height 8
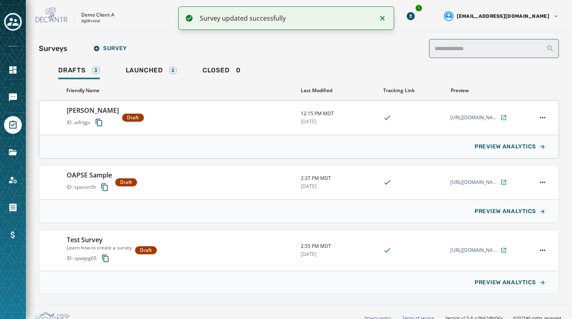
scroll to position [534, 0]
click at [182, 246] on div "Test Survey Learn how to create a survey ID: xywqzg65 Draft" at bounding box center [180, 250] width 227 height 31
type input "**********"
type textarea "**********"
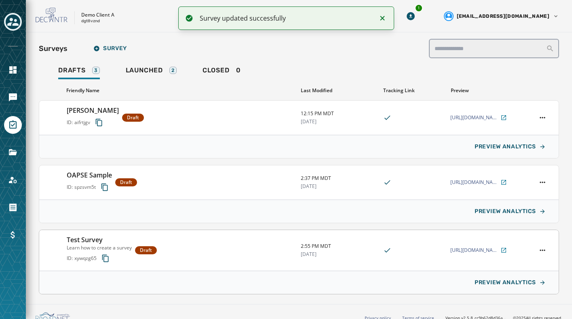
scroll to position [0, 0]
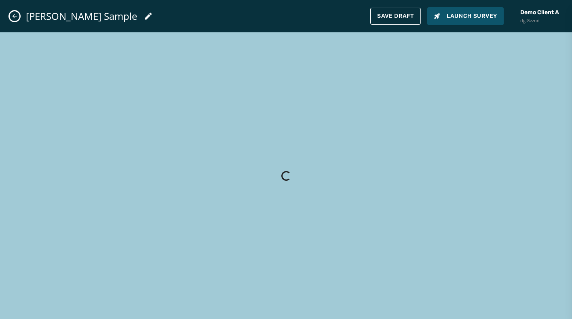
type input "**********"
type textarea "**********"
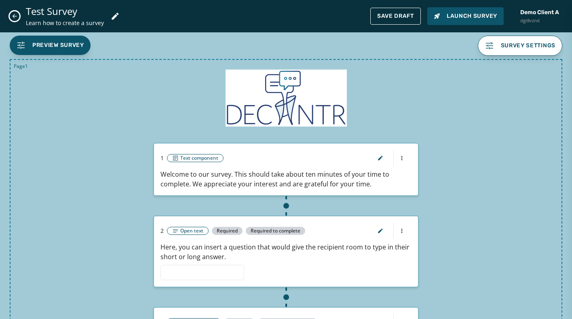
click at [15, 16] on icon "Close admin drawer" at bounding box center [14, 16] width 6 height 6
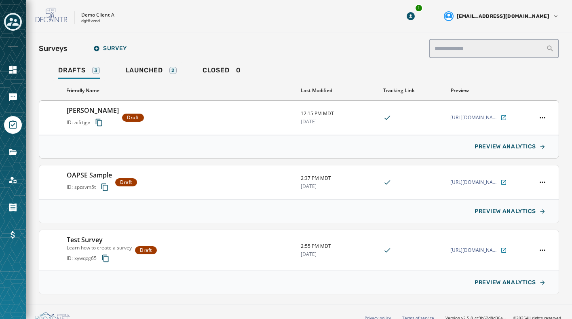
click at [181, 107] on div "[PERSON_NAME] ID: aifrtjgv Draft" at bounding box center [180, 117] width 227 height 24
type input "**********"
type textarea "**********"
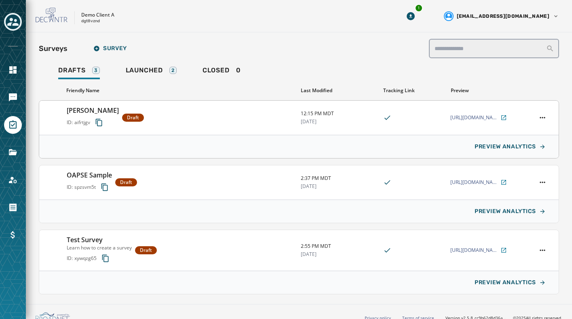
type input "**********"
type textarea "**********"
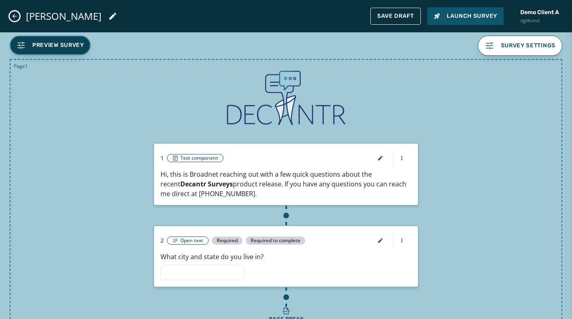
click at [50, 40] on button "Preview Survey" at bounding box center [50, 45] width 81 height 19
click at [61, 46] on span "Preview Survey" at bounding box center [58, 45] width 52 height 8
click at [459, 17] on span "Launch Survey" at bounding box center [464, 16] width 63 height 8
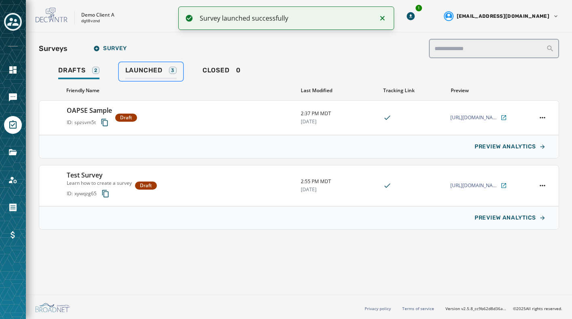
click at [149, 69] on span "Launched" at bounding box center [143, 70] width 37 height 8
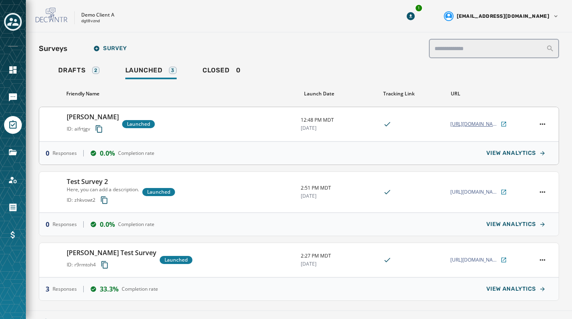
click at [466, 124] on span "[URL][DOMAIN_NAME][PERSON_NAME]" at bounding box center [474, 124] width 48 height 6
click at [156, 66] on span "Launched" at bounding box center [143, 70] width 37 height 8
click at [183, 135] on div "[PERSON_NAME] ID: aifrtjgv Launched" at bounding box center [180, 124] width 227 height 24
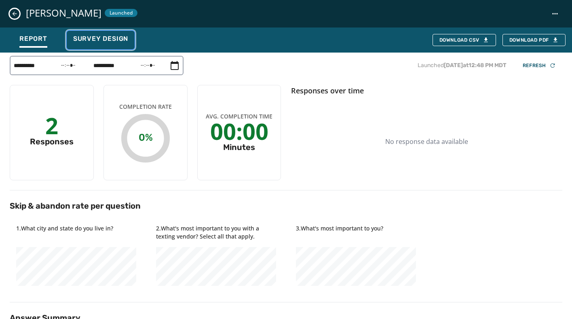
click at [111, 41] on span "Survey Design" at bounding box center [100, 39] width 55 height 8
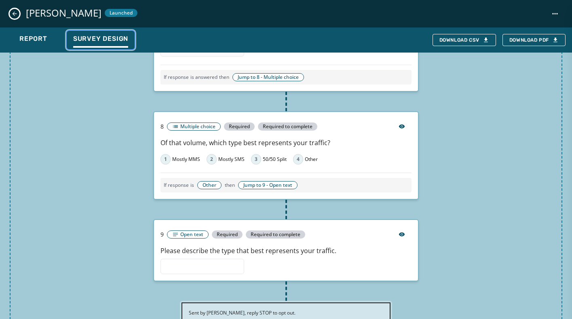
scroll to position [819, 0]
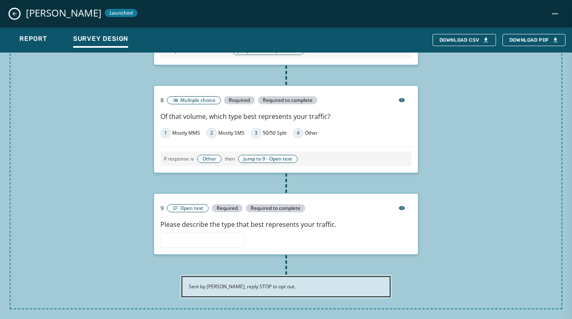
click at [103, 153] on div "Page 4 7 Number input Required Required to complete How many text messages do y…" at bounding box center [286, 137] width 552 height 344
click at [13, 10] on button "Close survey details drawer" at bounding box center [15, 14] width 10 height 10
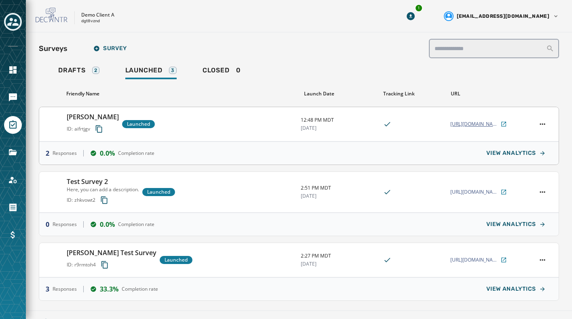
click at [463, 125] on span "[URL][DOMAIN_NAME][PERSON_NAME]" at bounding box center [474, 124] width 48 height 6
click at [148, 68] on span "Launched" at bounding box center [143, 70] width 37 height 8
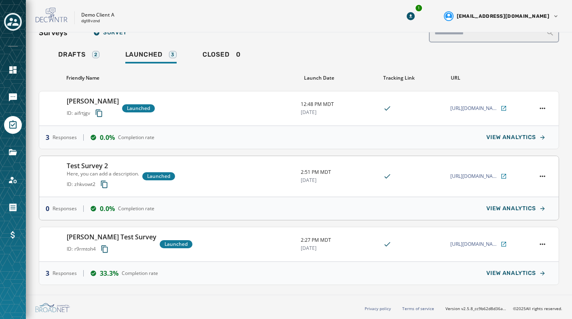
click at [242, 174] on div "Test Survey 2 Here, you can add a description. ID: zhkvowt2 Launched" at bounding box center [180, 176] width 227 height 31
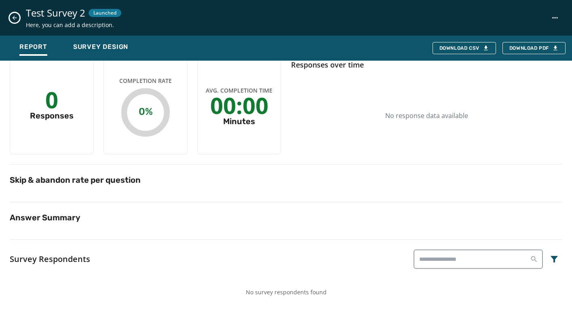
scroll to position [0, 0]
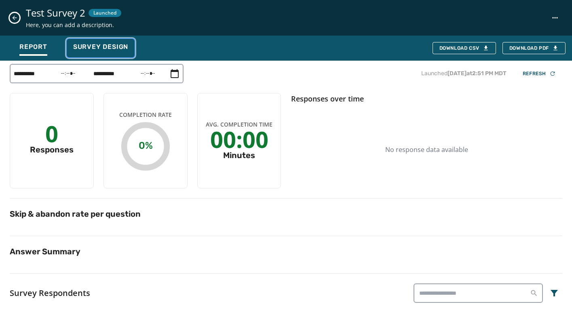
click at [110, 48] on span "Survey Design" at bounding box center [100, 47] width 55 height 8
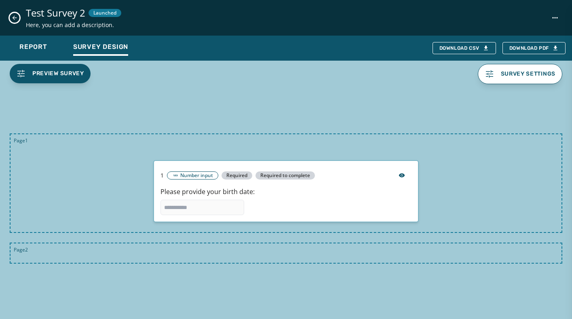
click at [12, 18] on icon "Close survey details drawer" at bounding box center [14, 18] width 6 height 6
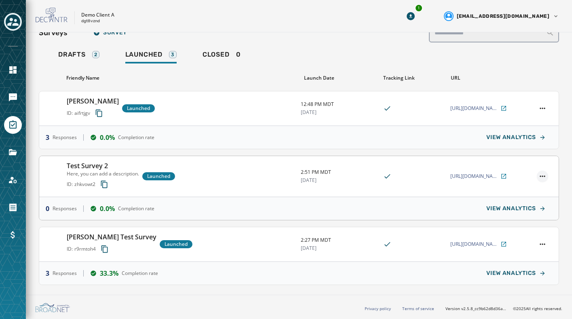
click at [545, 174] on html "Skip To Main Content Demo Client A dgt8vznd 1 [EMAIL_ADDRESS][DOMAIN_NAME] Surv…" at bounding box center [286, 159] width 572 height 319
click at [517, 261] on div "Archive" at bounding box center [520, 260] width 55 height 13
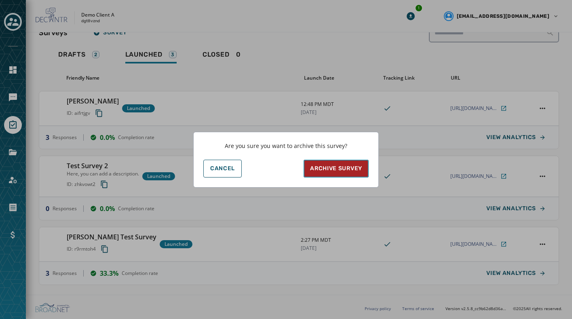
click at [344, 166] on div "Archive Survey" at bounding box center [336, 168] width 52 height 8
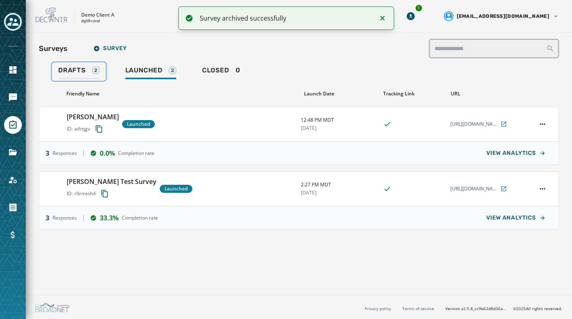
click at [65, 66] on span "Drafts" at bounding box center [71, 70] width 27 height 8
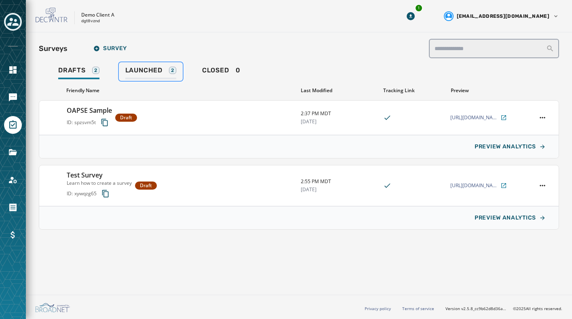
click at [149, 68] on span "Launched" at bounding box center [143, 70] width 37 height 8
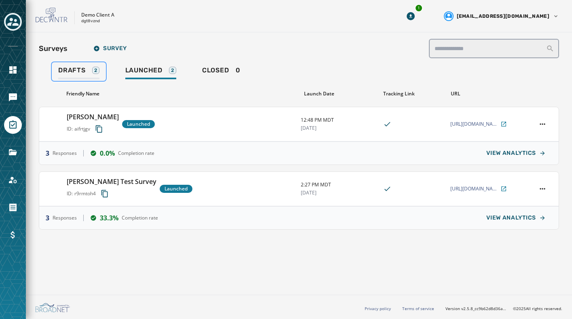
click at [76, 67] on span "Drafts" at bounding box center [71, 70] width 27 height 8
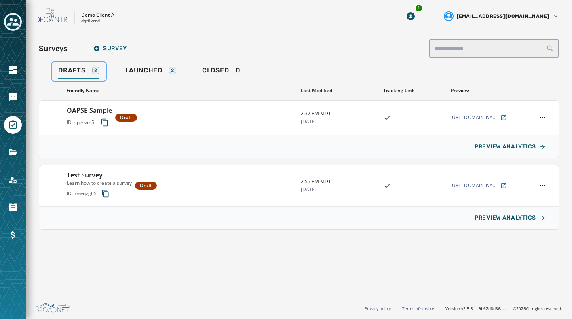
click at [81, 65] on link "Drafts 2" at bounding box center [79, 71] width 54 height 19
click at [152, 70] on span "Launched" at bounding box center [143, 70] width 37 height 8
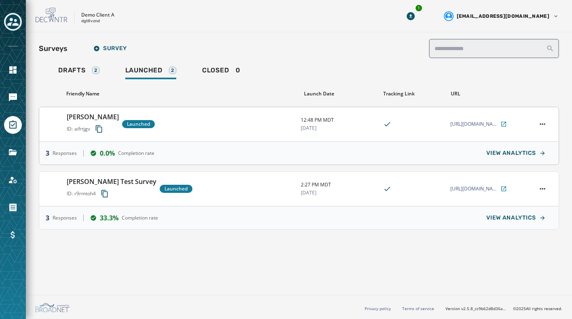
click at [185, 125] on div "[PERSON_NAME] ID: aifrtjgv Launched" at bounding box center [180, 124] width 227 height 24
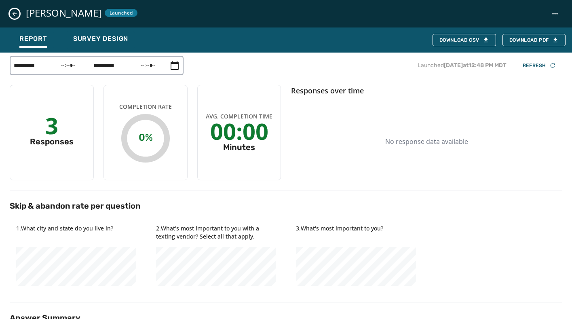
click at [15, 13] on icon "Close survey details drawer" at bounding box center [15, 14] width 4 height 4
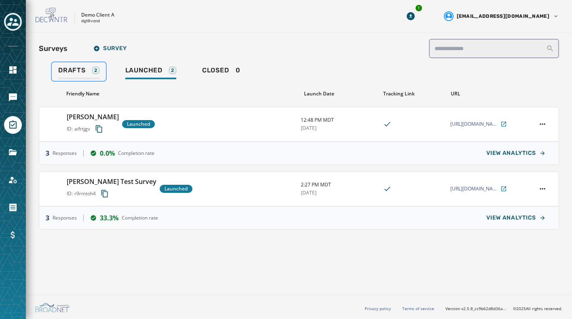
click at [72, 67] on span "Drafts" at bounding box center [71, 70] width 27 height 8
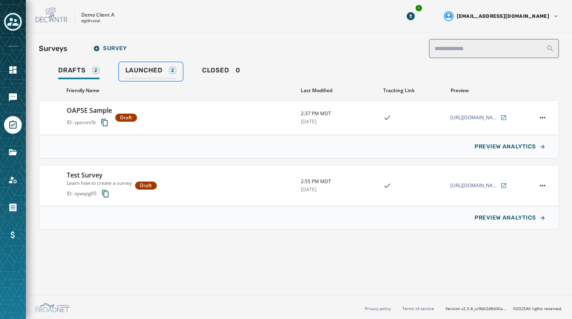
click at [149, 67] on span "Launched" at bounding box center [143, 70] width 37 height 8
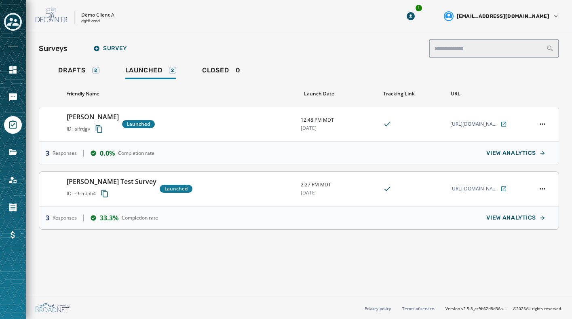
click at [210, 190] on div "[PERSON_NAME] Test Survey ID: r9rmtoh4 Launched" at bounding box center [180, 189] width 227 height 24
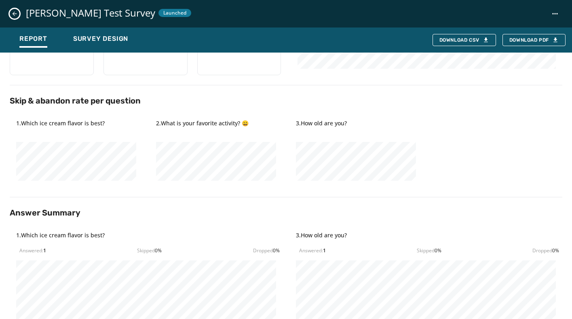
scroll to position [135, 0]
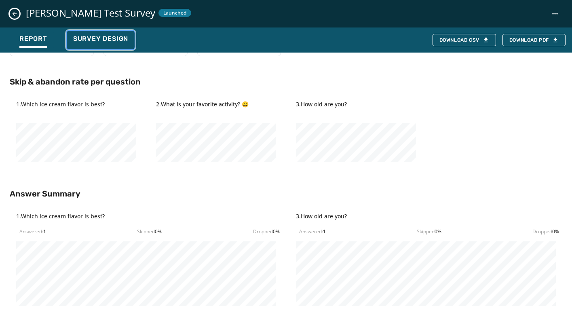
click at [103, 37] on span "Survey Design" at bounding box center [100, 39] width 55 height 8
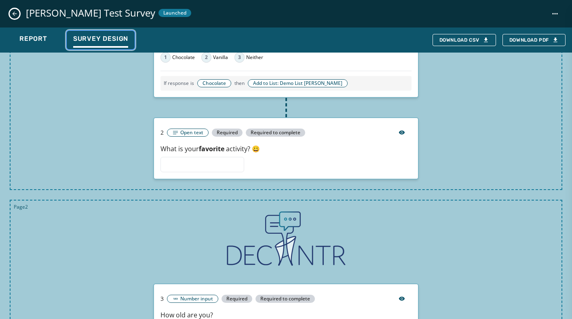
scroll to position [244, 0]
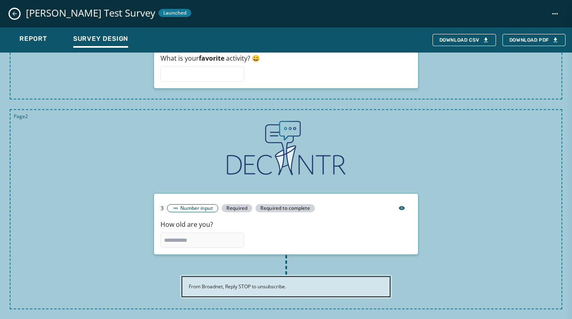
click at [15, 13] on icon "Close survey details drawer" at bounding box center [15, 14] width 4 height 4
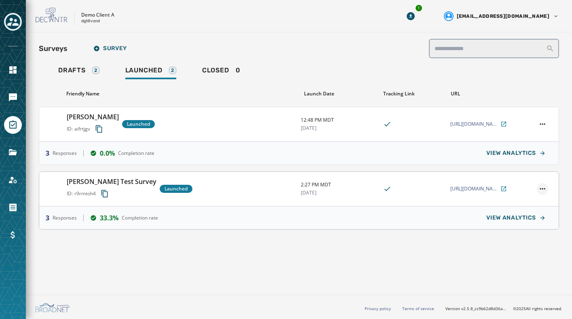
click at [544, 189] on html "Skip To Main Content Demo Client A dgt8vznd 1 [EMAIL_ADDRESS][DOMAIN_NAME] Surv…" at bounding box center [286, 159] width 572 height 319
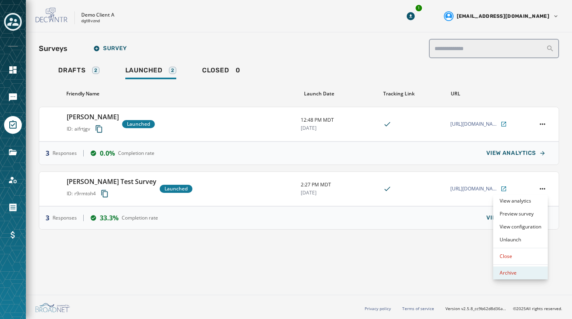
click at [509, 270] on div "Archive" at bounding box center [520, 272] width 55 height 13
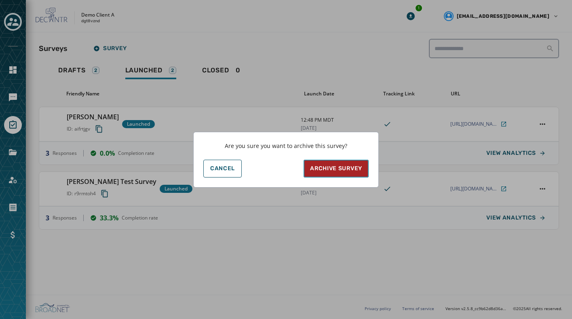
click at [330, 168] on div "Archive Survey" at bounding box center [336, 168] width 52 height 8
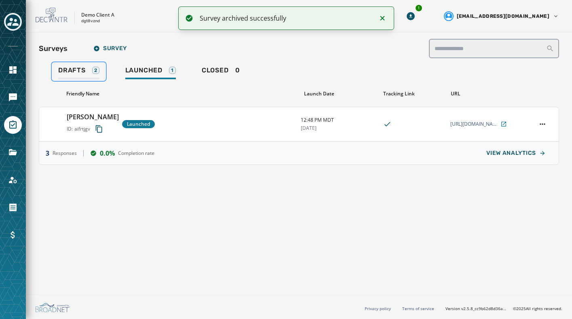
click at [77, 70] on span "Drafts" at bounding box center [71, 70] width 27 height 8
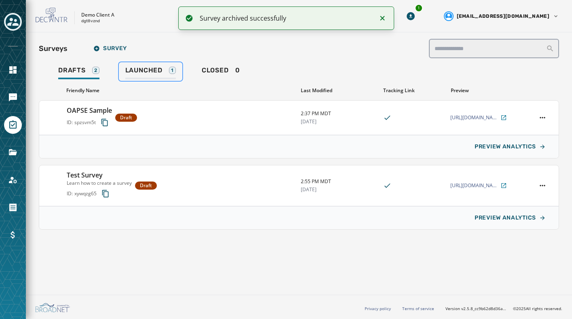
click at [143, 70] on span "Launched" at bounding box center [143, 70] width 37 height 8
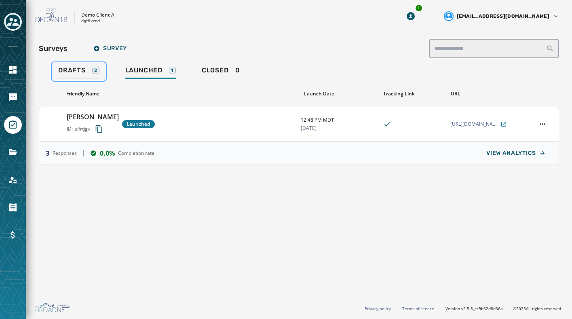
click at [73, 66] on span "Drafts" at bounding box center [71, 70] width 27 height 8
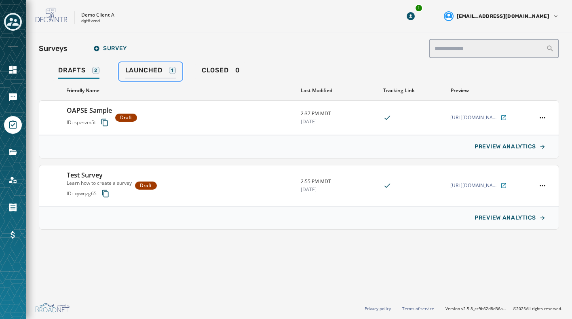
click at [145, 70] on span "Launched" at bounding box center [143, 70] width 37 height 8
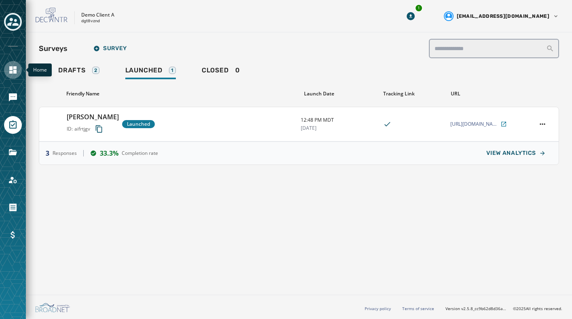
click at [12, 69] on icon "Navigate to Home" at bounding box center [12, 69] width 7 height 7
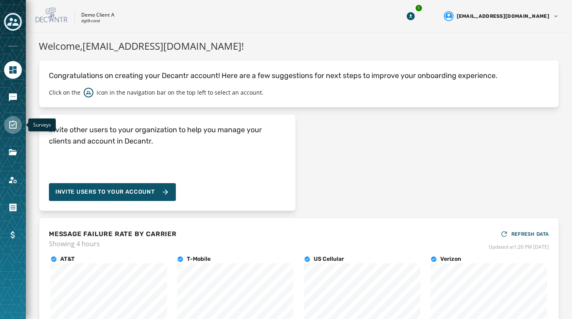
click at [13, 122] on icon "Navigate to Surveys" at bounding box center [13, 125] width 10 height 10
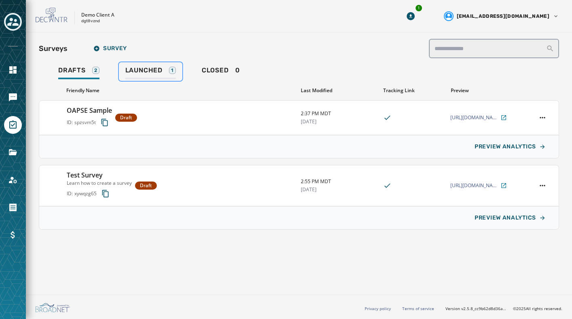
click at [151, 65] on link "Launched 1" at bounding box center [150, 71] width 63 height 19
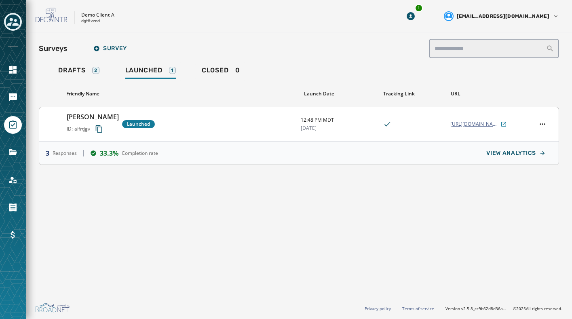
click at [503, 122] on icon at bounding box center [503, 124] width 6 height 6
click at [542, 125] on html "**********" at bounding box center [286, 159] width 572 height 319
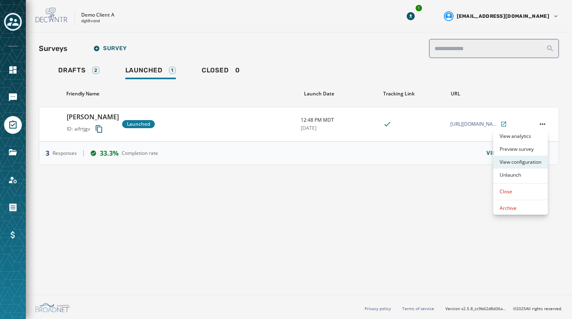
click at [519, 162] on div "View configuration" at bounding box center [520, 162] width 55 height 13
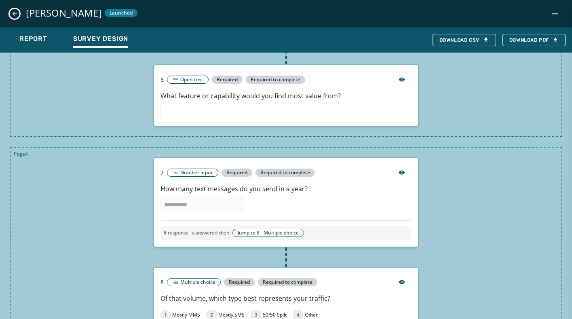
scroll to position [808, 0]
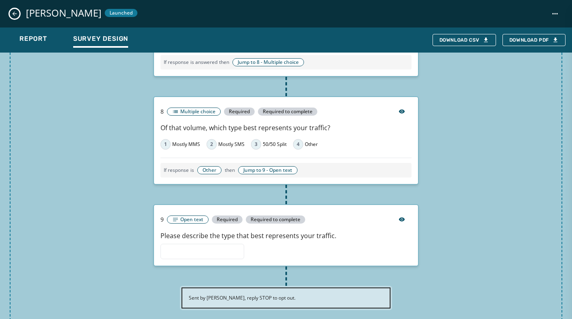
click at [17, 11] on icon "Close survey details drawer" at bounding box center [14, 14] width 6 height 6
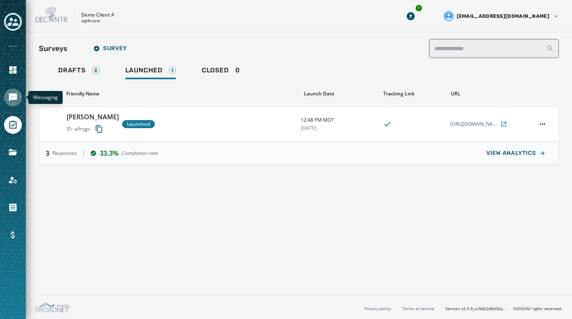
click at [8, 97] on icon "Navigate to Messaging" at bounding box center [13, 98] width 10 height 10
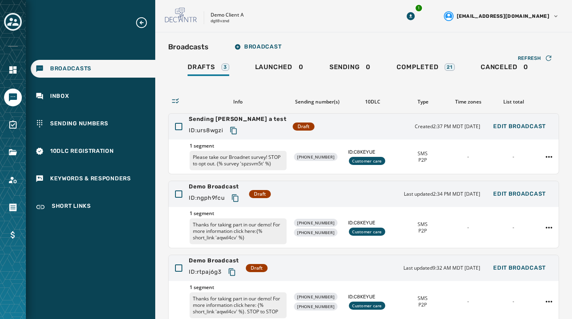
scroll to position [37, 0]
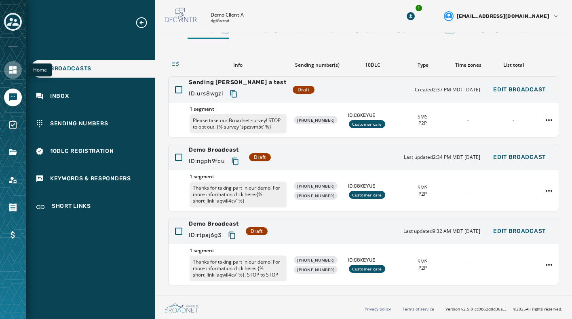
click at [15, 70] on icon "Navigate to Home" at bounding box center [12, 69] width 7 height 7
